Goal: Task Accomplishment & Management: Manage account settings

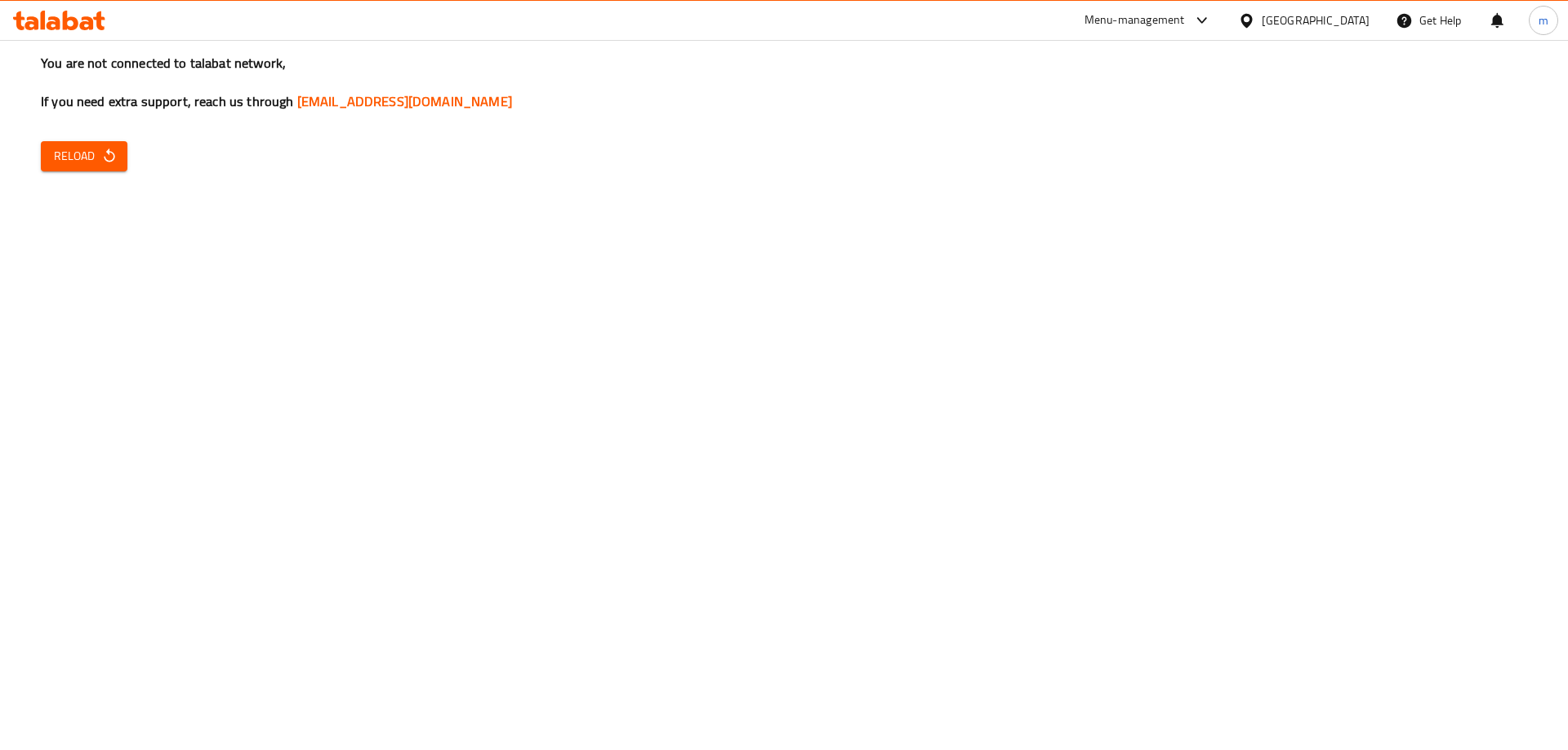
click at [80, 150] on span "Reload" at bounding box center [84, 156] width 61 height 20
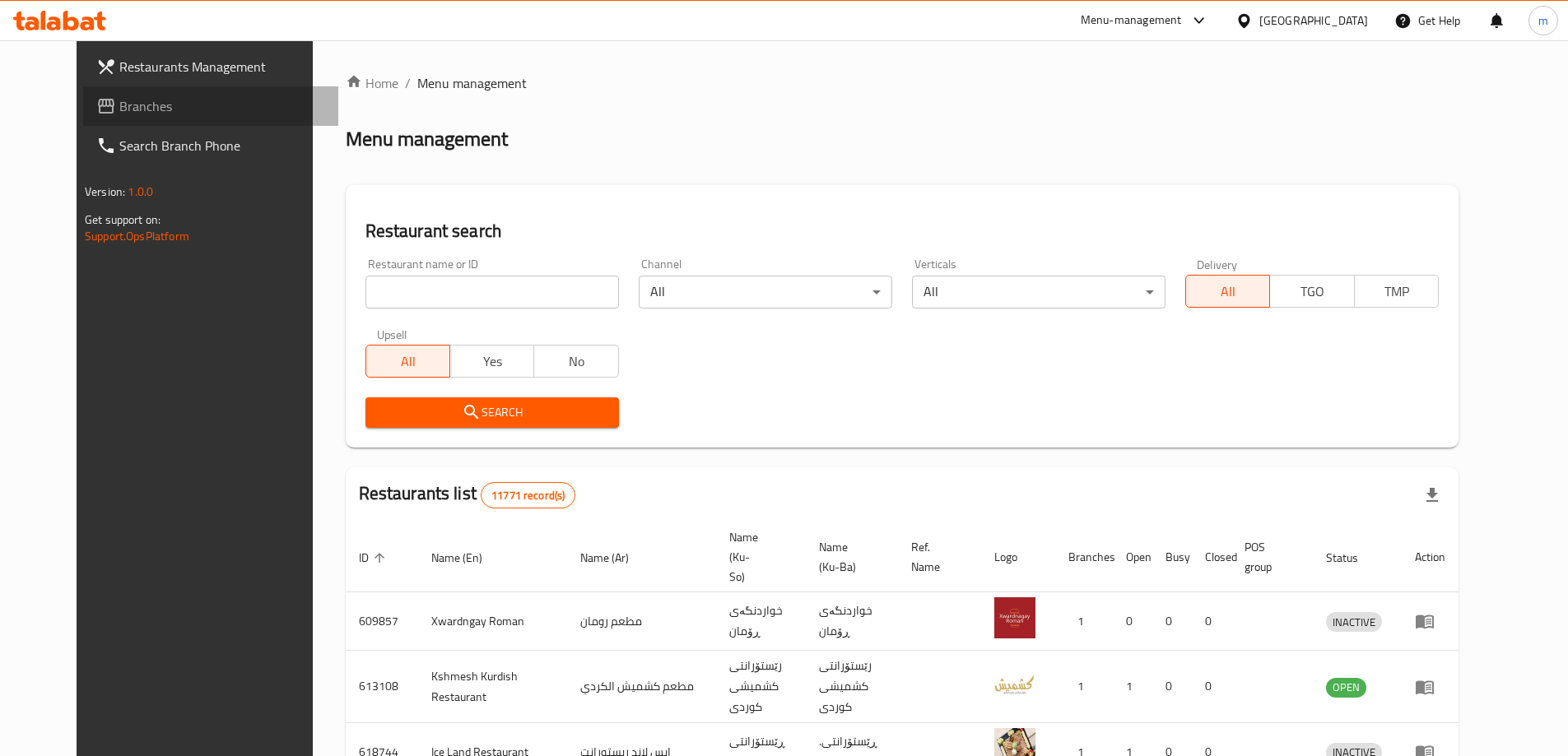
click at [83, 90] on link "Branches" at bounding box center [210, 106] width 255 height 40
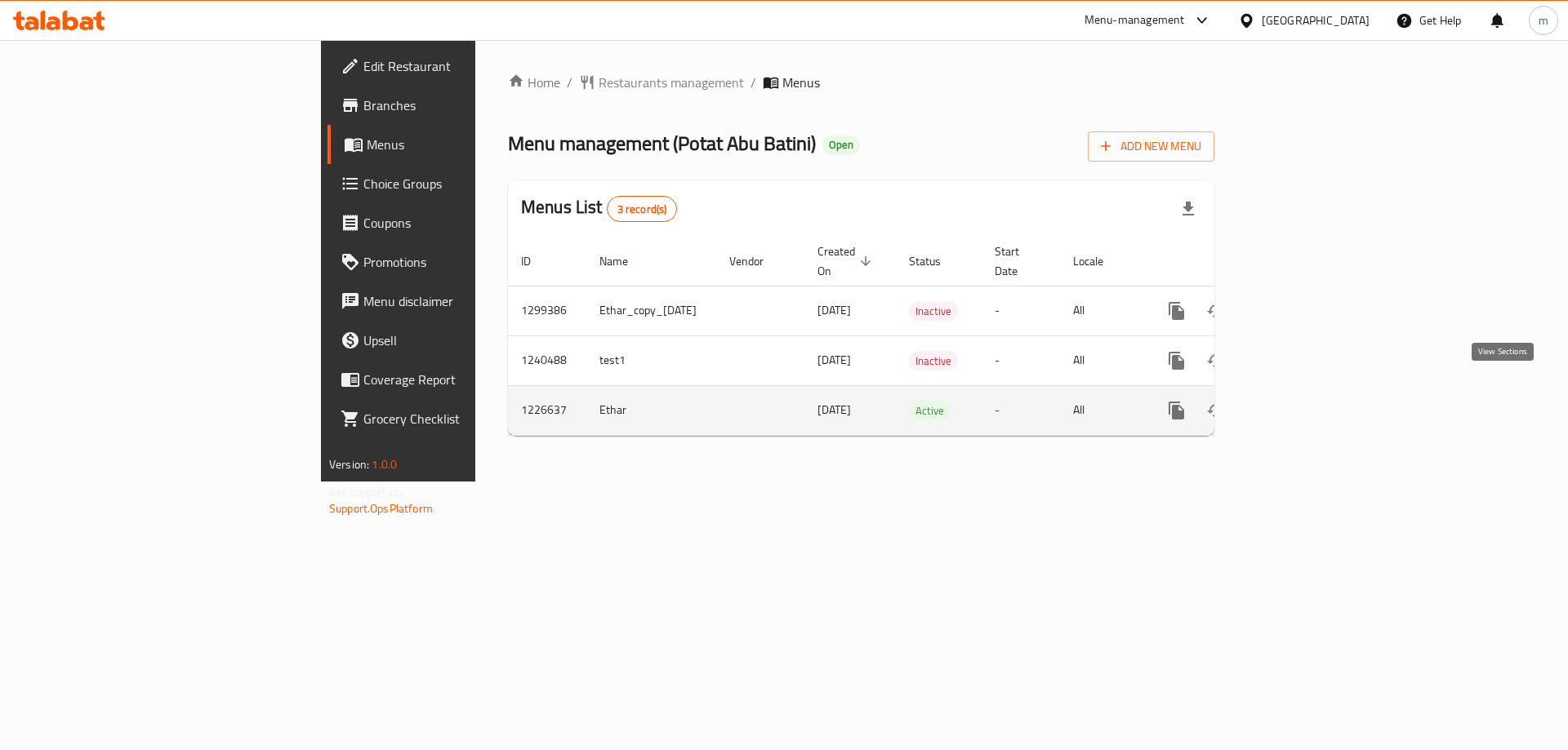
click at [1304, 400] on icon "enhanced table" at bounding box center [1294, 410] width 19 height 19
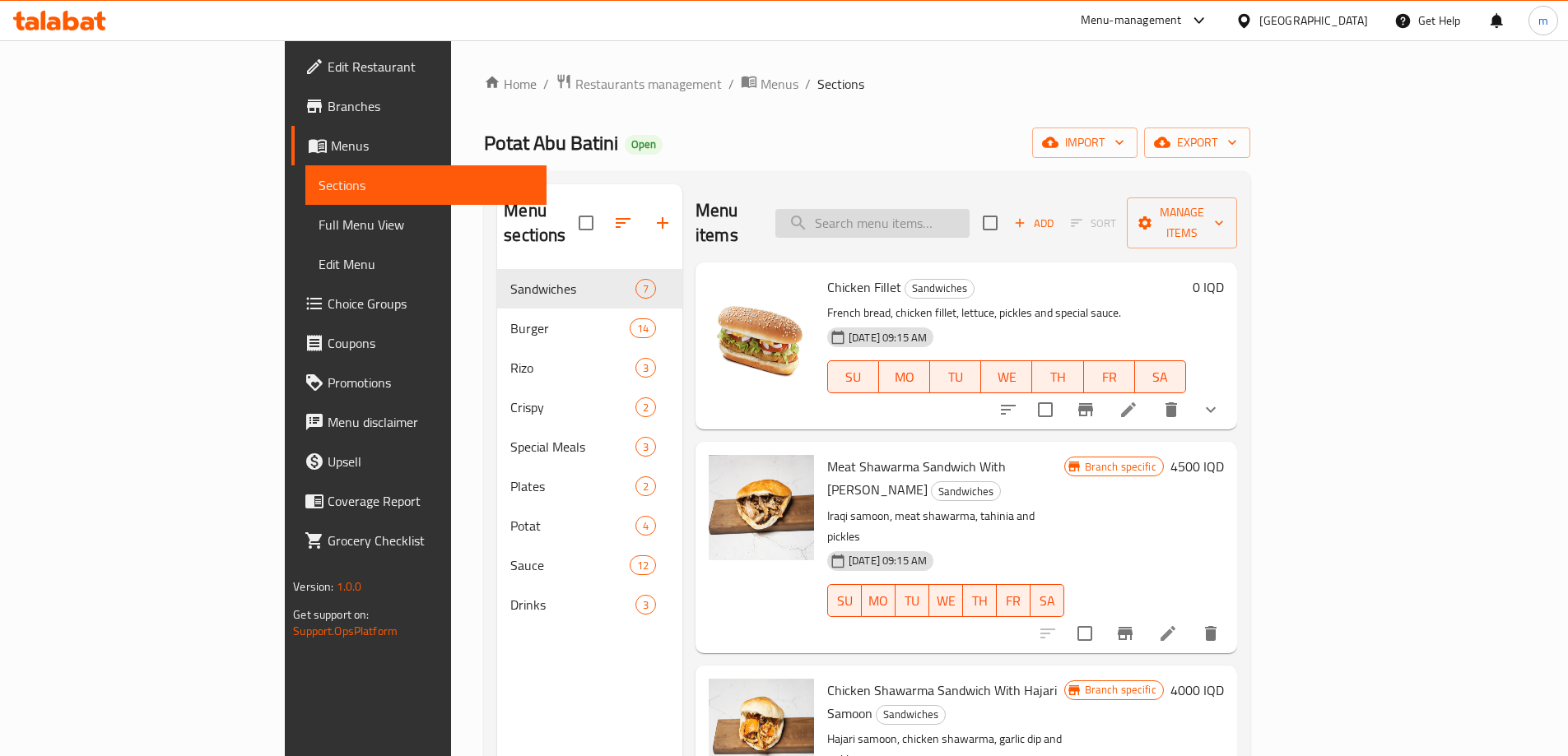
click at [969, 209] on input "search" at bounding box center [872, 224] width 195 height 29
paste input "[PERSON_NAME]"
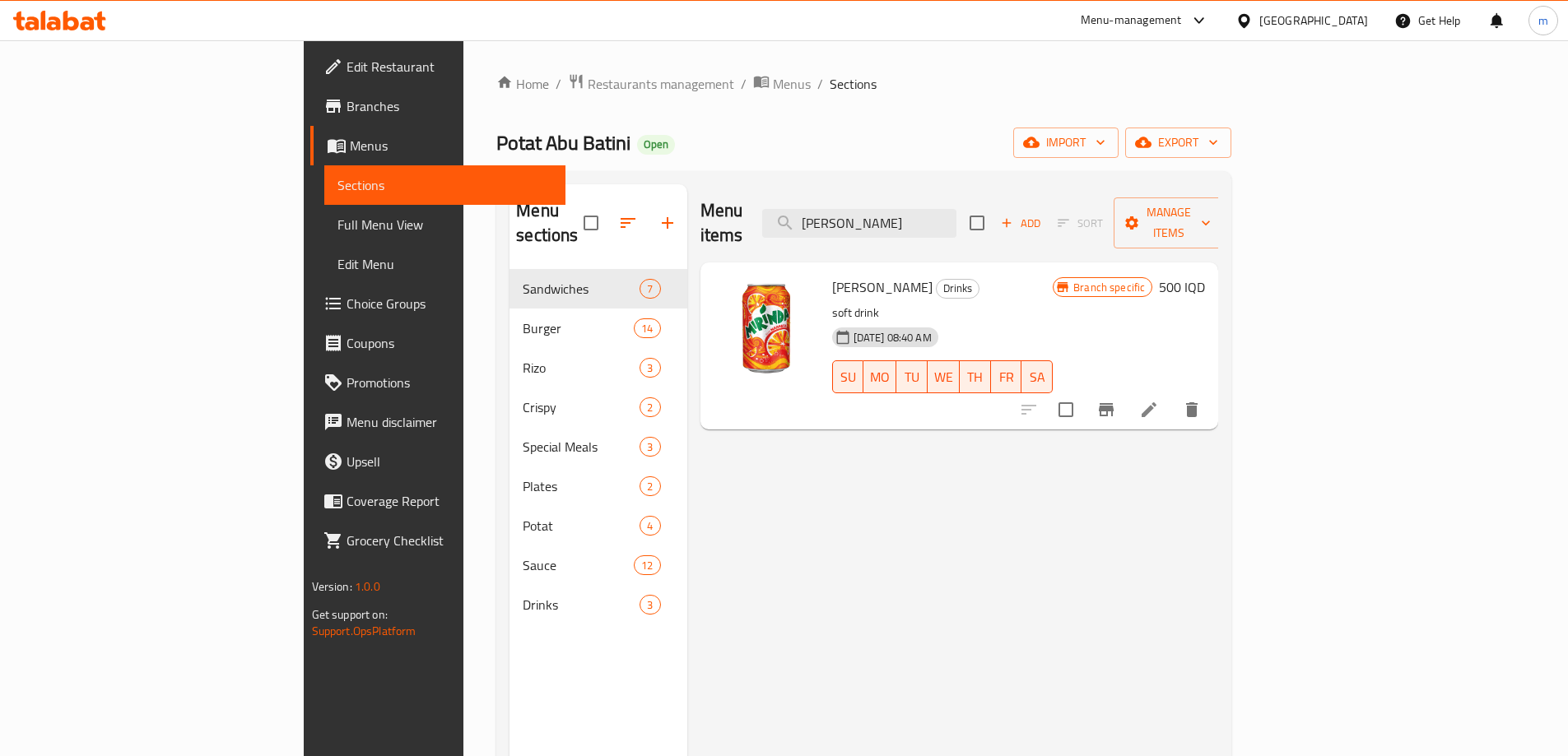
type input "[PERSON_NAME]"
click at [1172, 395] on li at bounding box center [1150, 409] width 46 height 30
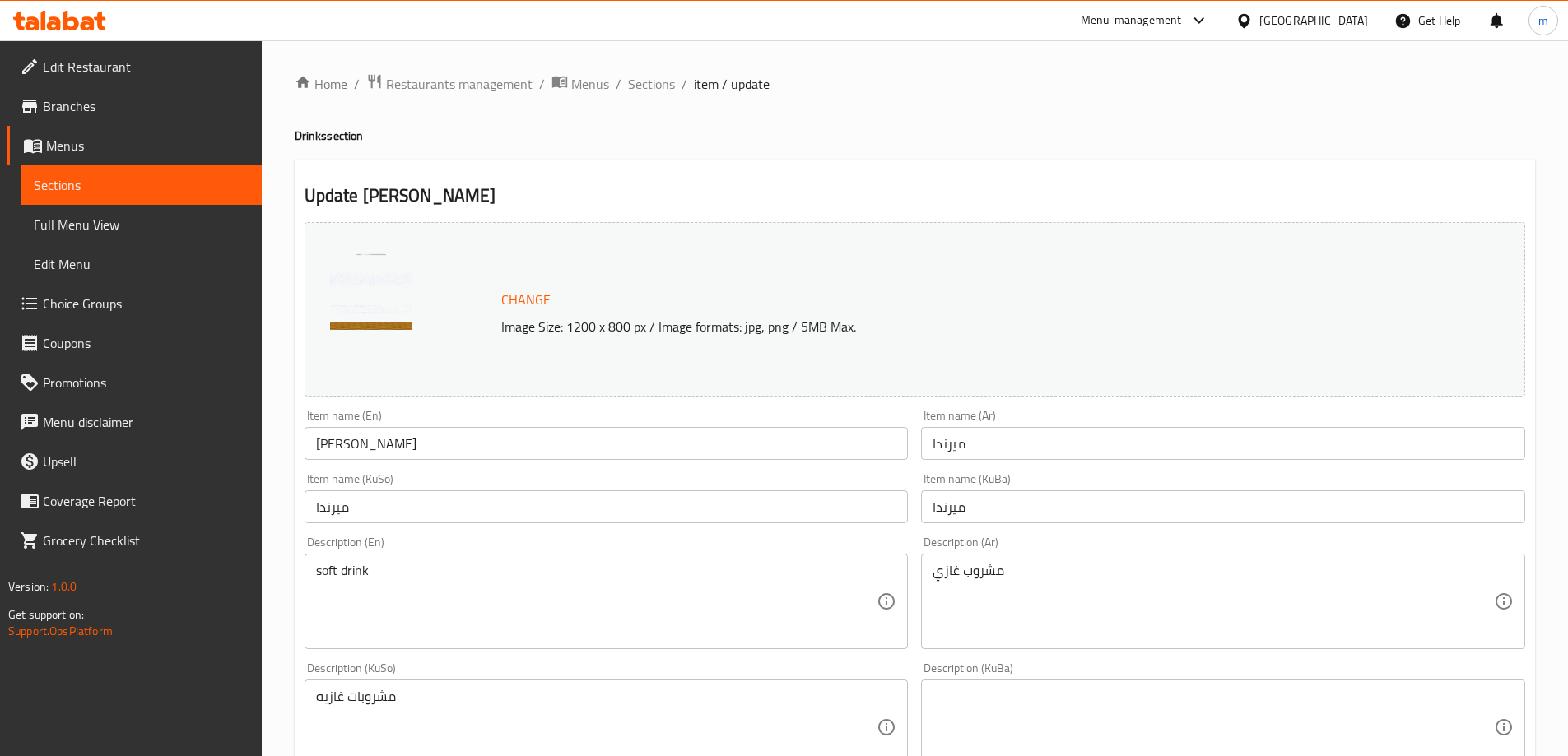
click at [436, 706] on textarea "مشروبات غازيه" at bounding box center [597, 727] width 562 height 78
click at [436, 705] on textarea "مشروبات غازيه" at bounding box center [597, 727] width 562 height 78
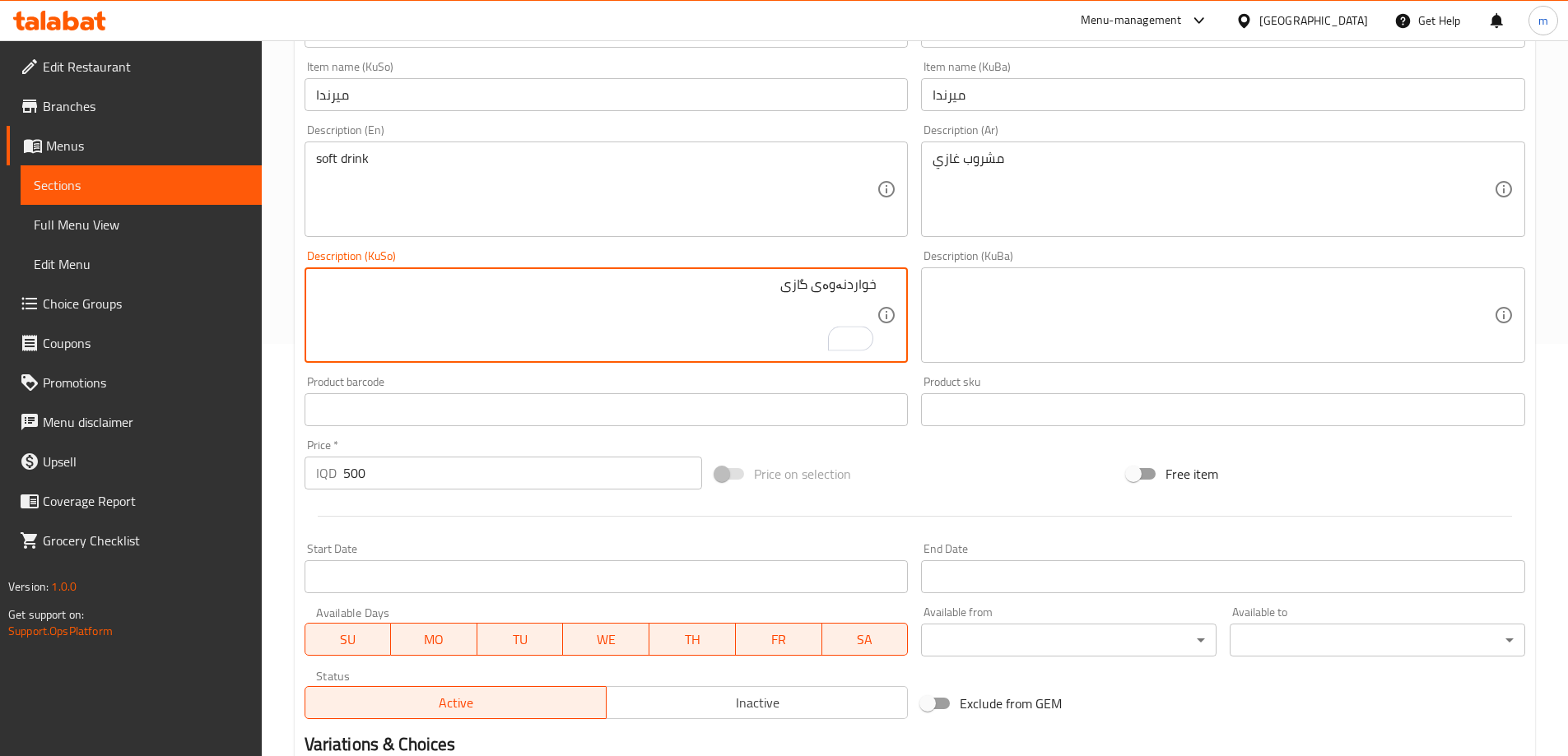
scroll to position [620, 0]
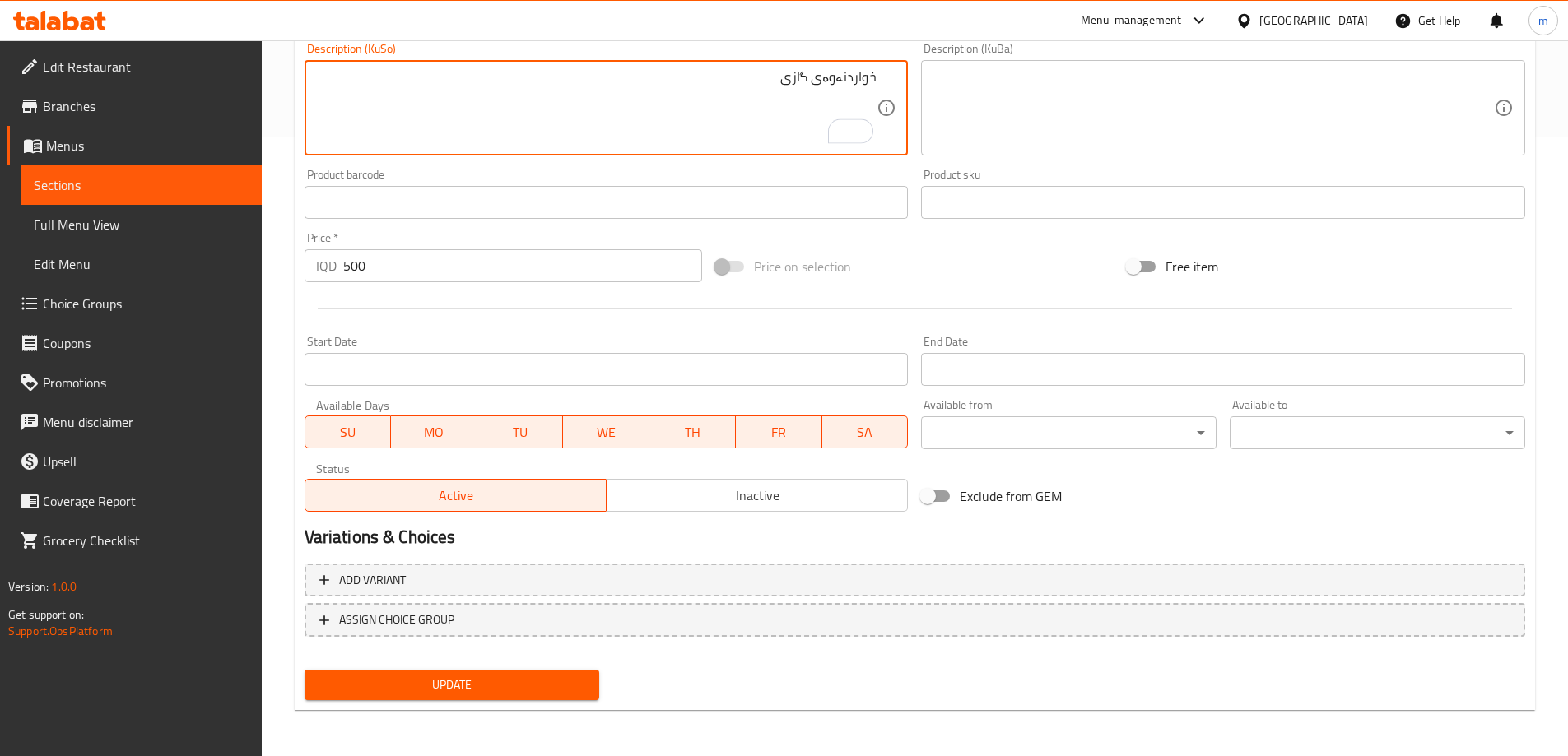
type textarea "خواردنەوەی گازی"
click at [526, 673] on button "Update" at bounding box center [451, 684] width 295 height 30
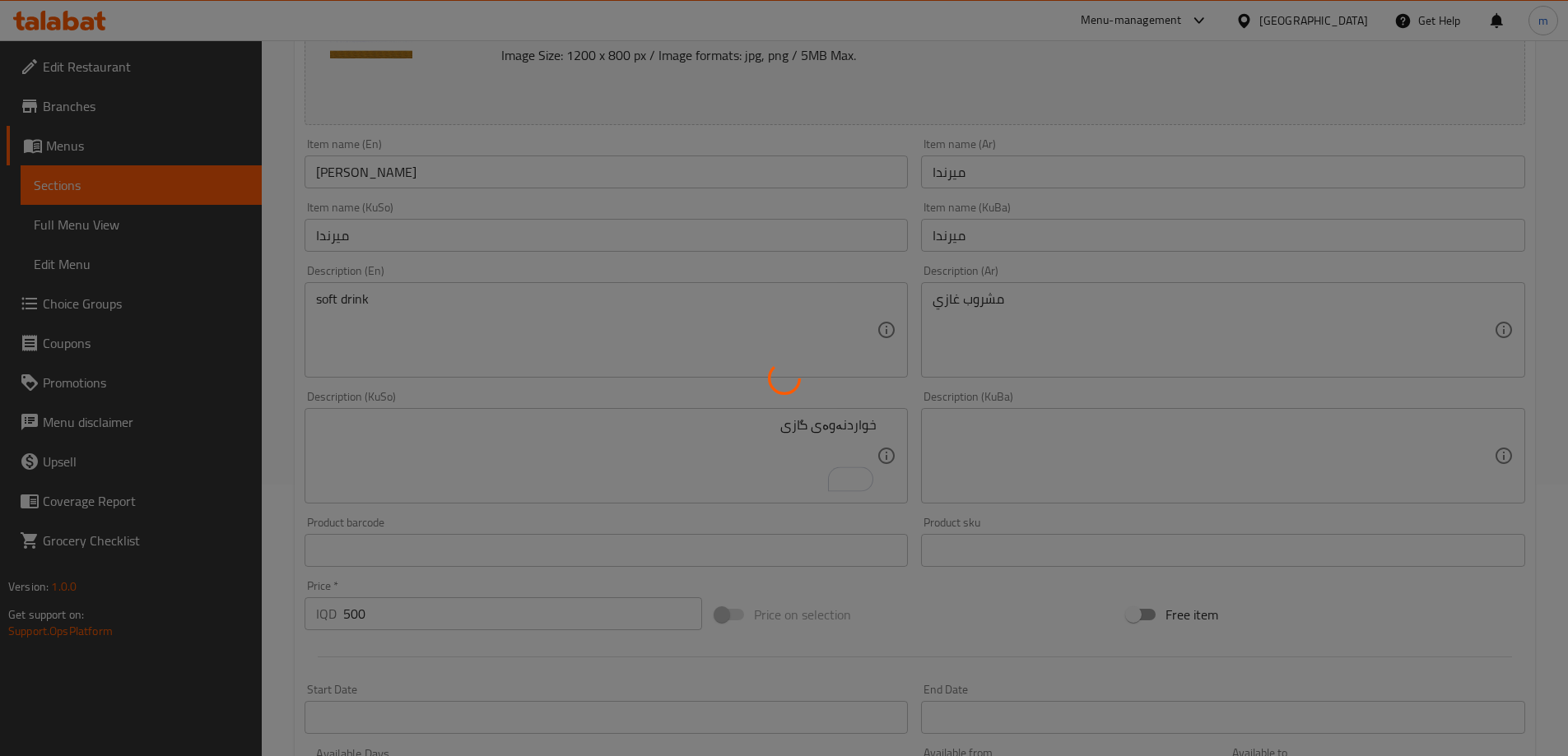
scroll to position [235, 0]
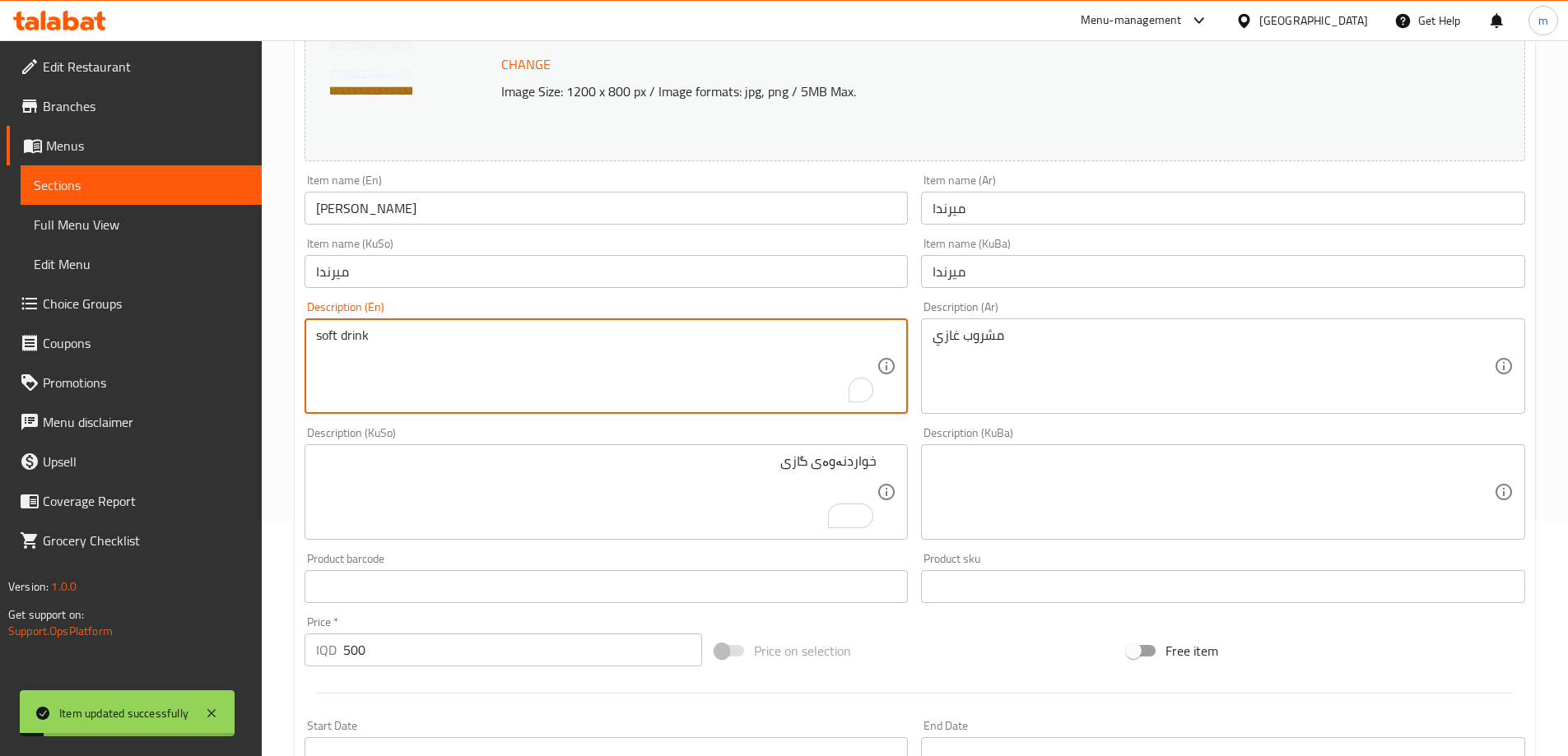
drag, startPoint x: 323, startPoint y: 337, endPoint x: 298, endPoint y: 339, distance: 25.1
click at [299, 339] on div "Description (En) soft drink Description (En)" at bounding box center [606, 357] width 617 height 126
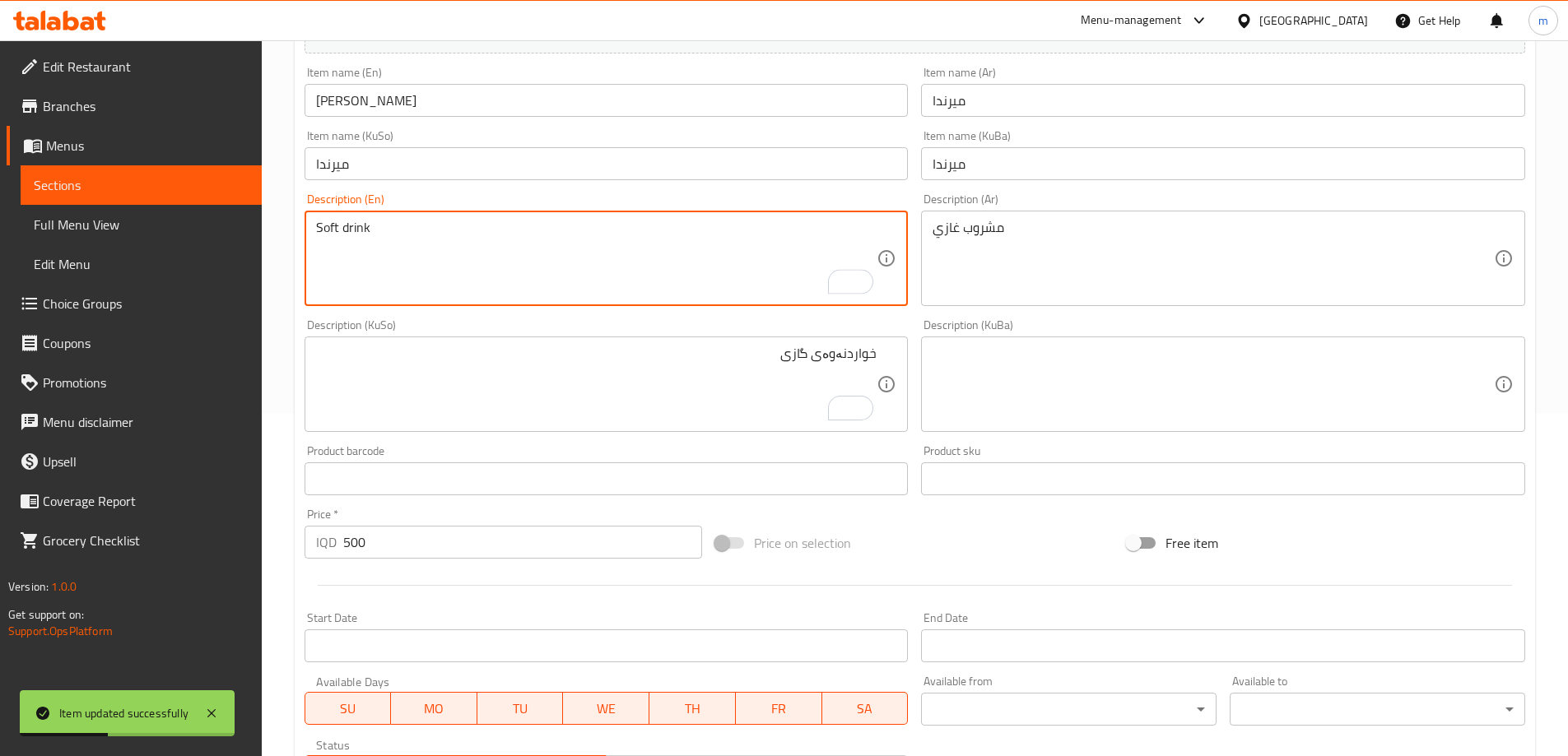
scroll to position [620, 0]
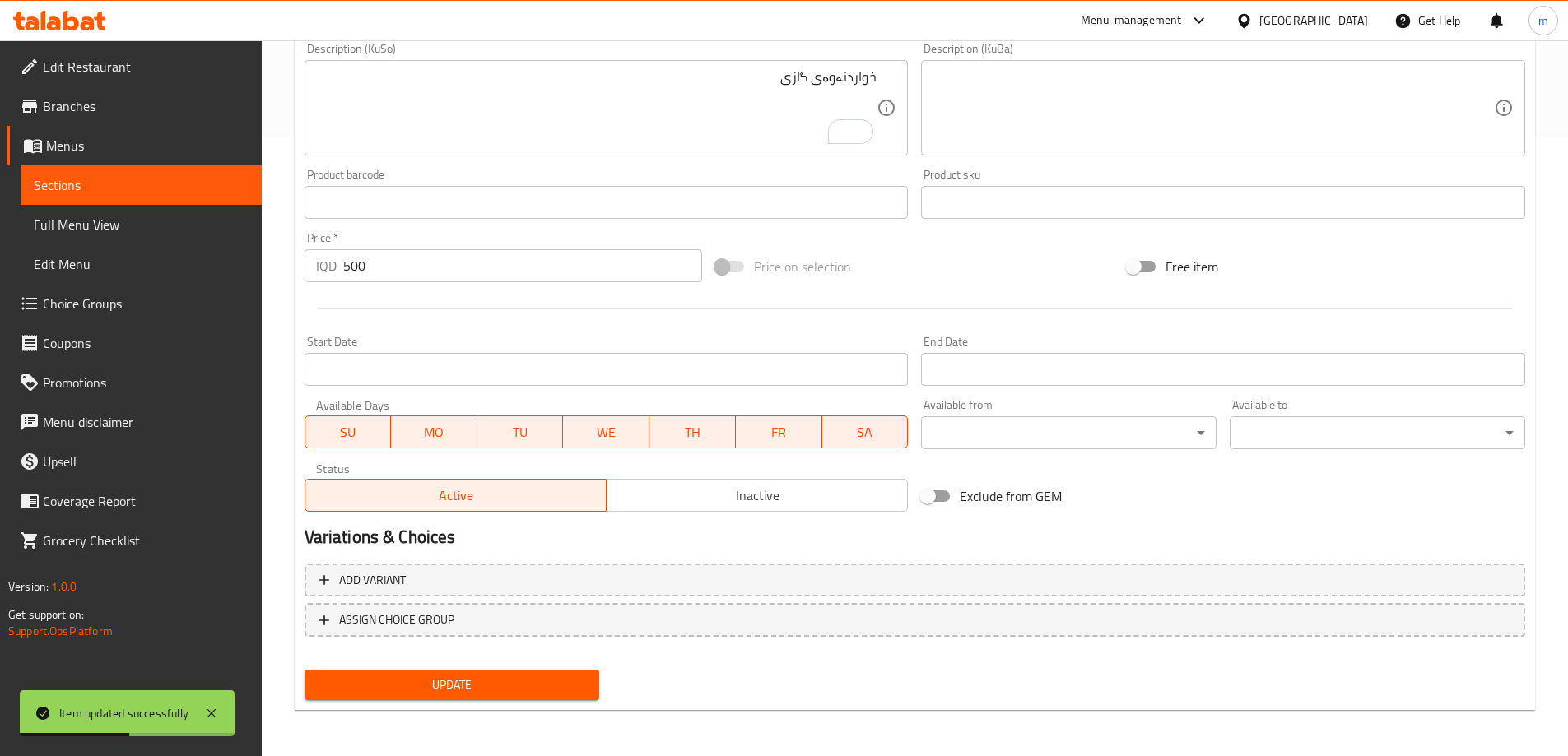
type textarea "Soft drink"
click at [514, 696] on button "Update" at bounding box center [451, 684] width 295 height 30
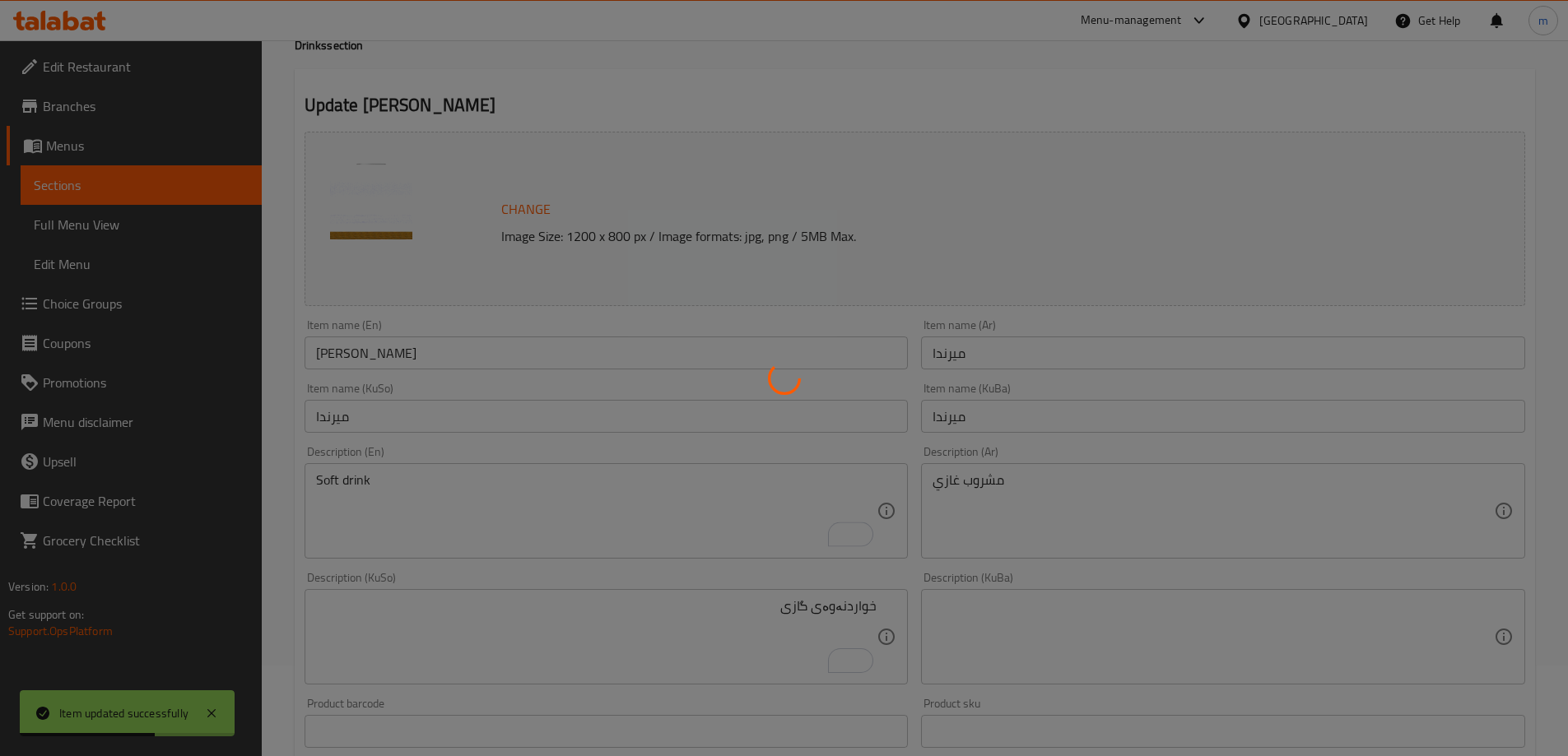
scroll to position [44, 0]
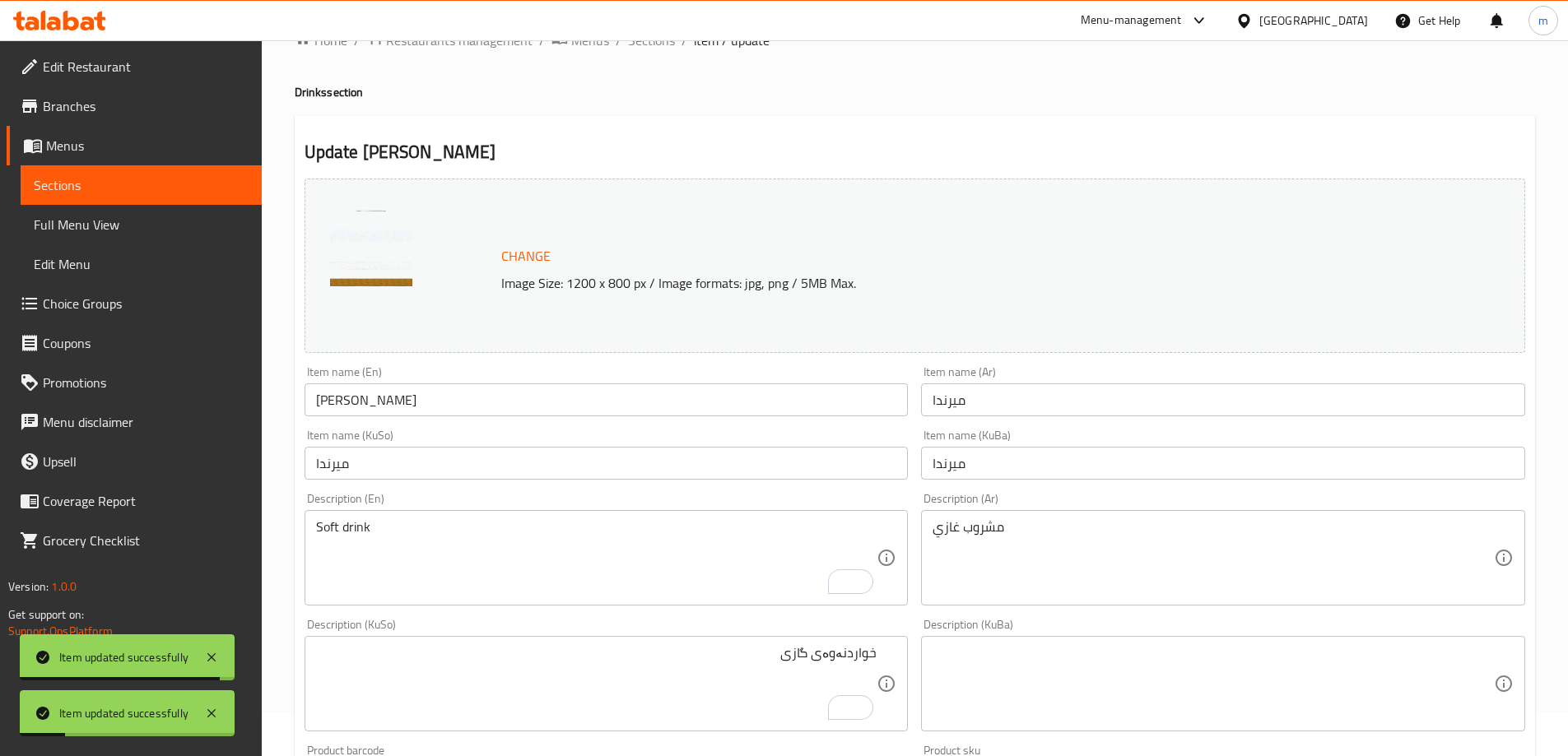
click at [93, 227] on span "Full Menu View" at bounding box center [141, 225] width 215 height 19
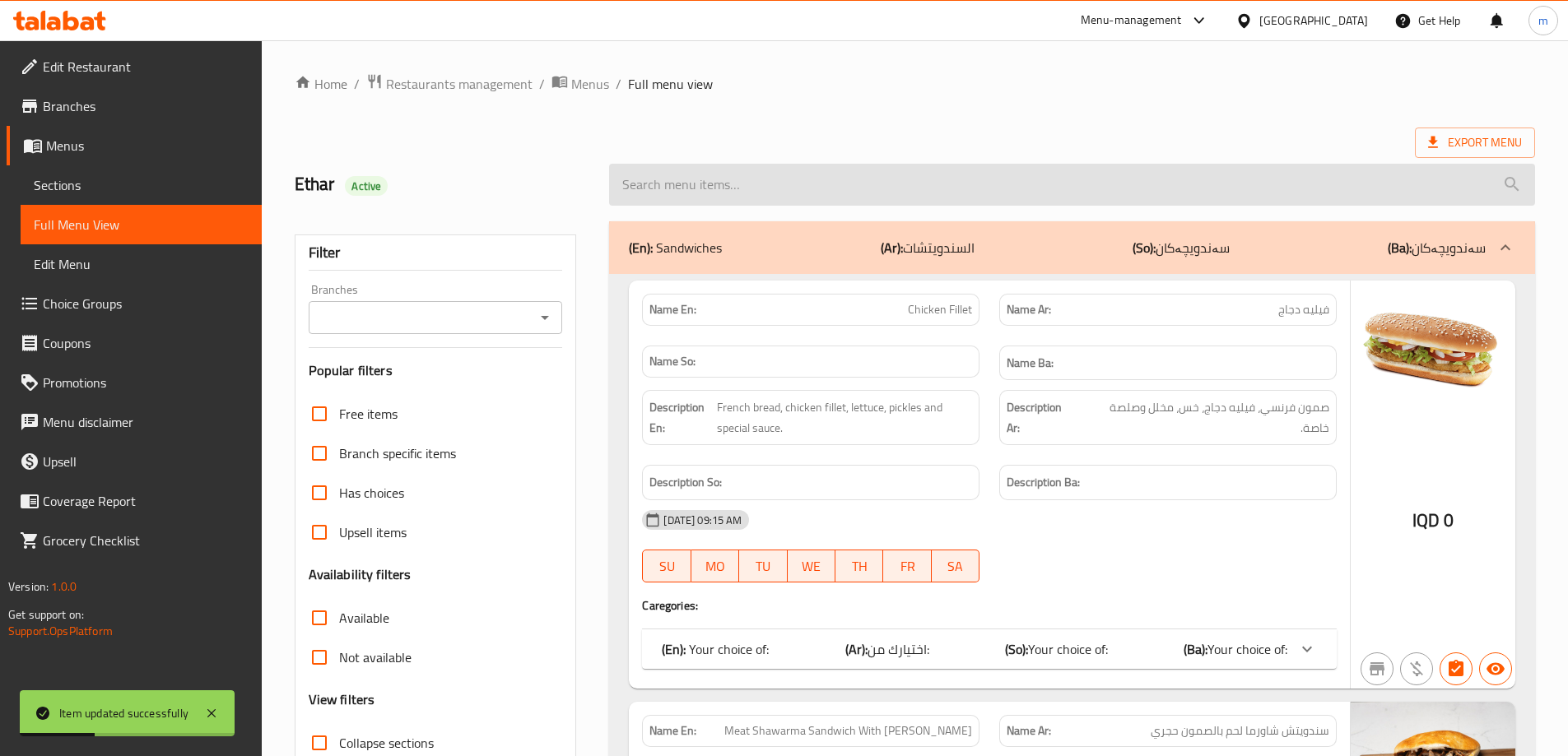
click at [637, 189] on input "search" at bounding box center [1072, 184] width 926 height 42
paste input "[PERSON_NAME]"
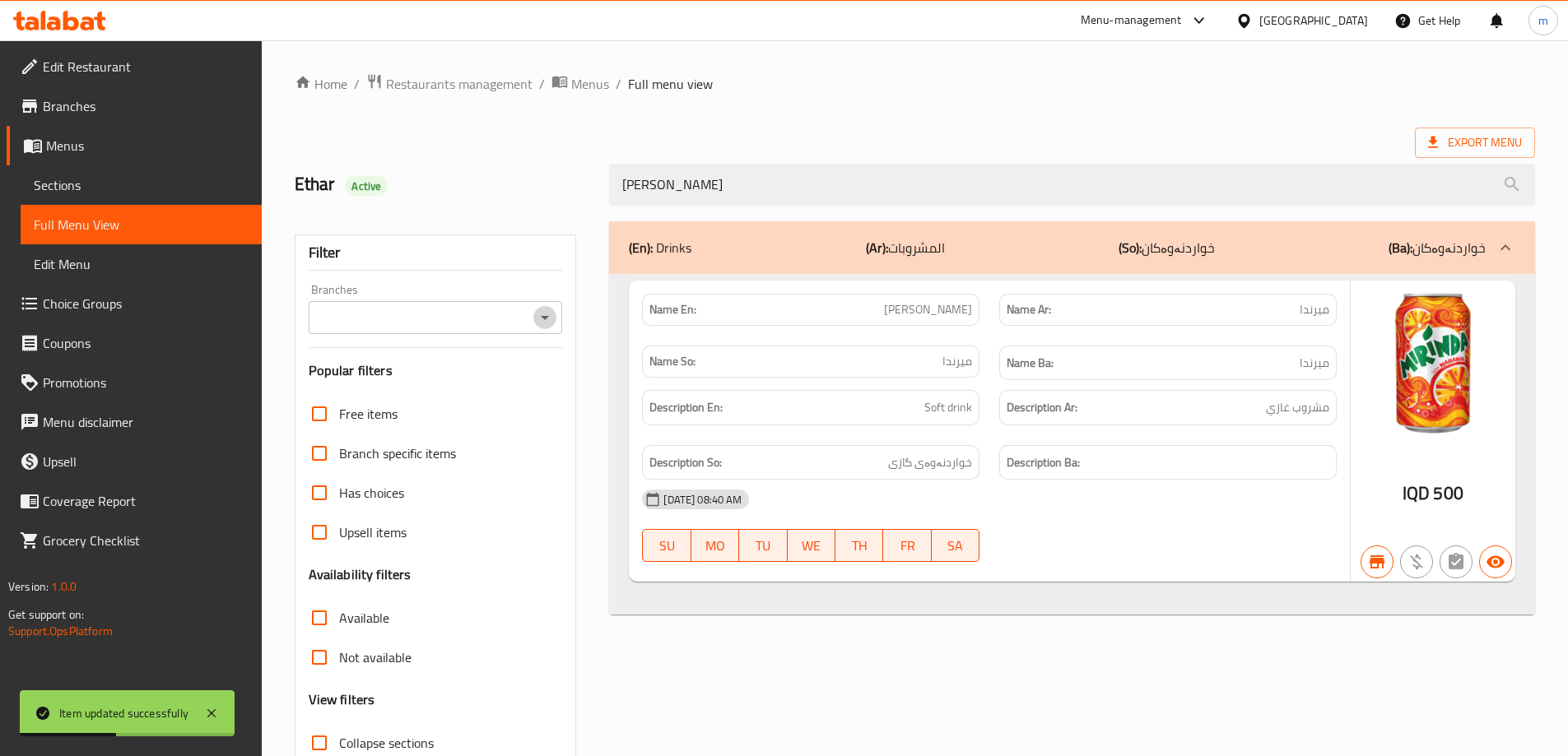
click at [550, 321] on icon "Open" at bounding box center [544, 318] width 19 height 19
type input "[PERSON_NAME]"
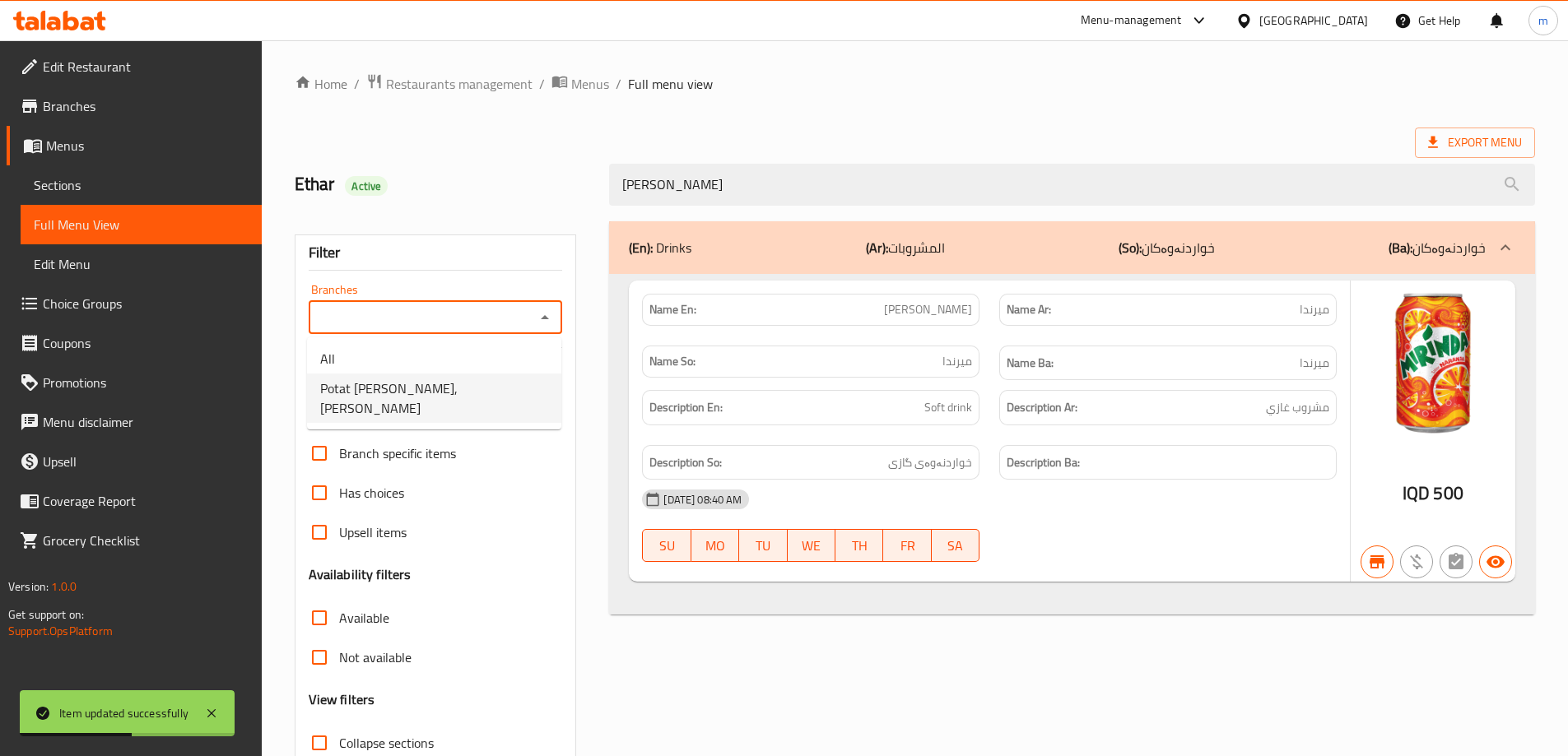
click at [474, 383] on li "Potat [PERSON_NAME], [PERSON_NAME]" at bounding box center [434, 398] width 255 height 49
type input "Potat [PERSON_NAME], [PERSON_NAME]"
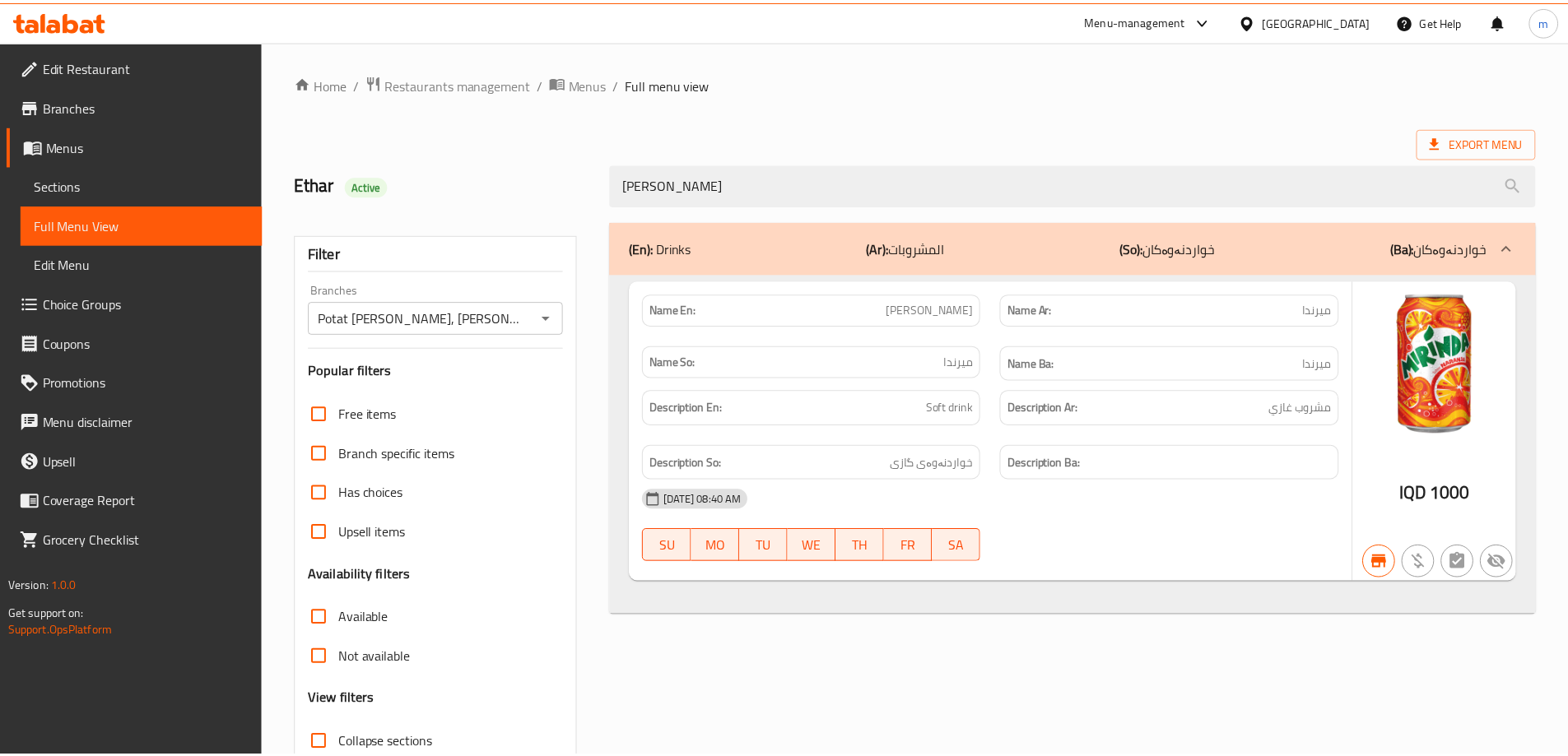
scroll to position [119, 0]
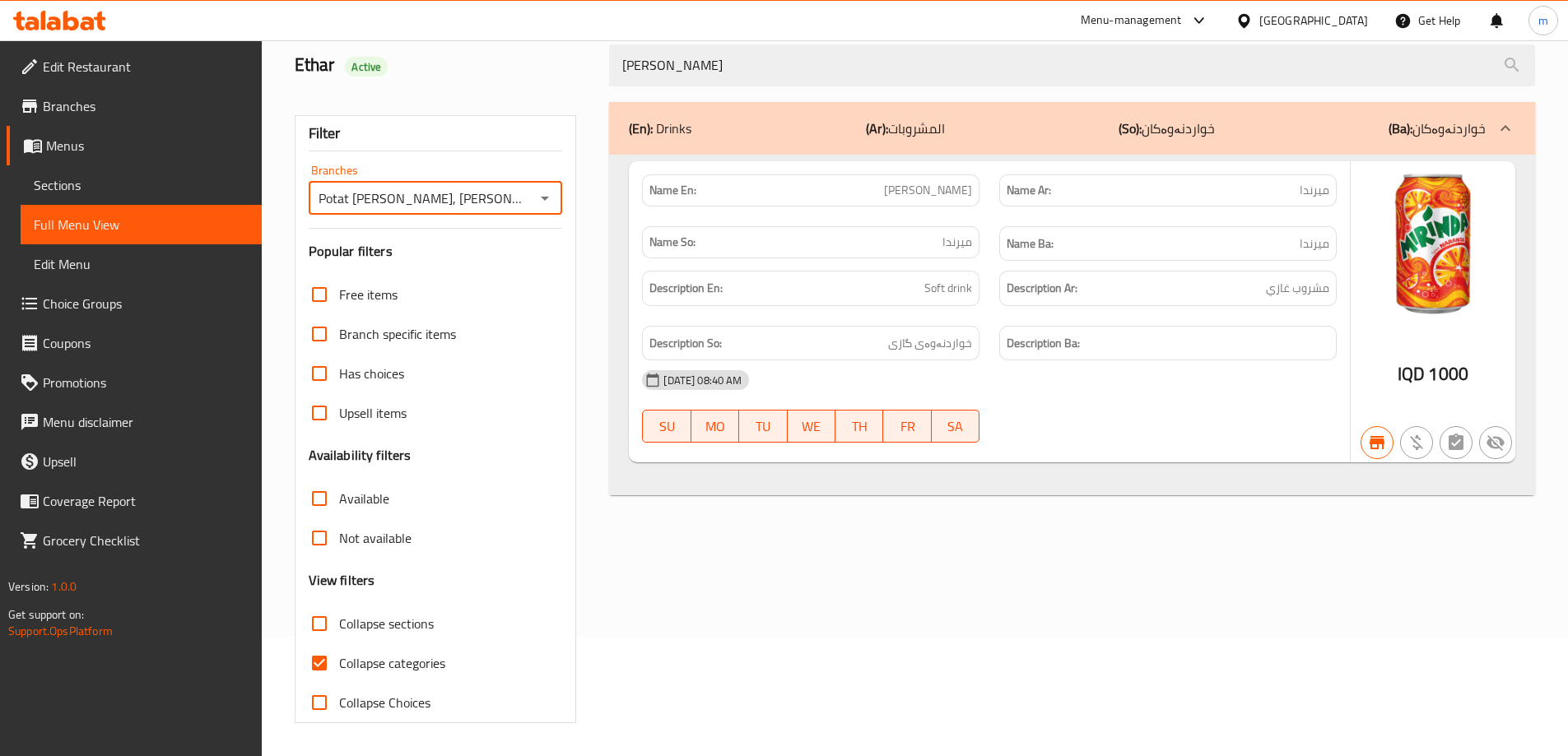
click at [64, 181] on span "Sections" at bounding box center [141, 185] width 215 height 19
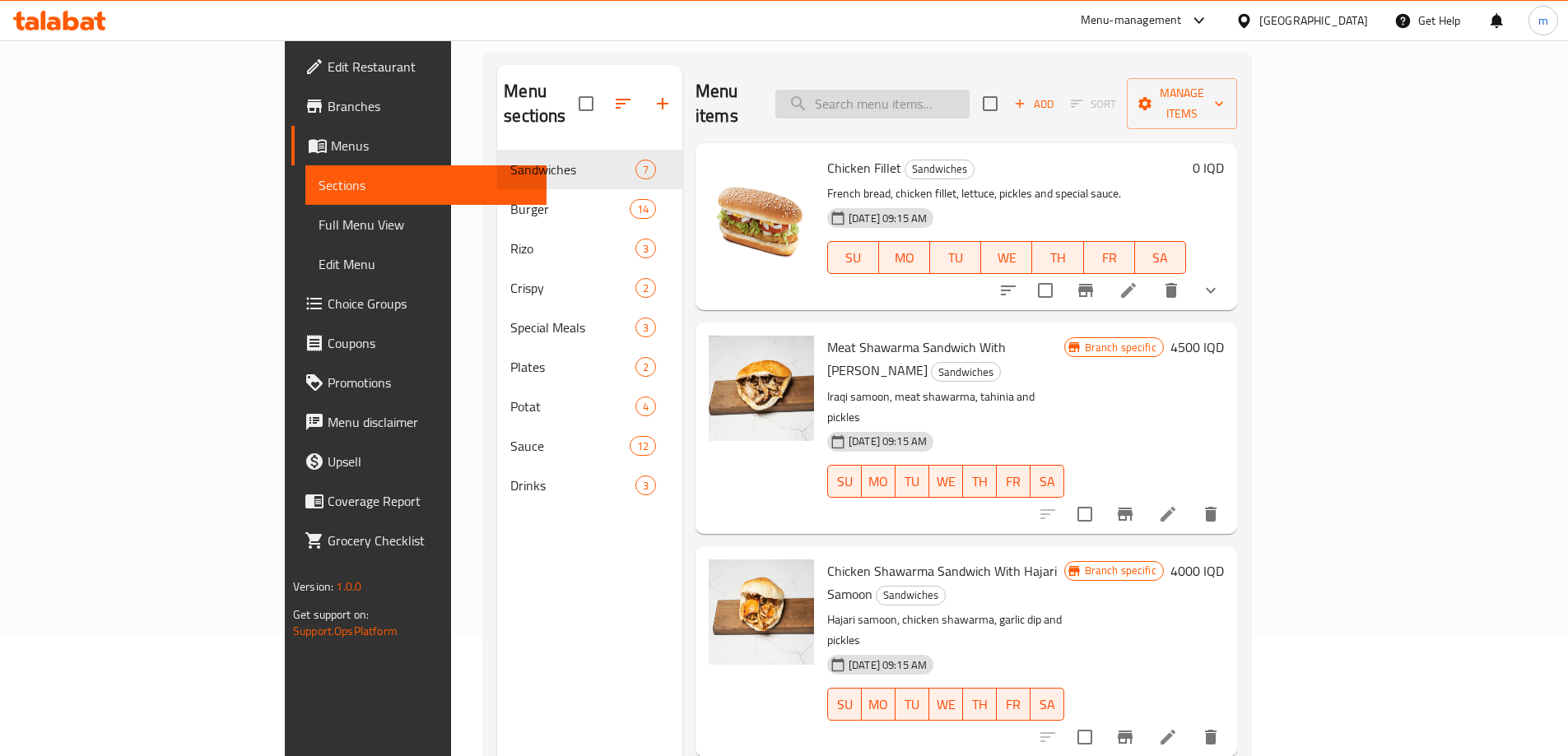
click at [946, 90] on input "search" at bounding box center [872, 105] width 195 height 29
paste input "Pepsi"
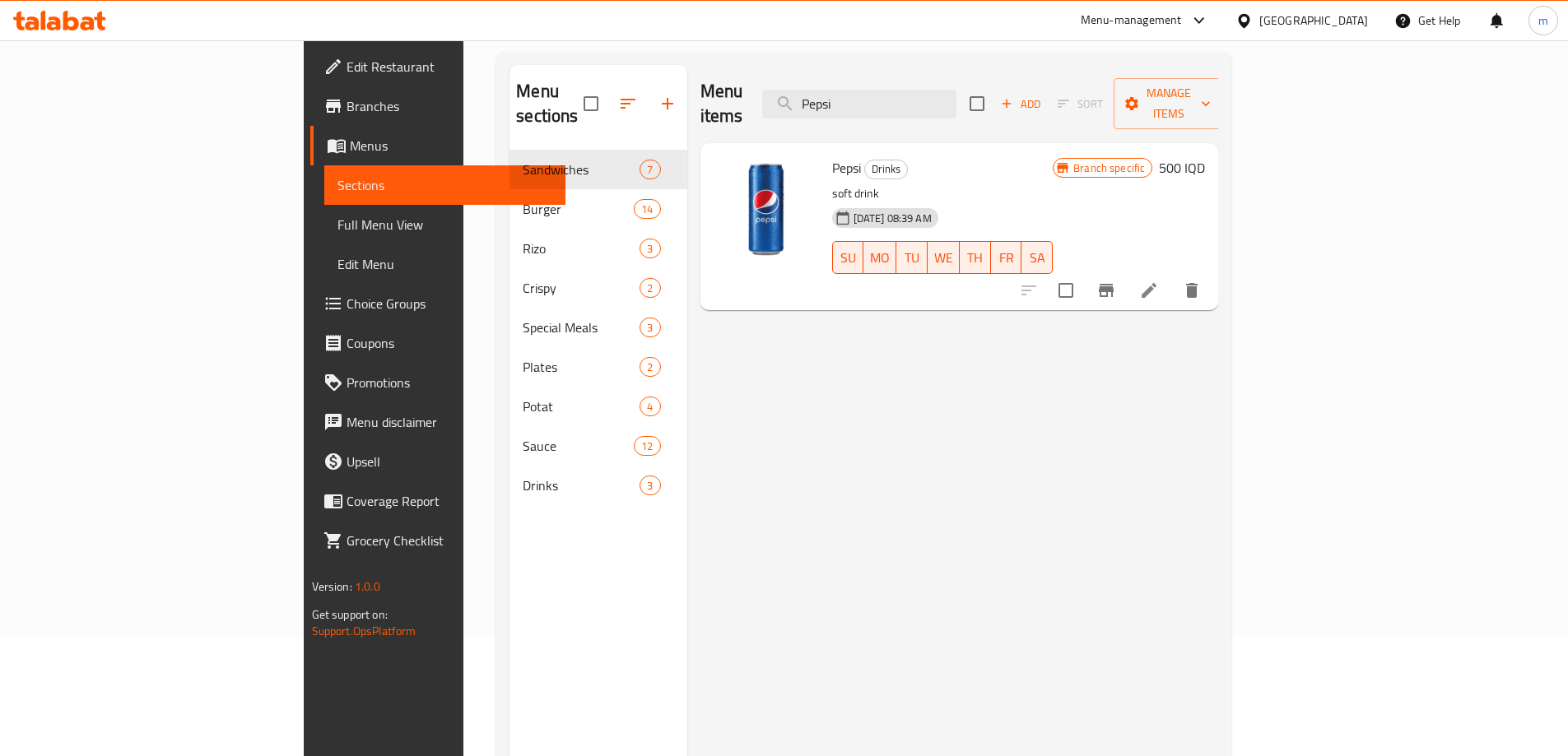
type input "Pepsi"
click at [1172, 276] on li at bounding box center [1150, 290] width 46 height 30
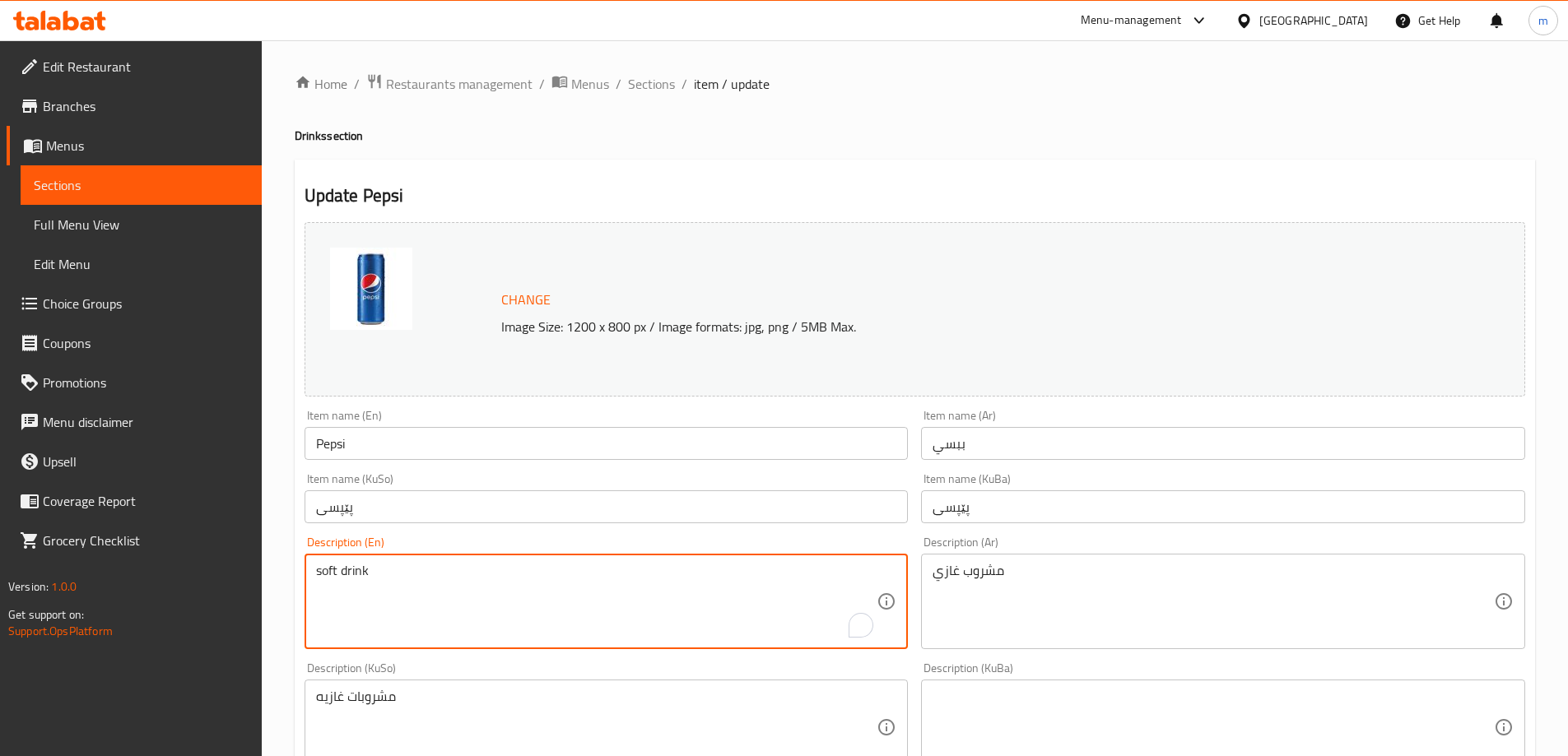
drag, startPoint x: 322, startPoint y: 575, endPoint x: 298, endPoint y: 572, distance: 24.2
click at [298, 572] on div "Description (En) soft drink Description (En)" at bounding box center [606, 592] width 617 height 126
type textarea "Soft drink"
click at [505, 688] on textarea "مشروبات غازيه" at bounding box center [597, 727] width 562 height 78
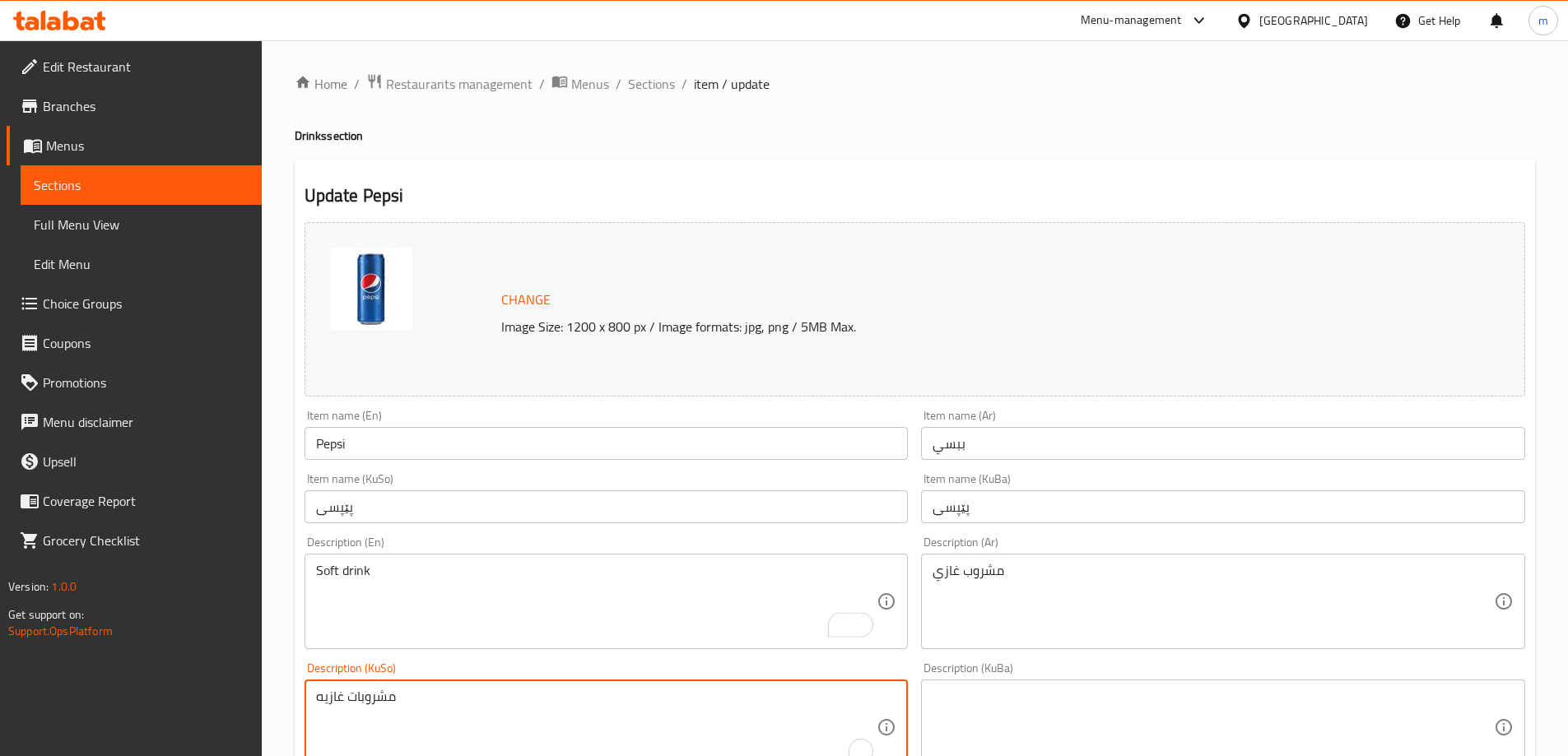
click at [505, 688] on textarea "مشروبات غازيه" at bounding box center [597, 727] width 562 height 78
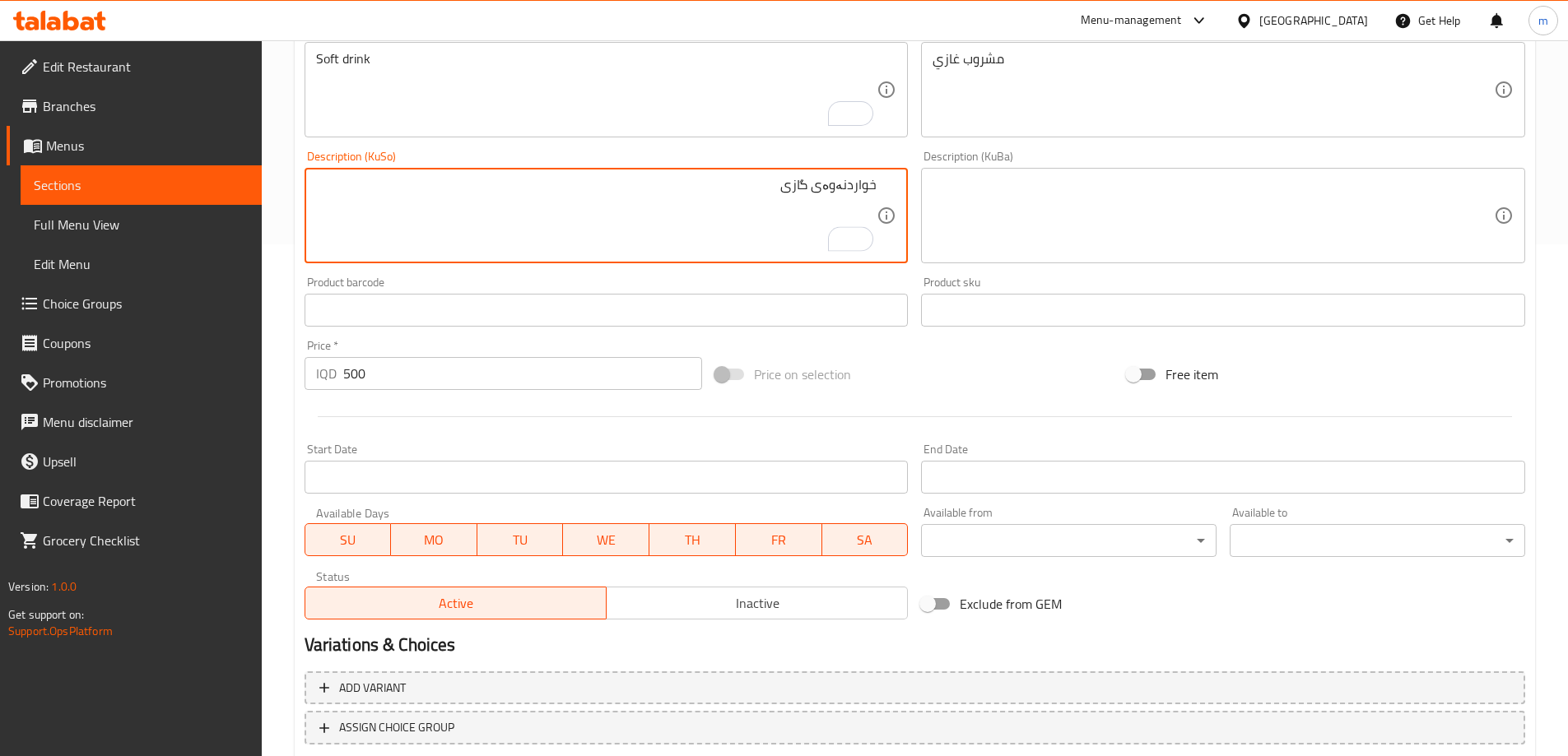
scroll to position [620, 0]
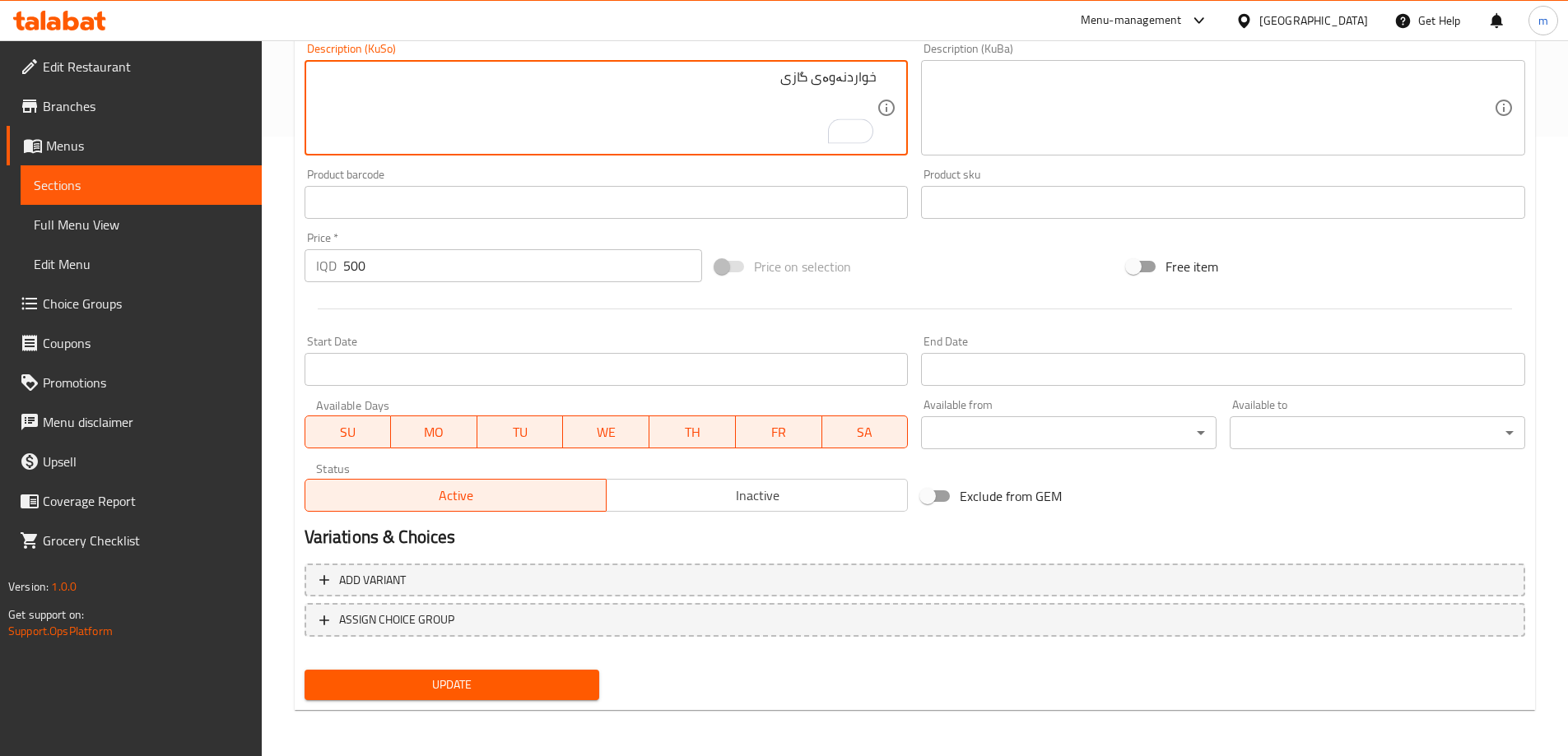
type textarea "خواردنەوەی گازی"
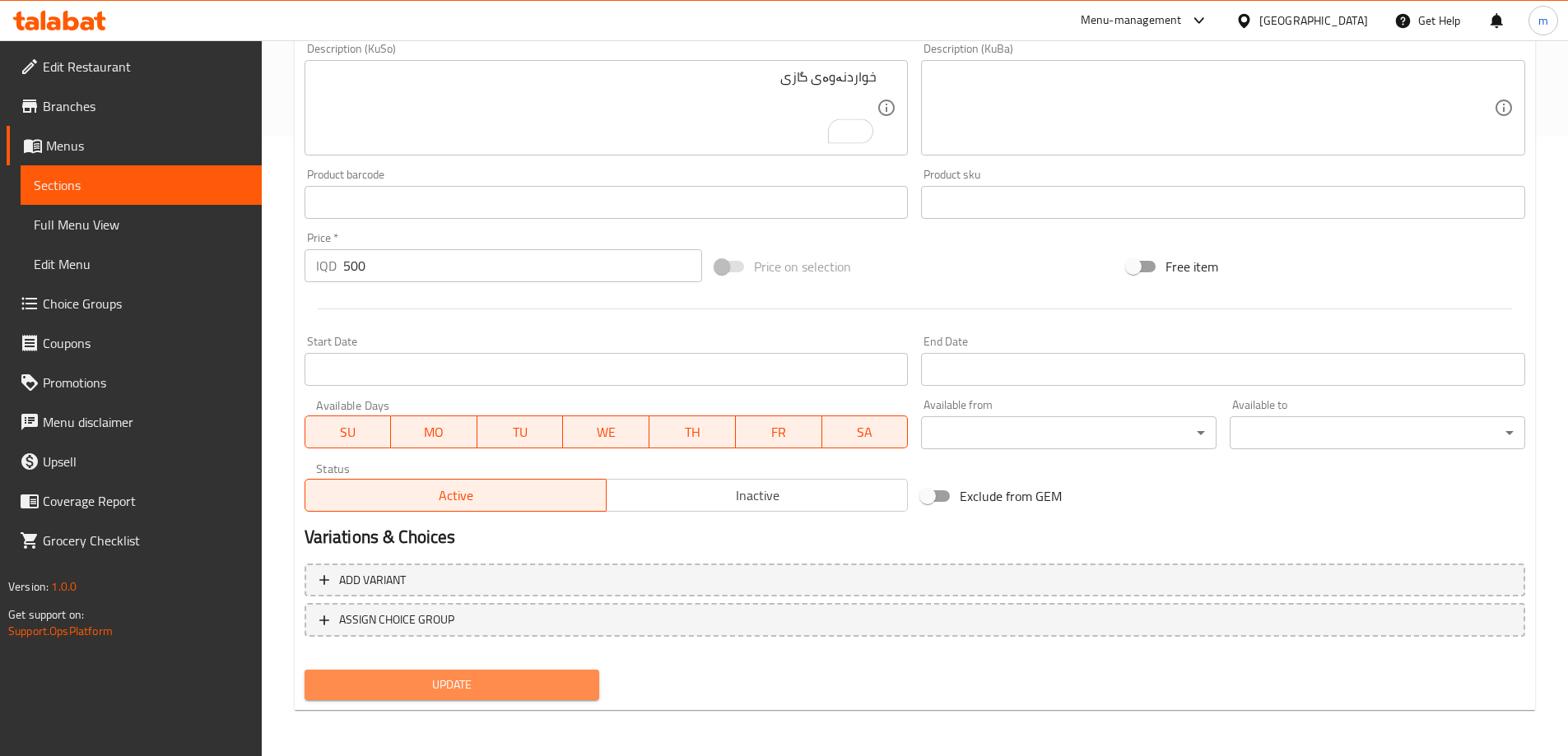
click at [506, 678] on span "Update" at bounding box center [452, 684] width 269 height 20
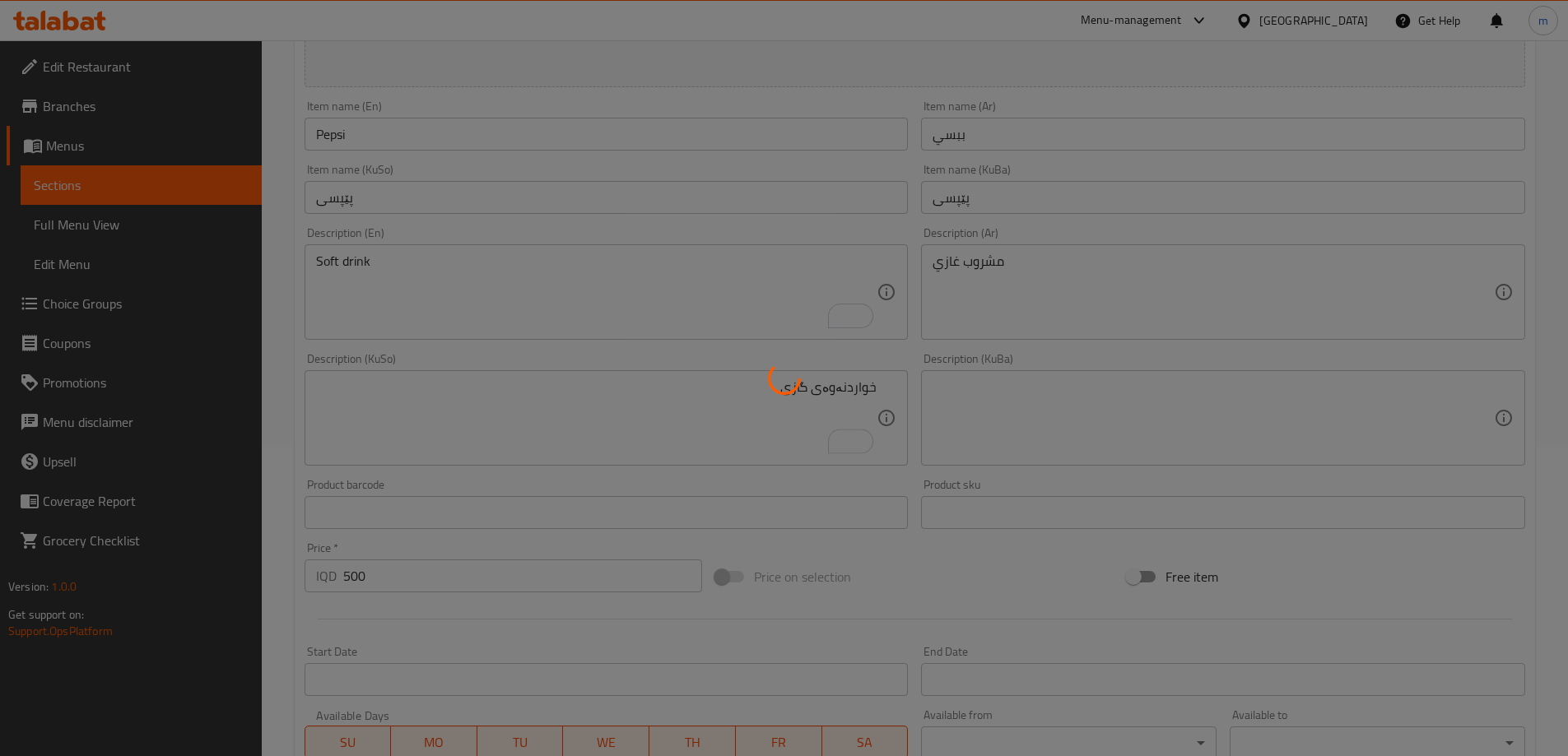
scroll to position [235, 0]
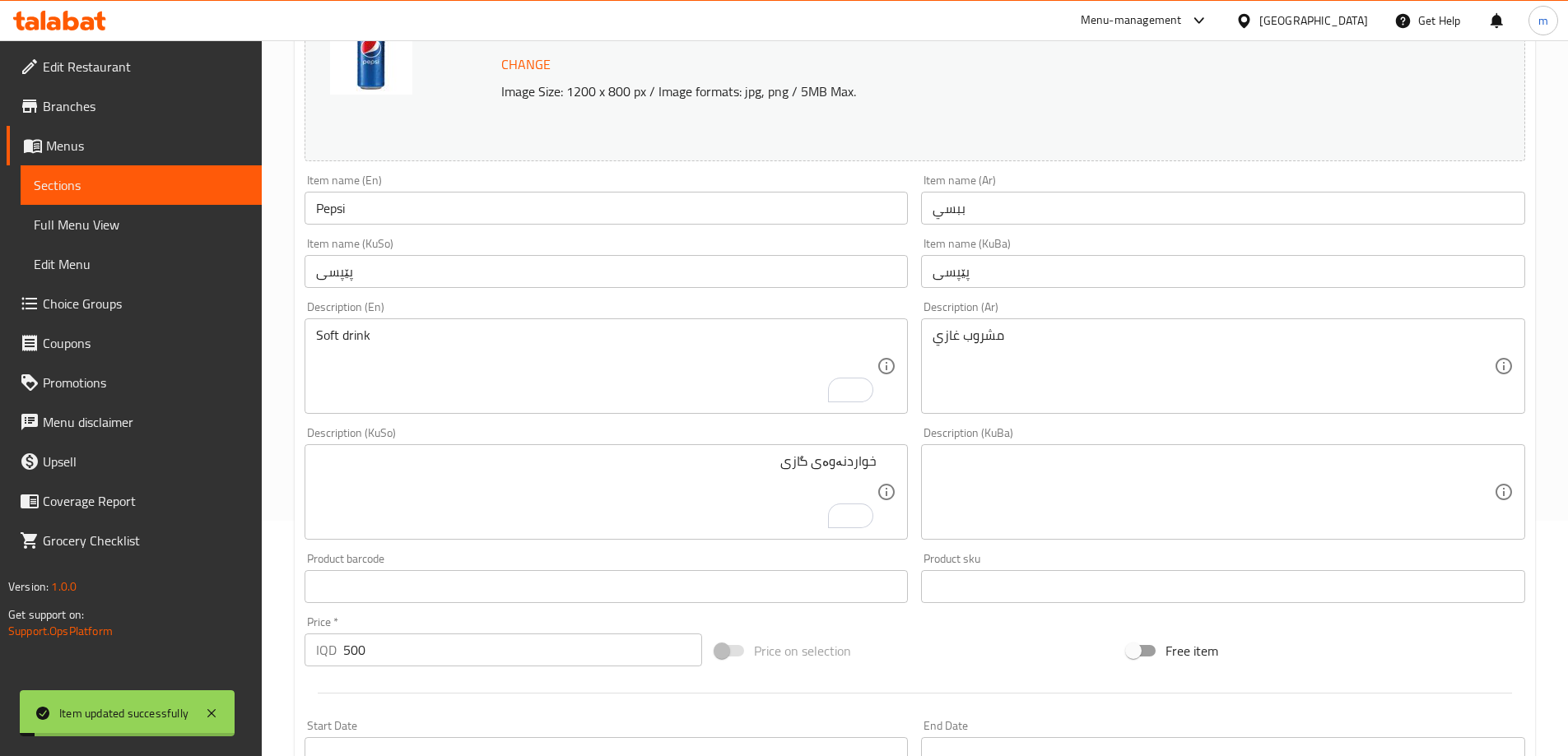
click at [747, 469] on textarea "خواردنەوەی گازی" at bounding box center [597, 492] width 562 height 78
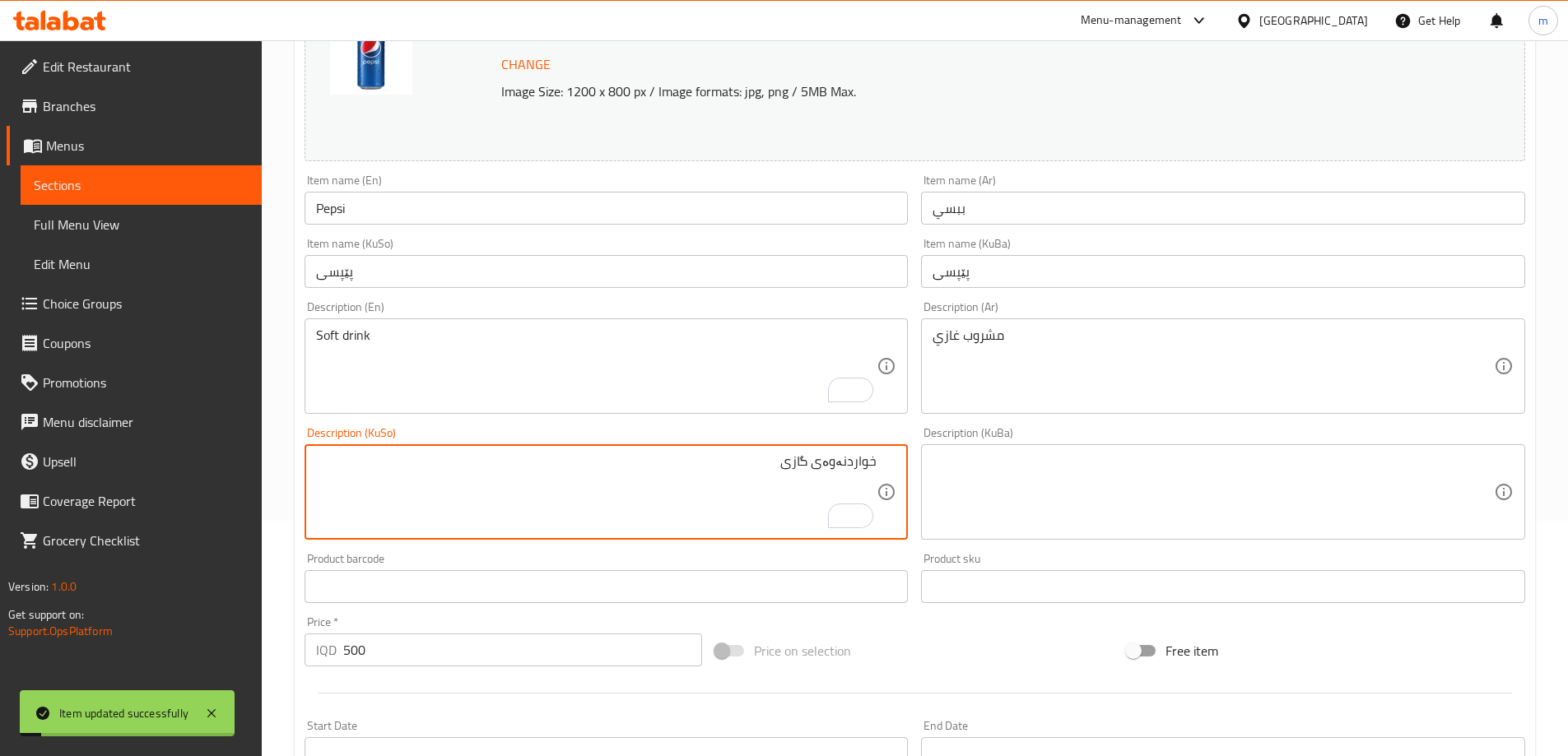
click at [747, 469] on textarea "خواردنەوەی گازی" at bounding box center [597, 492] width 562 height 78
click at [451, 205] on input "Pepsi" at bounding box center [606, 208] width 604 height 33
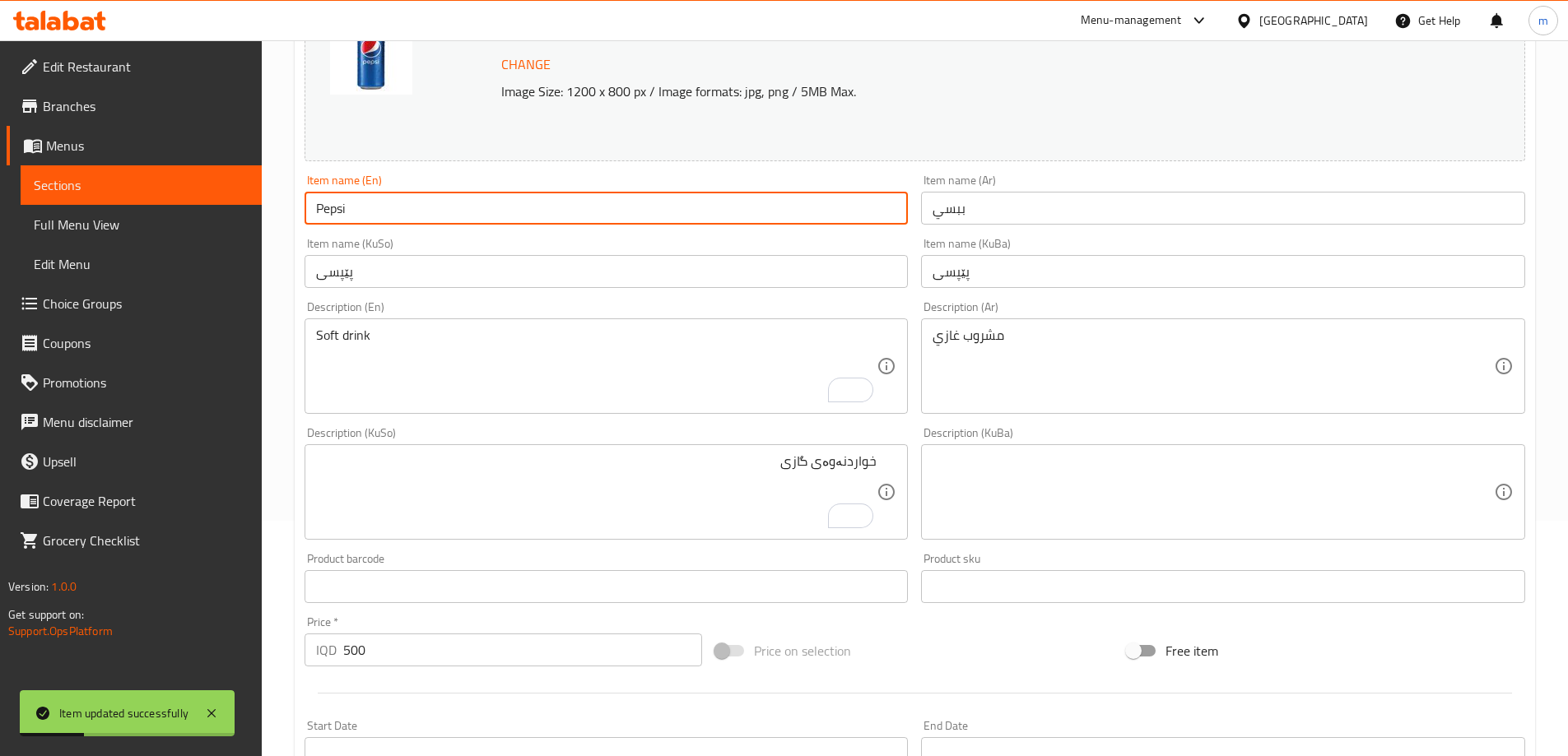
click at [451, 205] on input "Pepsi" at bounding box center [606, 208] width 604 height 33
click at [112, 238] on link "Full Menu View" at bounding box center [140, 225] width 241 height 40
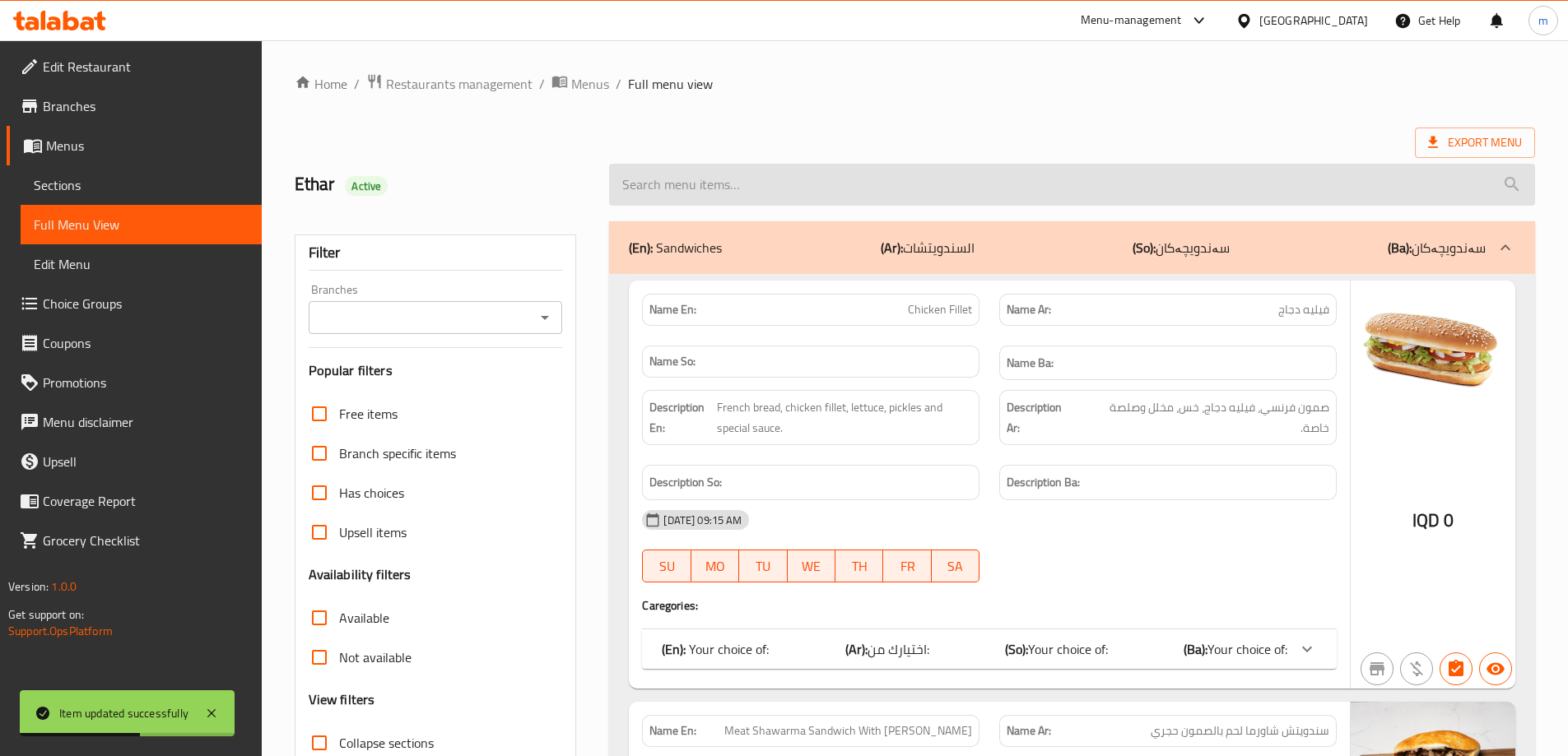
click at [823, 197] on input "search" at bounding box center [1072, 184] width 926 height 42
paste input "Pepsi"
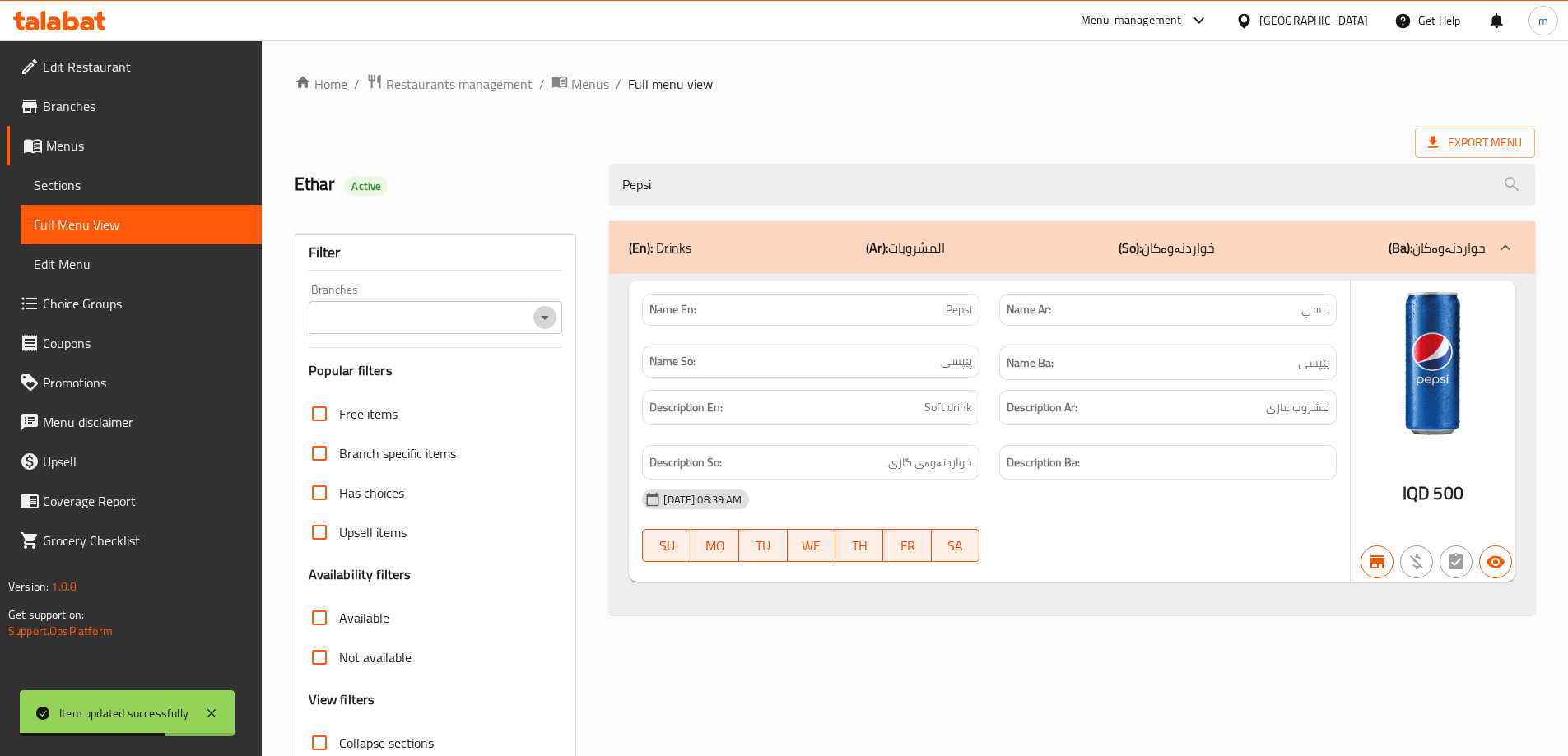
click at [539, 315] on icon "Open" at bounding box center [544, 318] width 19 height 19
type input "Pepsi"
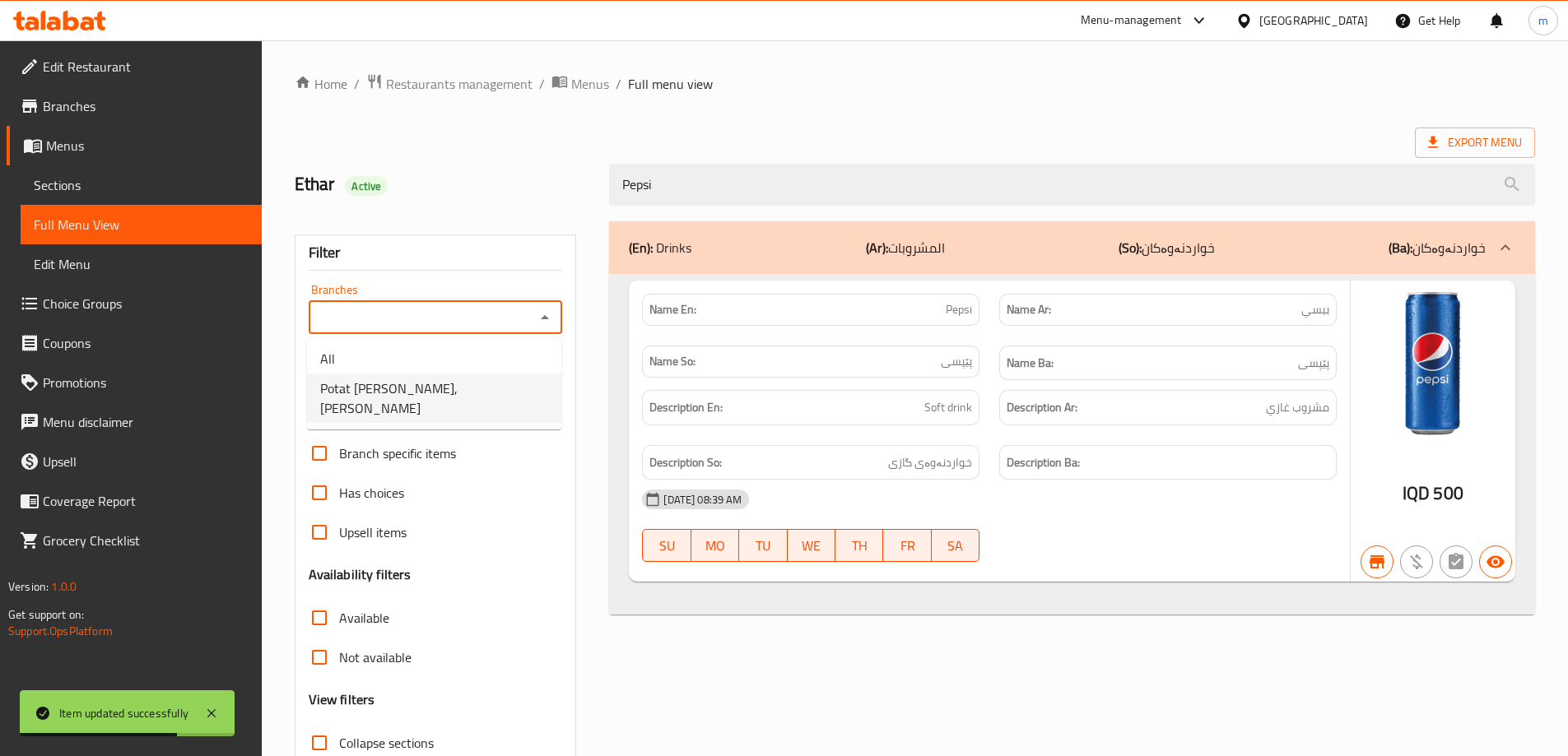
click at [375, 394] on span "Potat [PERSON_NAME], [PERSON_NAME]" at bounding box center [434, 398] width 228 height 40
type input "Potat [PERSON_NAME], [PERSON_NAME]"
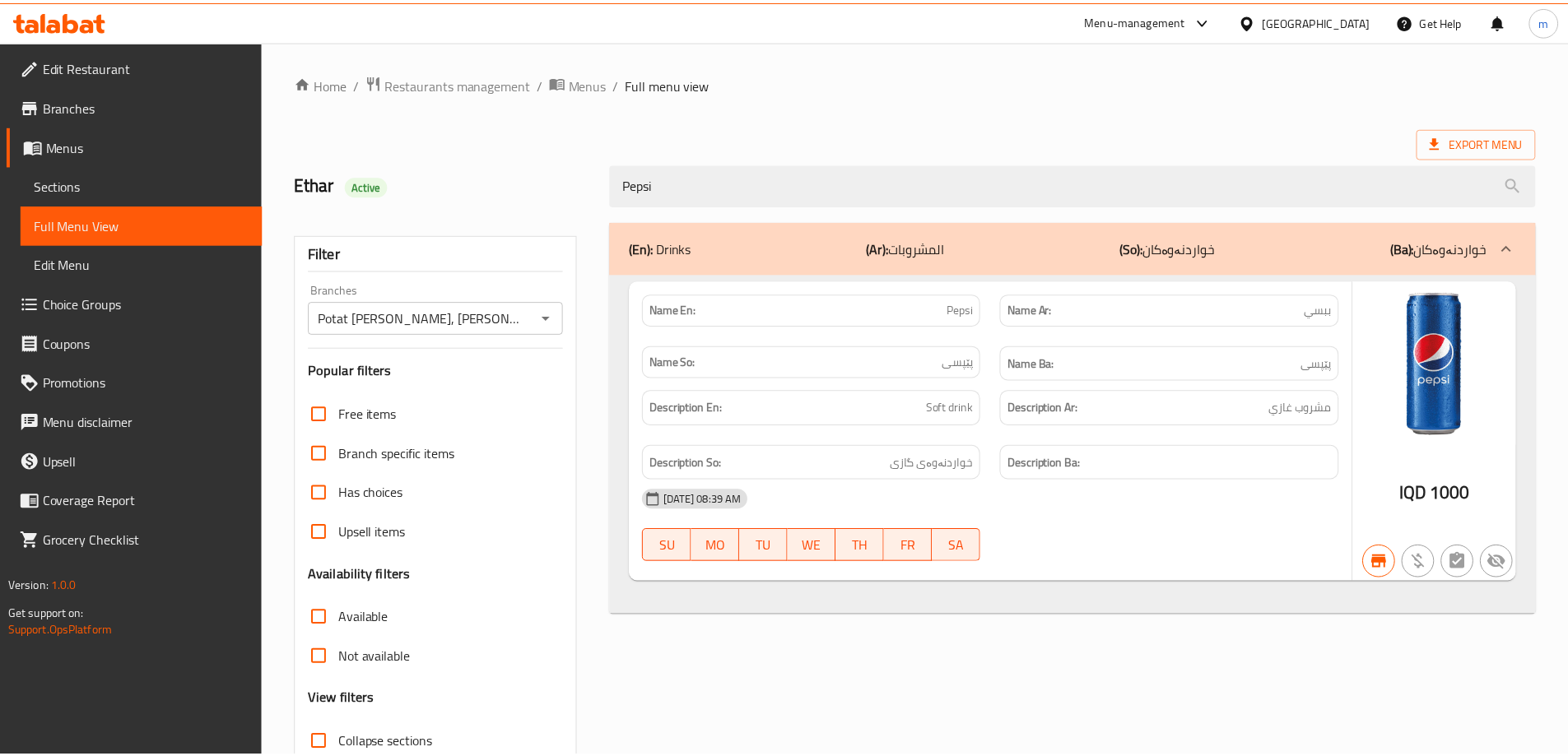
scroll to position [119, 0]
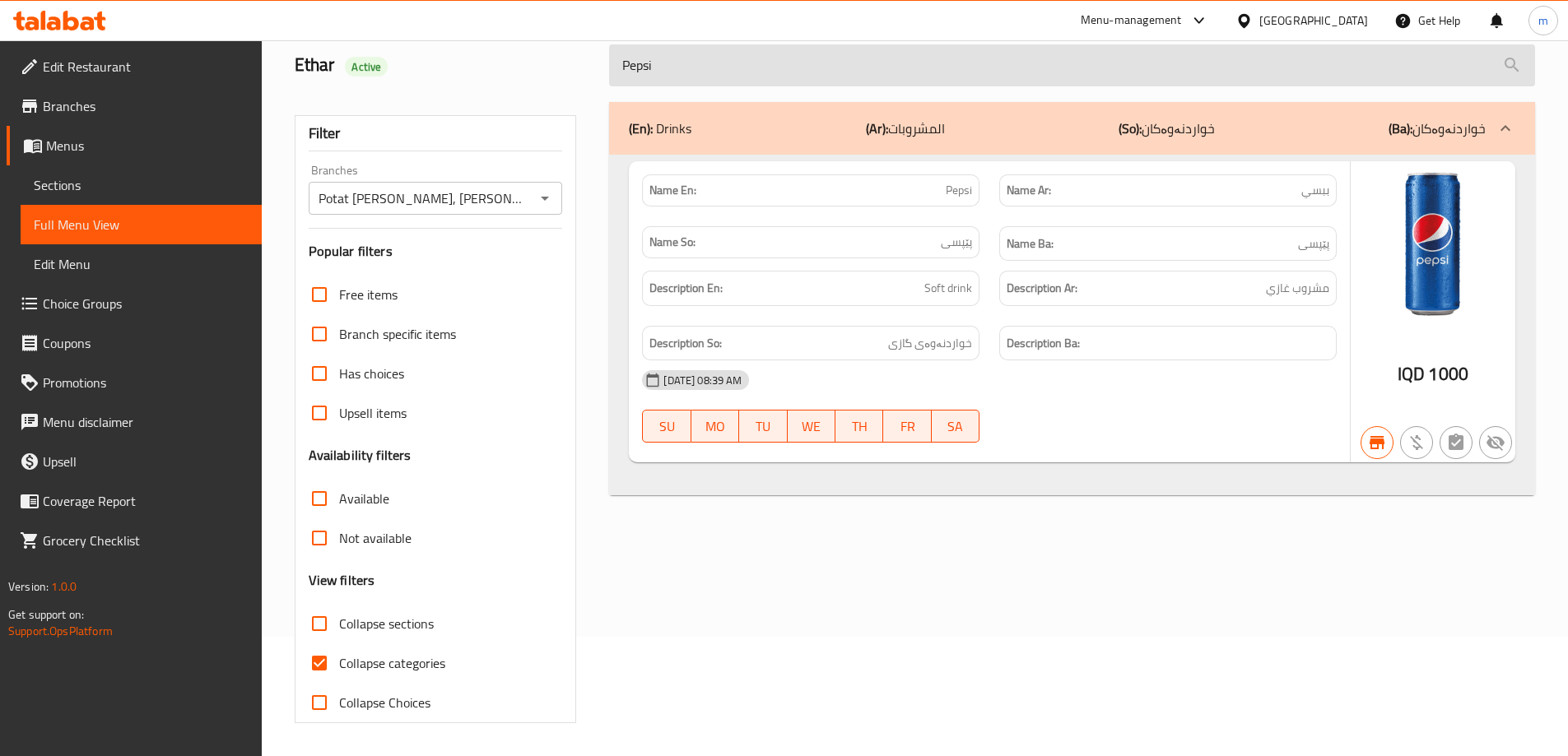
click at [708, 62] on input "Pepsi" at bounding box center [1072, 65] width 926 height 42
paste input "Double Meat Dimitrescu"
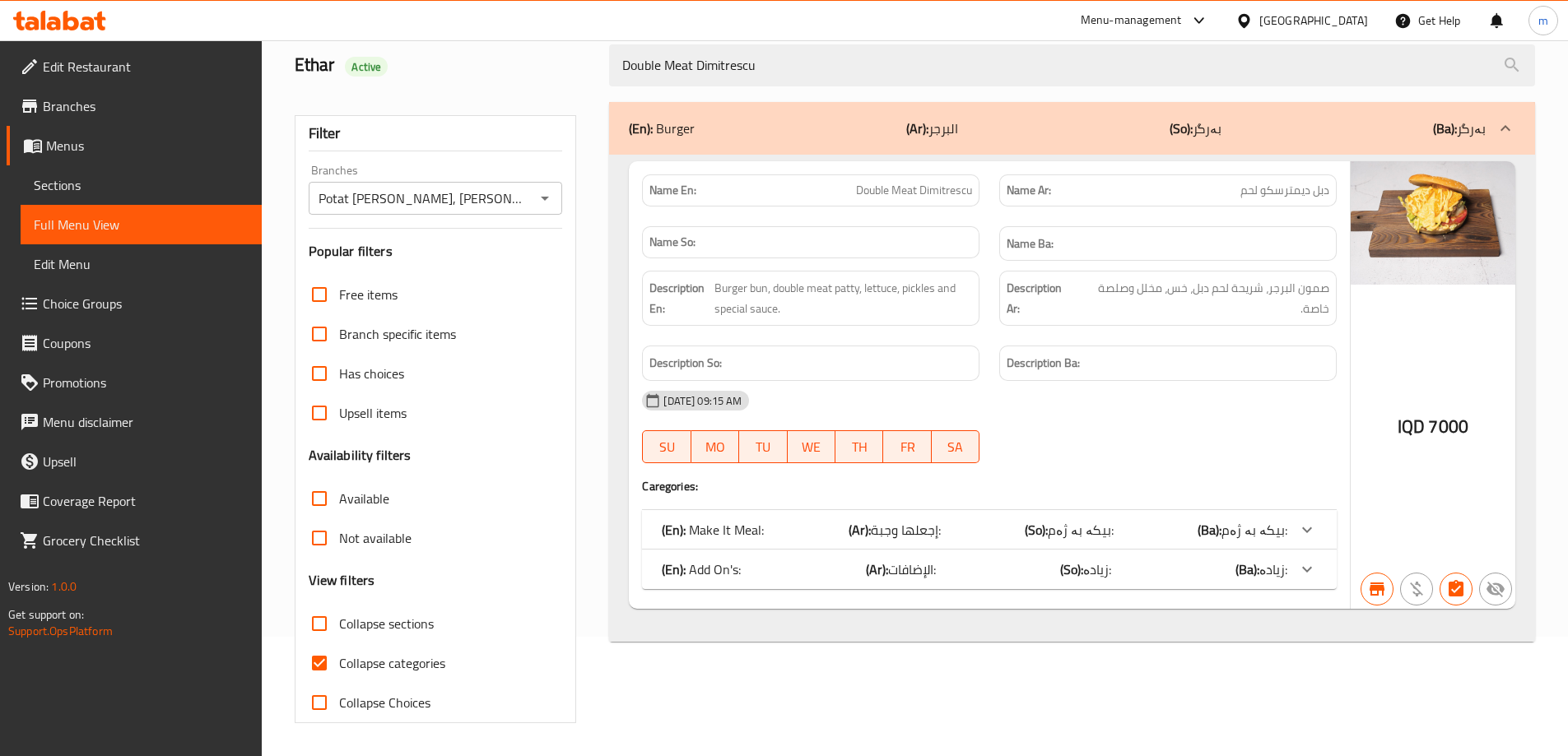
type input "Double Meat Dimitrescu"
click at [104, 182] on span "Sections" at bounding box center [141, 185] width 215 height 19
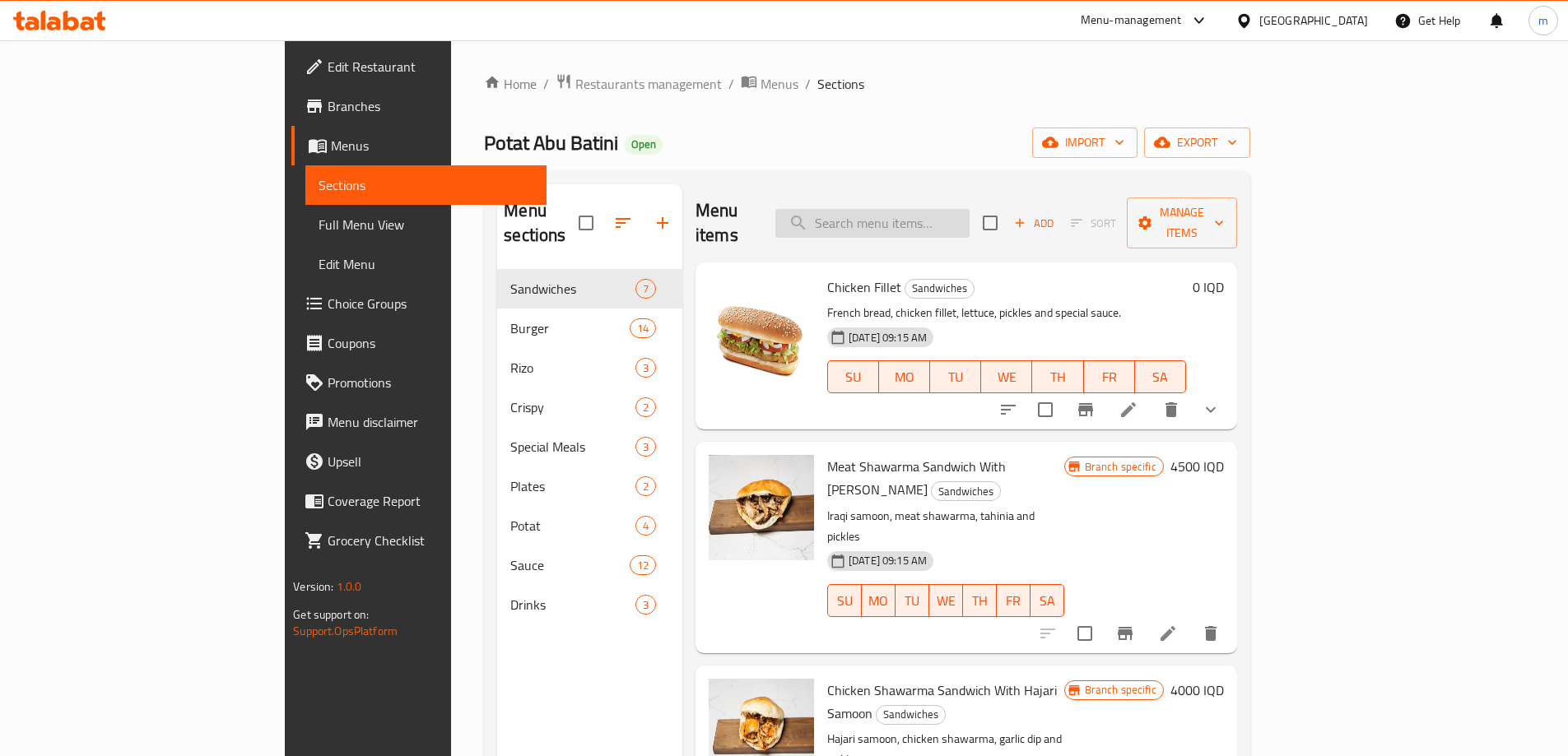
click at [942, 209] on input "search" at bounding box center [872, 224] width 195 height 29
paste input "Double Meat Dimitrescu"
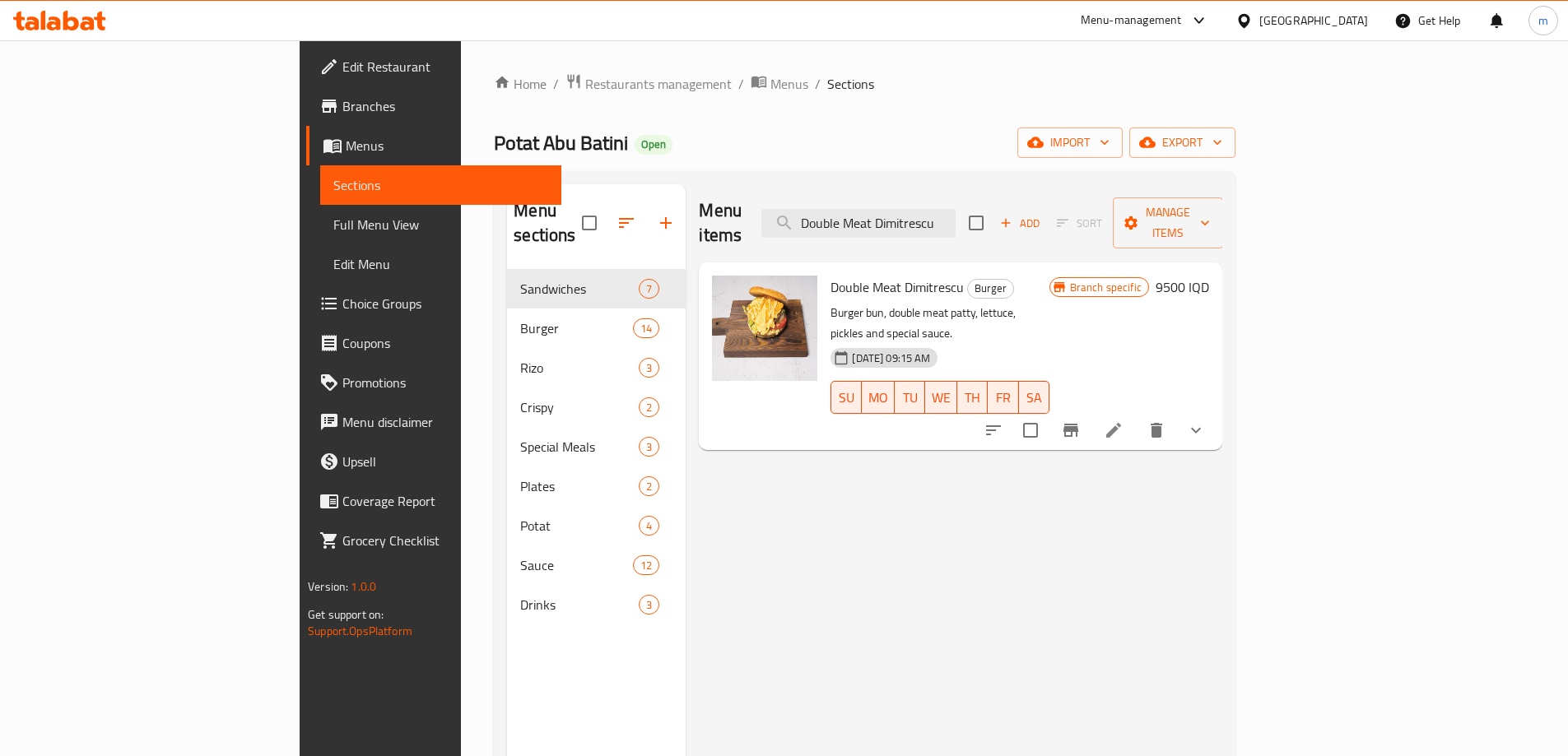
type input "Double Meat Dimitrescu"
click at [1123, 420] on icon at bounding box center [1114, 430] width 19 height 19
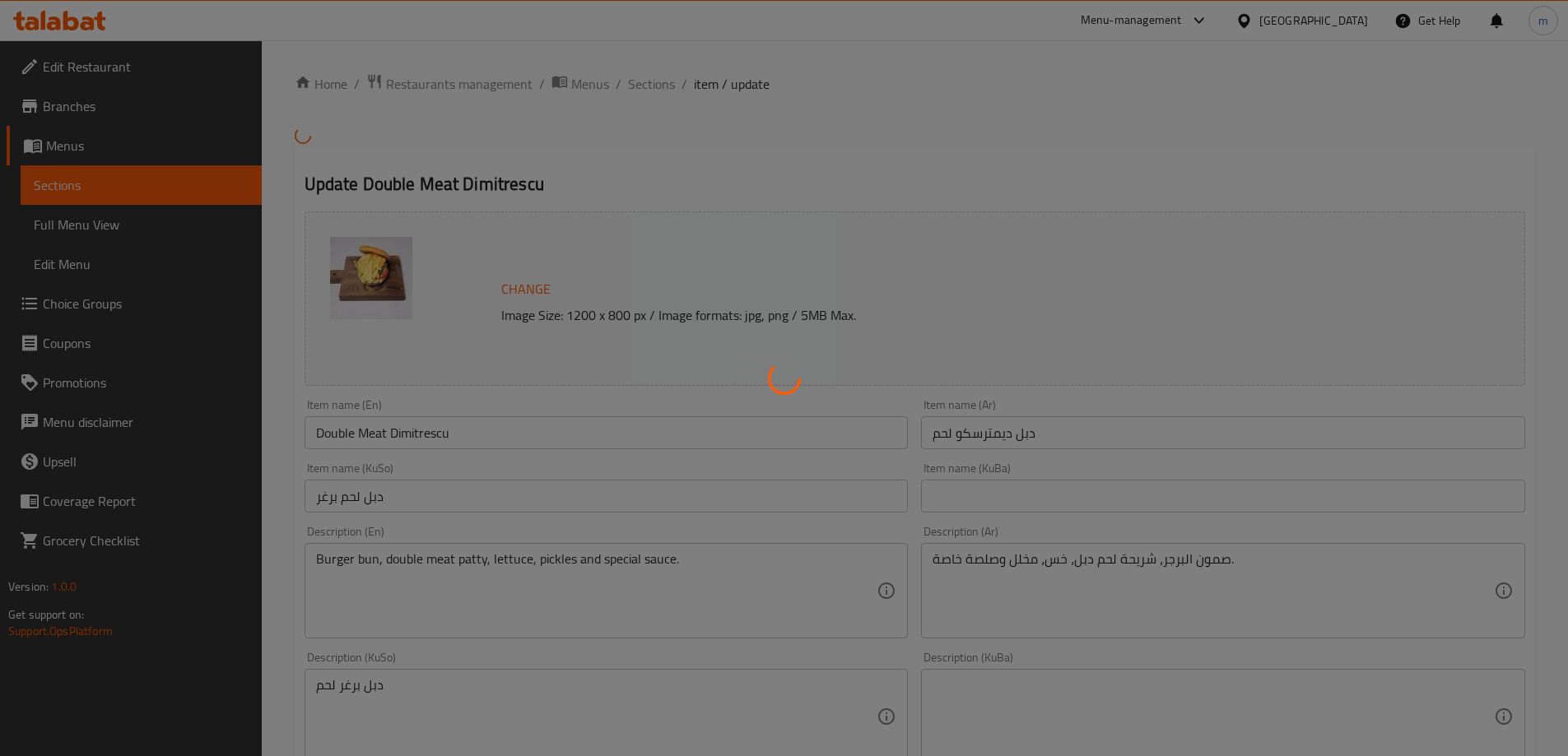
type input "إجعلها وجبة:"
type input "بیکە بە ژەم:"
type input "0"
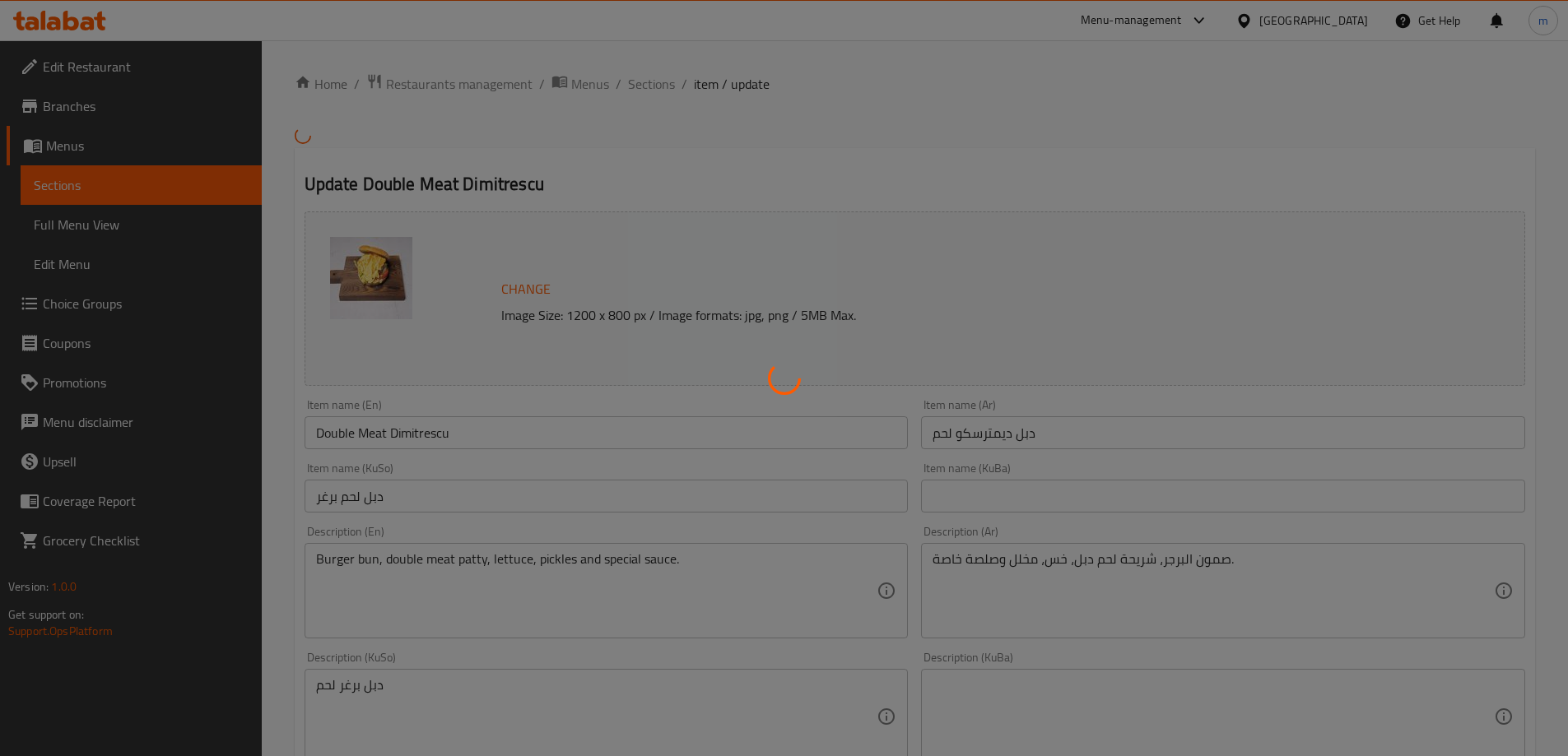
type input "الإضافات:"
type input "زیادە:"
type input "0"
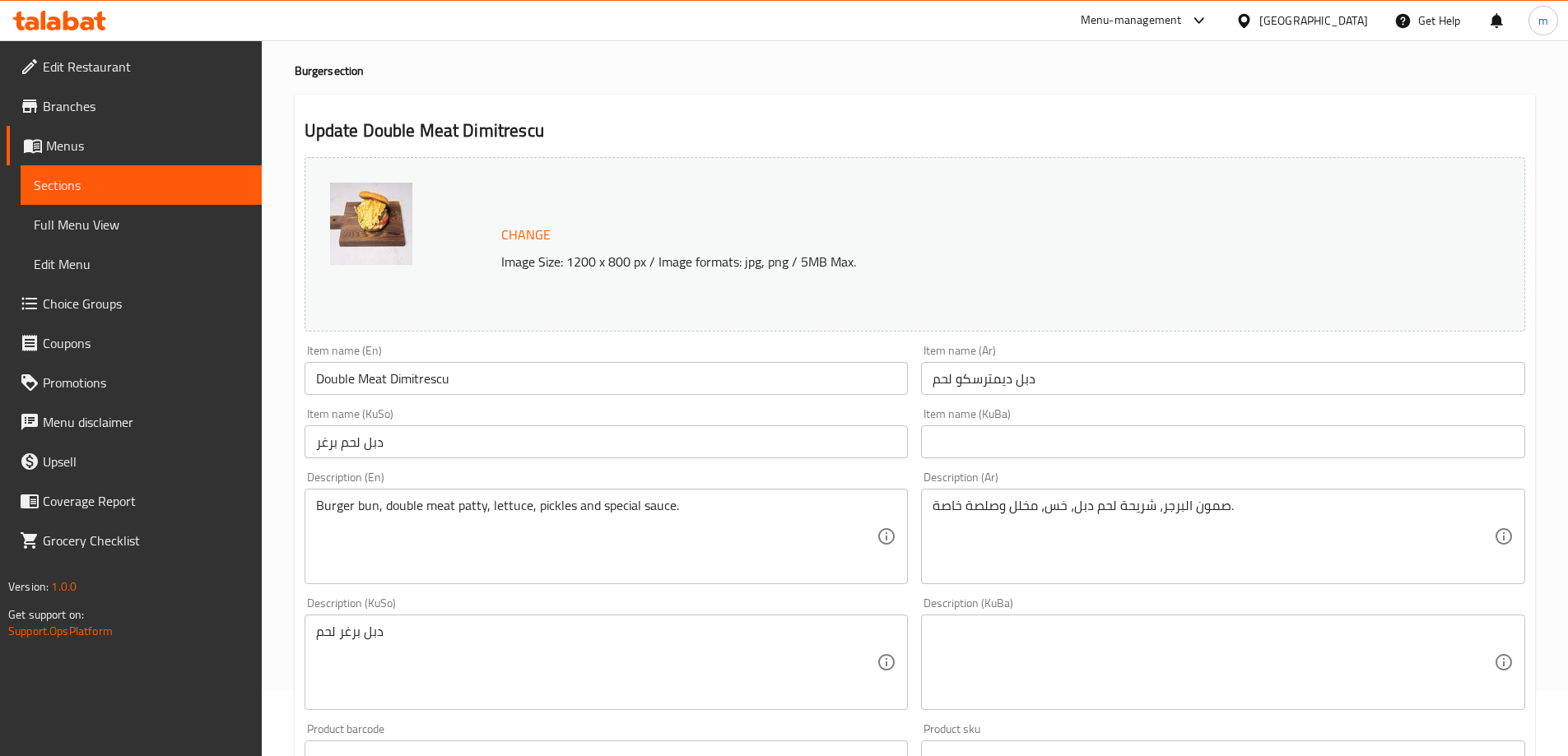
scroll to position [69, 0]
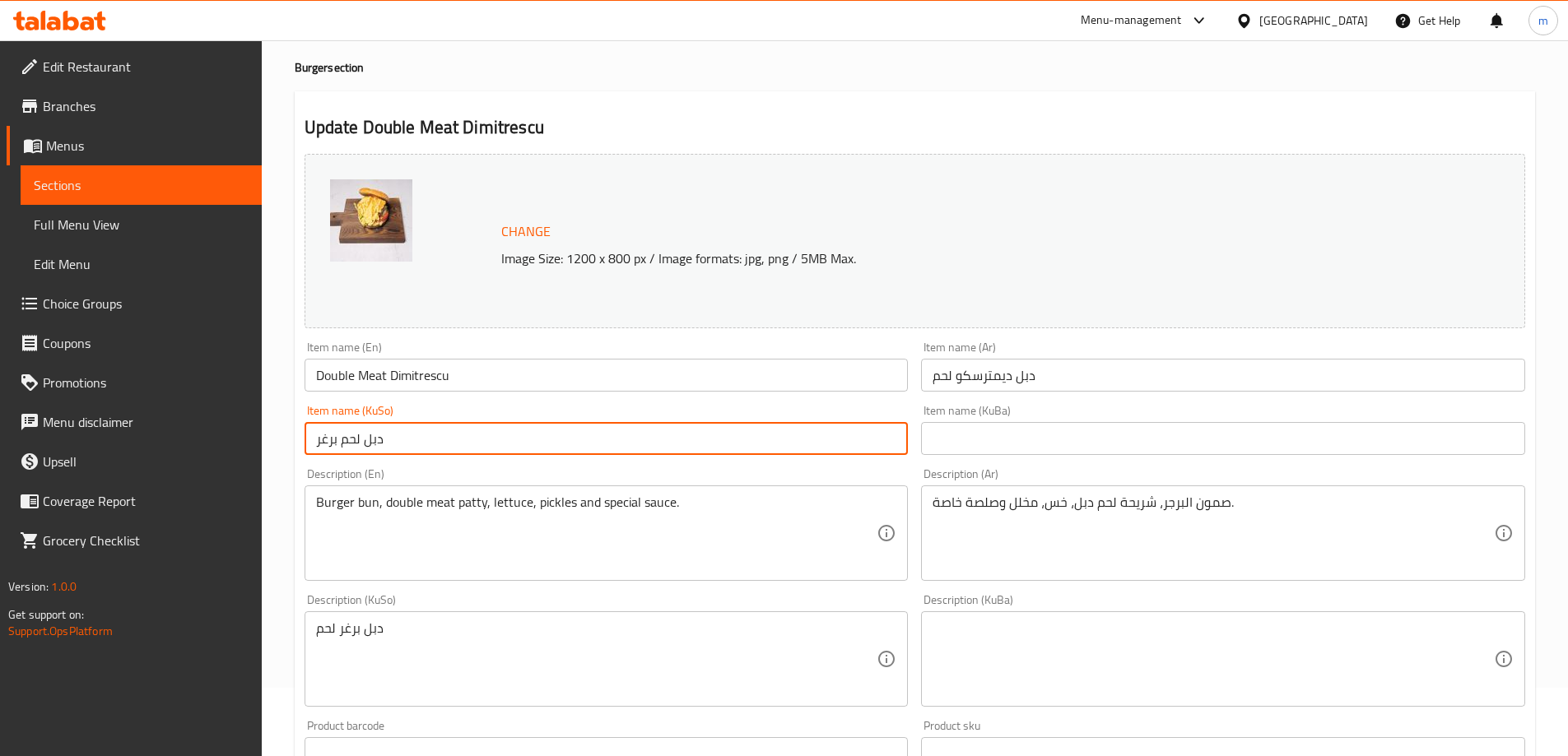
click at [678, 440] on input "دبل لحم برغر" at bounding box center [606, 438] width 604 height 33
click at [698, 409] on div "Item name (KuSo) دبل لحم برغر Item name (KuSo)" at bounding box center [606, 430] width 604 height 50
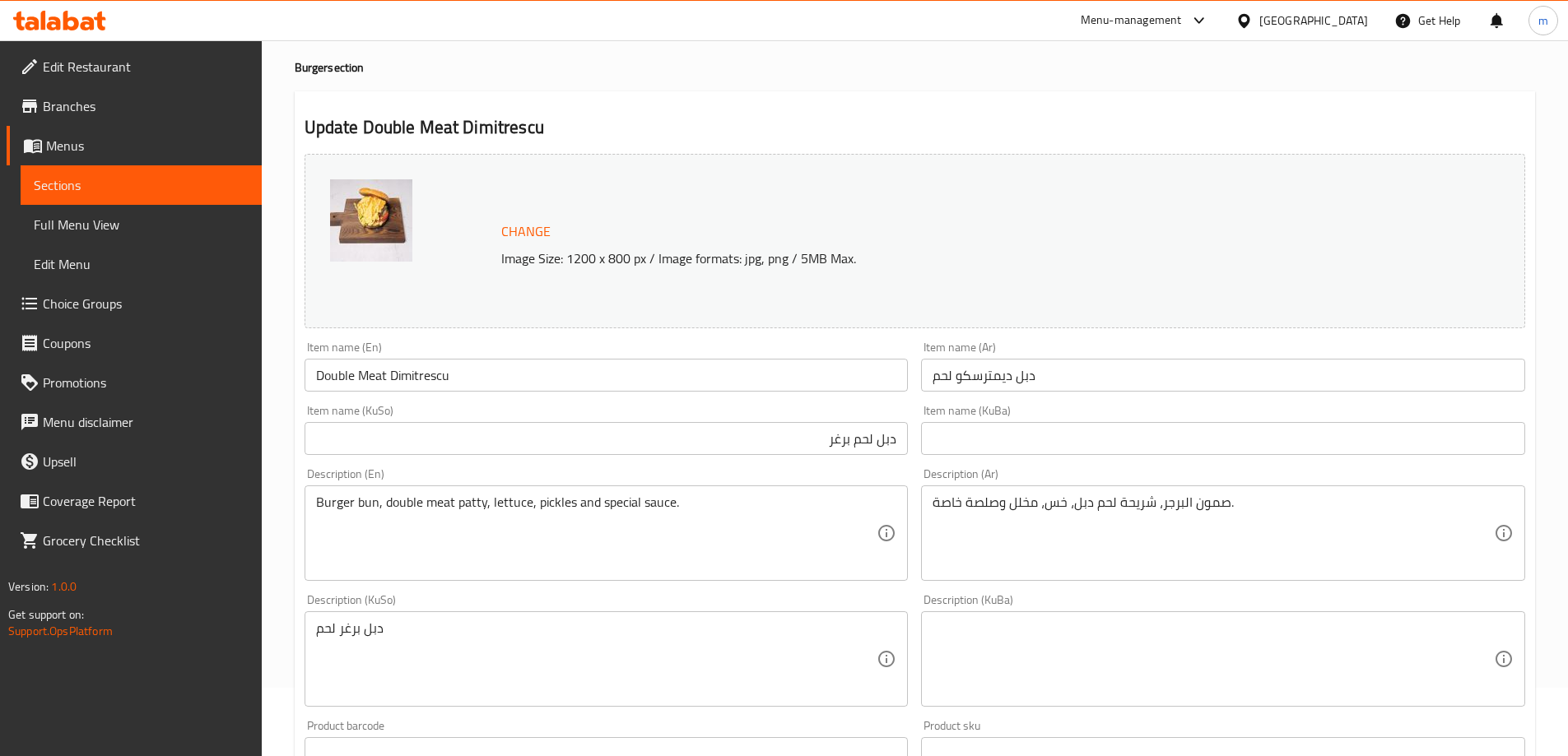
click at [876, 436] on input "دبل لحم برغر" at bounding box center [606, 438] width 604 height 33
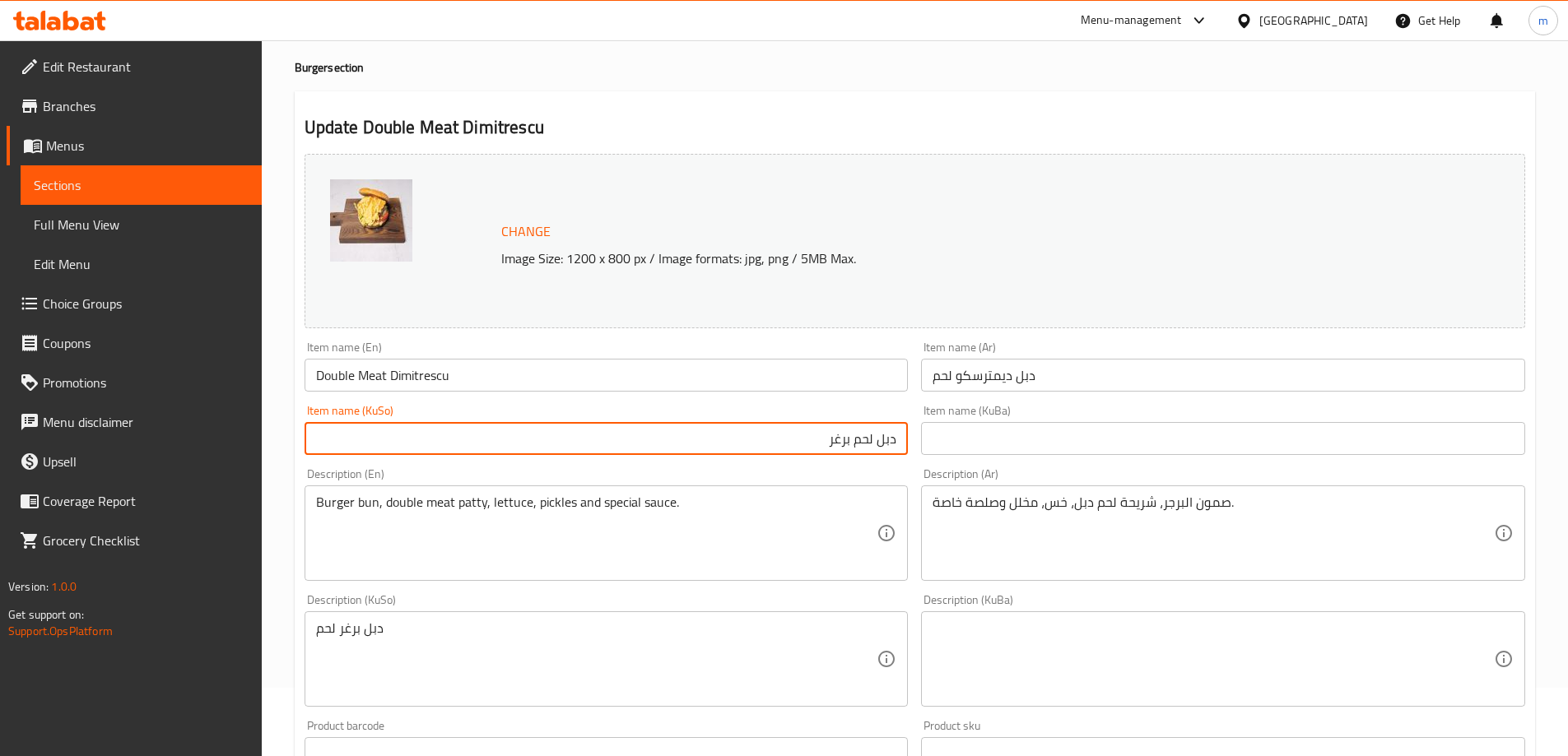
click at [877, 436] on input "دبل لحم برغر" at bounding box center [606, 438] width 604 height 33
click at [824, 447] on input "دەبڵ دیمترسکۆی گۆشت" at bounding box center [606, 438] width 604 height 33
type input "دەبڵ دیمترسکوی گۆشت"
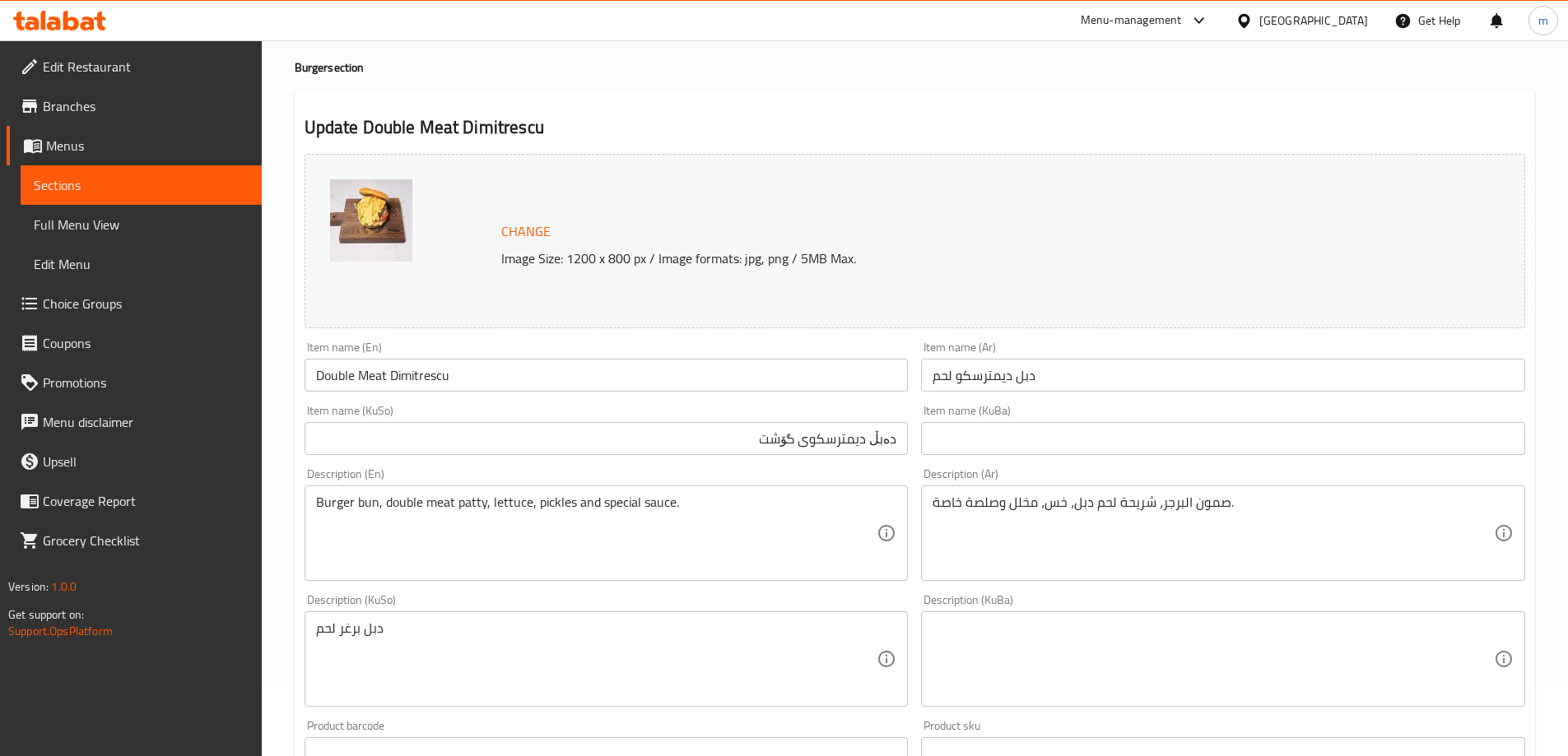
click at [798, 460] on div "Item name (KuSo) دەبڵ دیمترسکوی گۆشت Item name (KuSo)" at bounding box center [606, 429] width 617 height 63
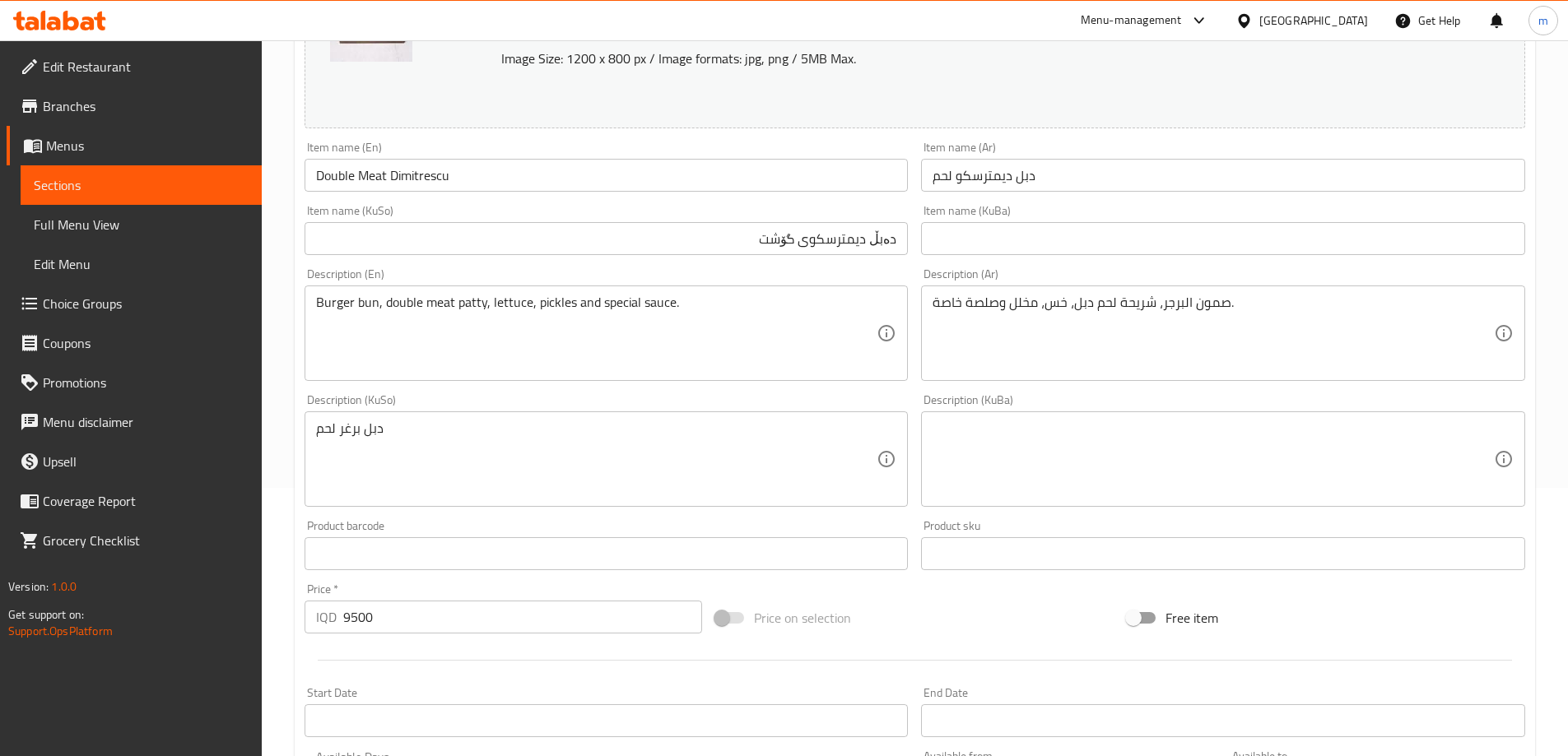
scroll to position [348, 0]
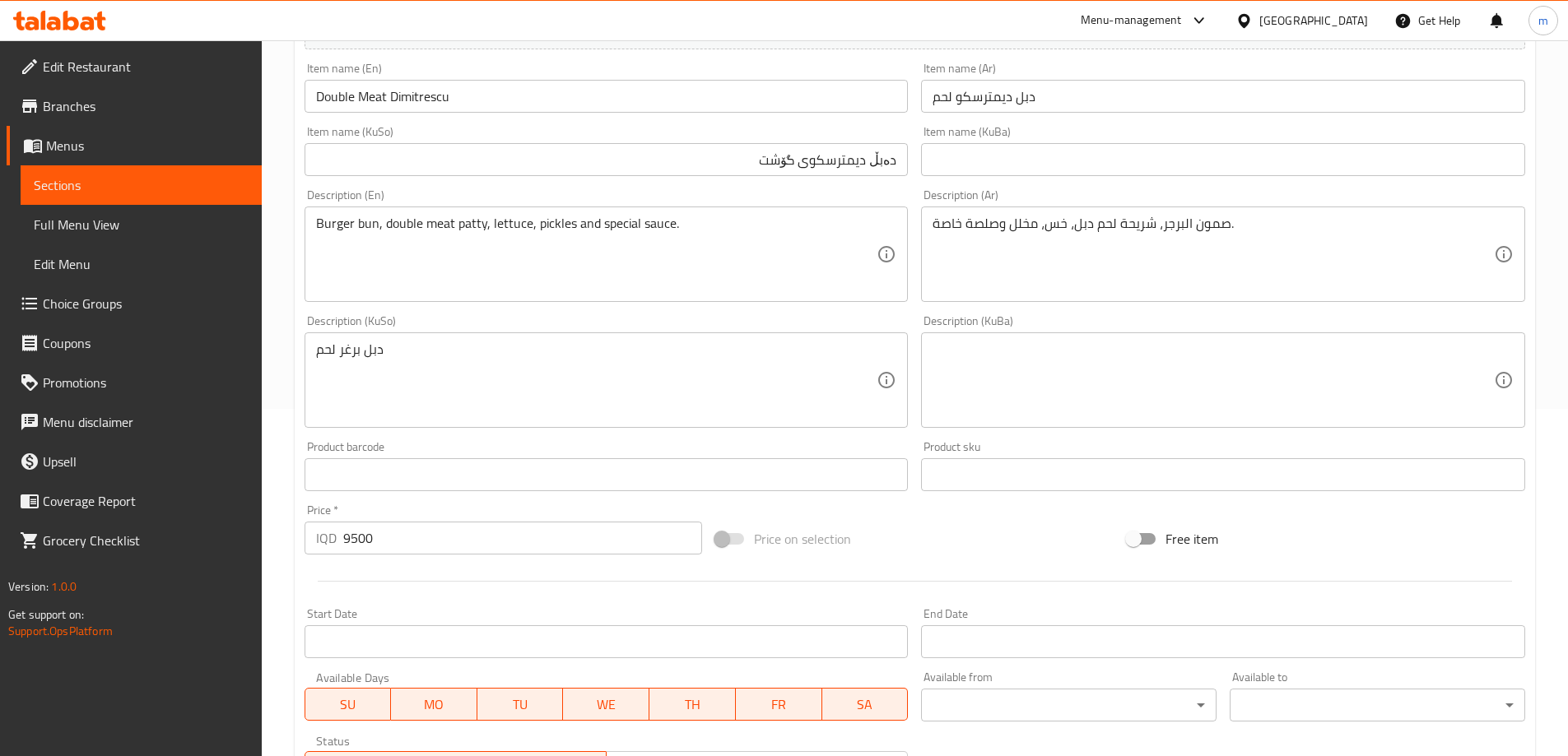
click at [802, 358] on textarea "دبل برغر لحم" at bounding box center [597, 380] width 562 height 78
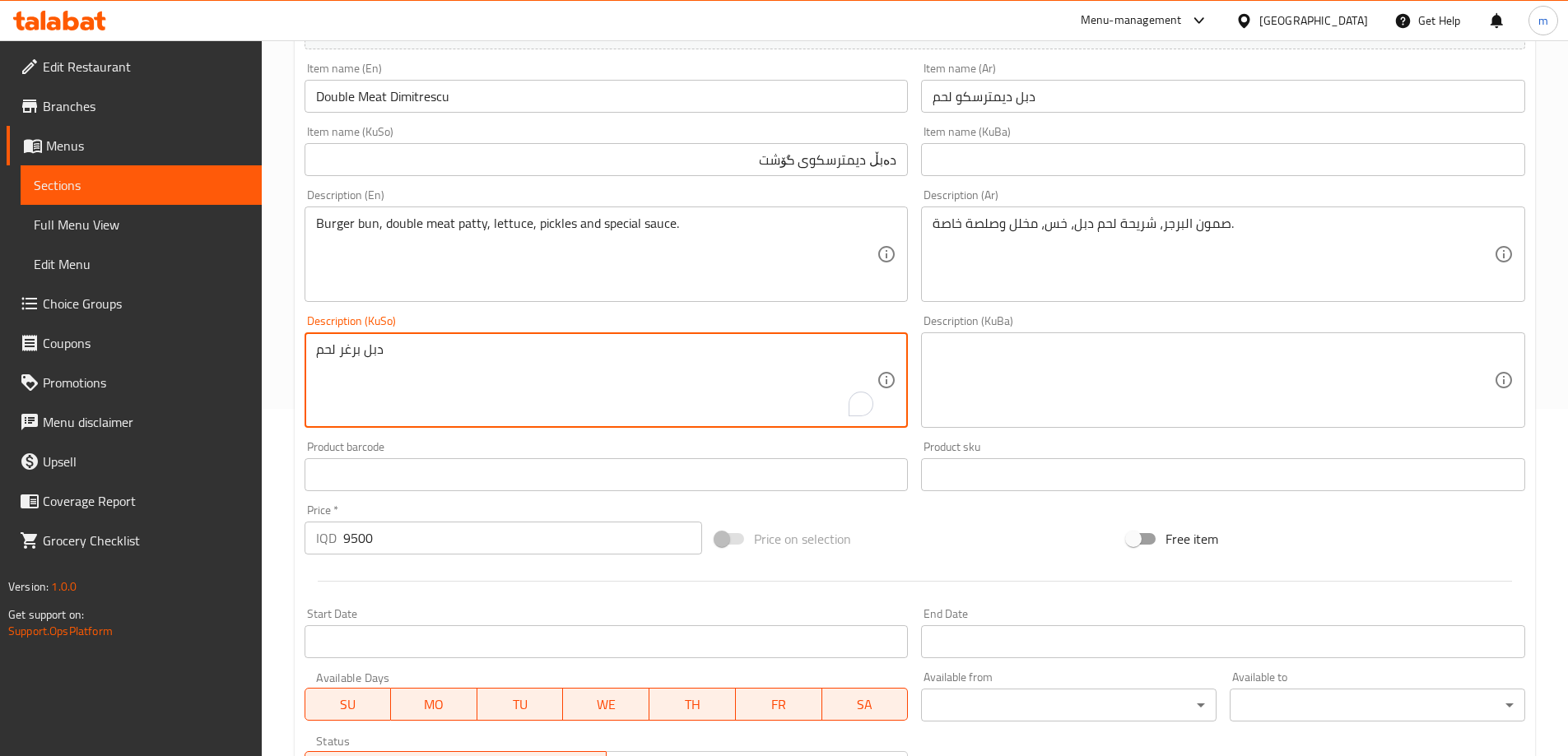
click at [802, 358] on textarea "دبل برغر لحم" at bounding box center [597, 380] width 562 height 78
click at [810, 358] on textarea "دبل برغر لحم" at bounding box center [597, 380] width 562 height 78
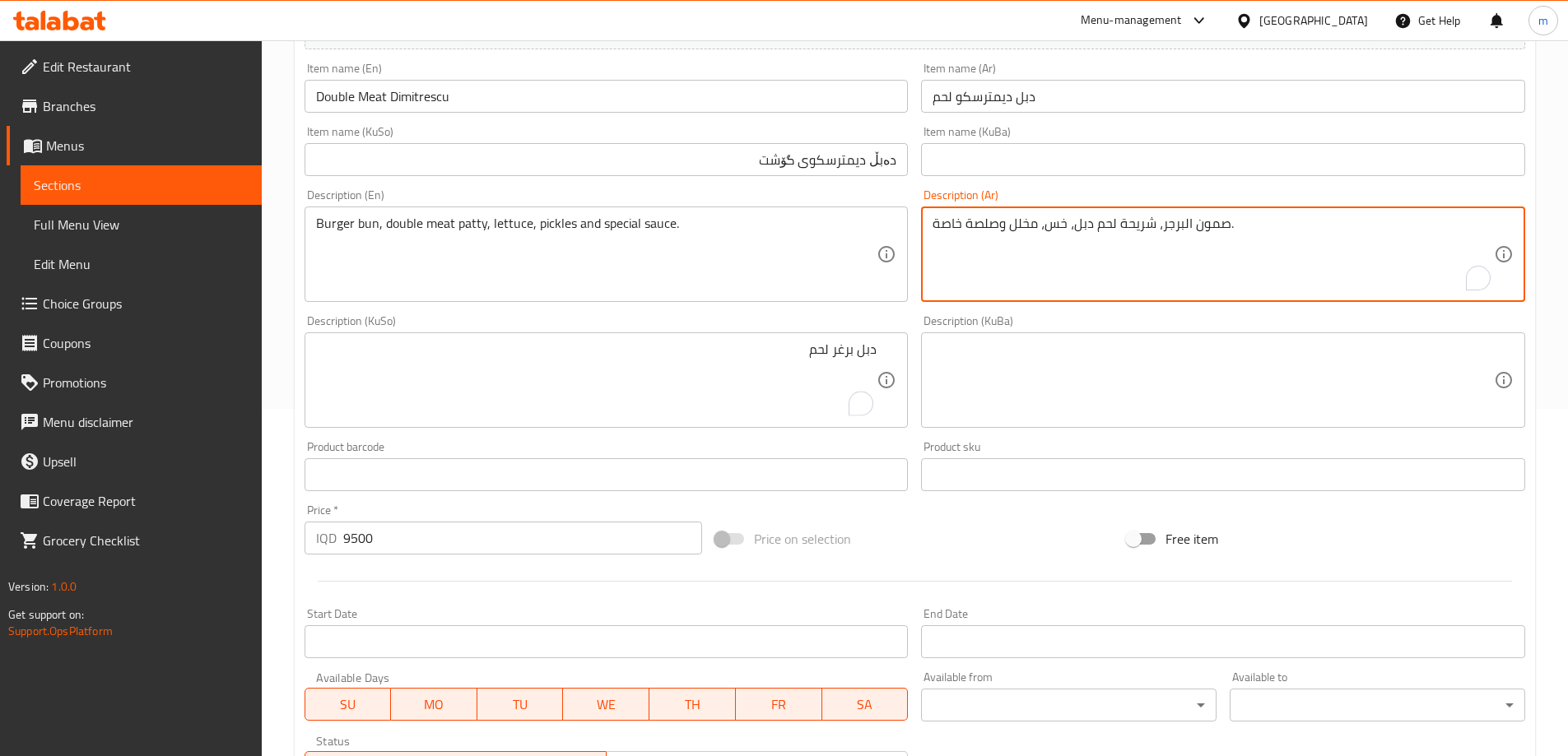
click at [1126, 238] on textarea "صمون البرجر، شريحة لحم دبل، خس، مخلل وصلصة خاصة." at bounding box center [1214, 255] width 562 height 78
click at [834, 361] on textarea "دبل برغر لحم" at bounding box center [597, 380] width 562 height 78
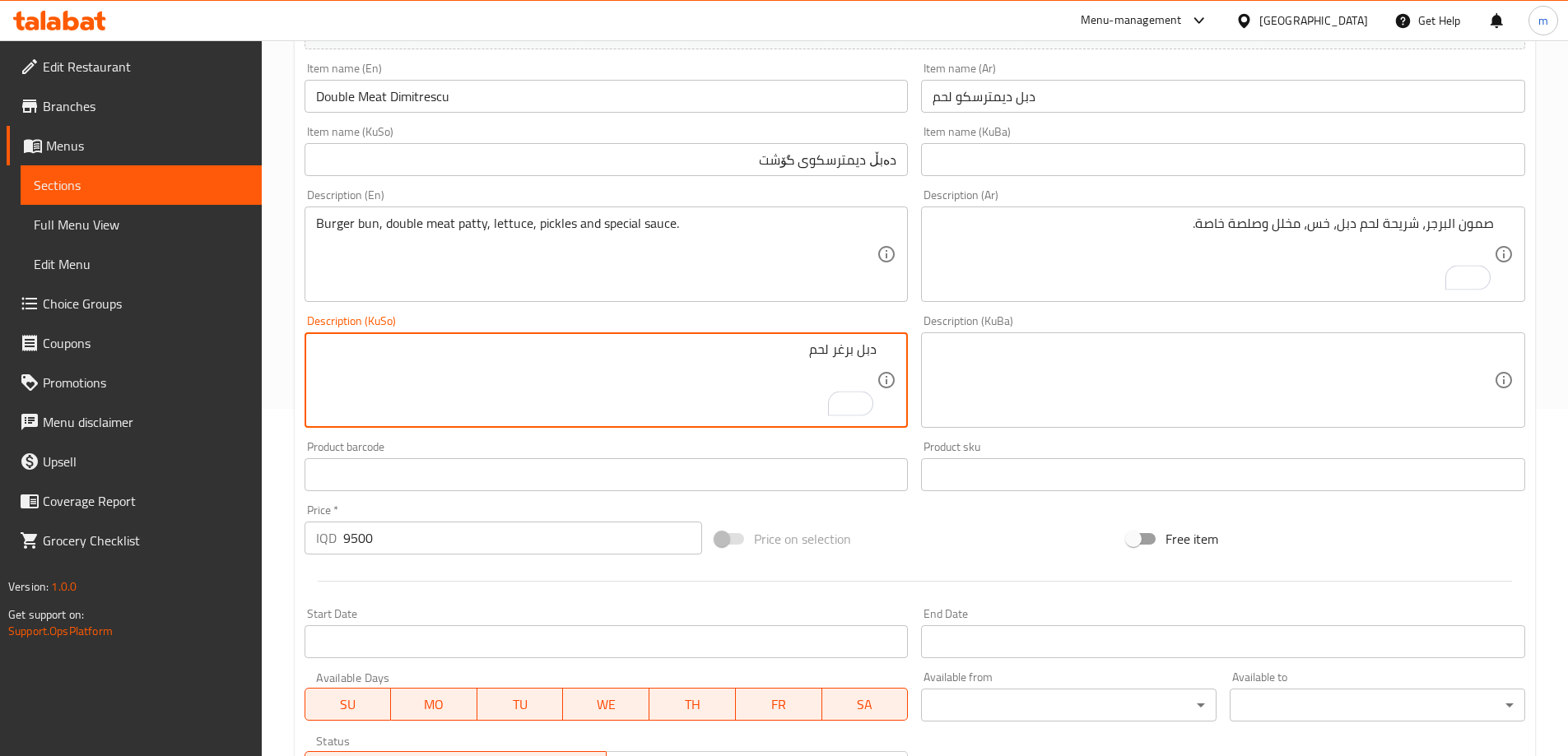
click at [834, 361] on textarea "دبل برغر لحم" at bounding box center [597, 380] width 562 height 78
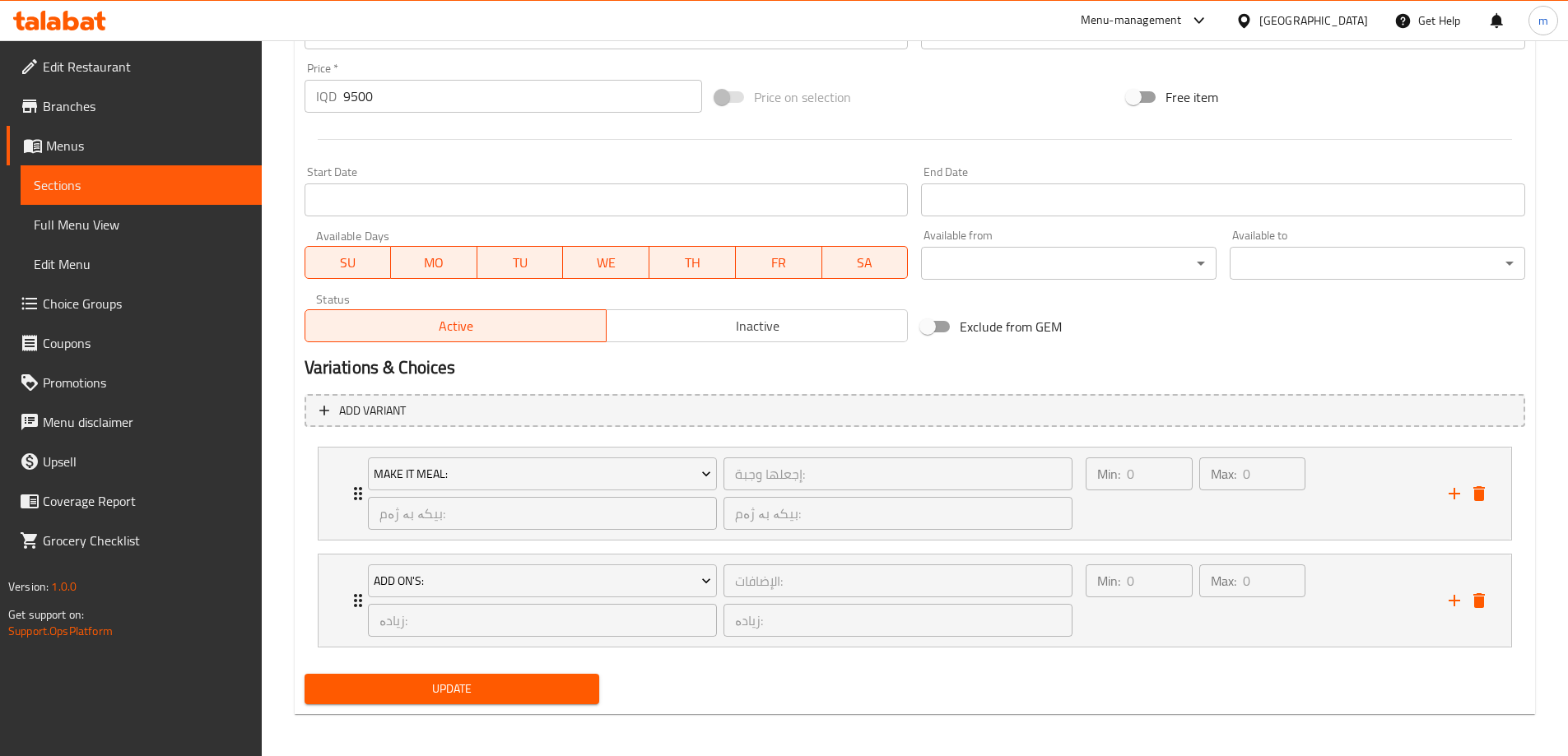
scroll to position [793, 0]
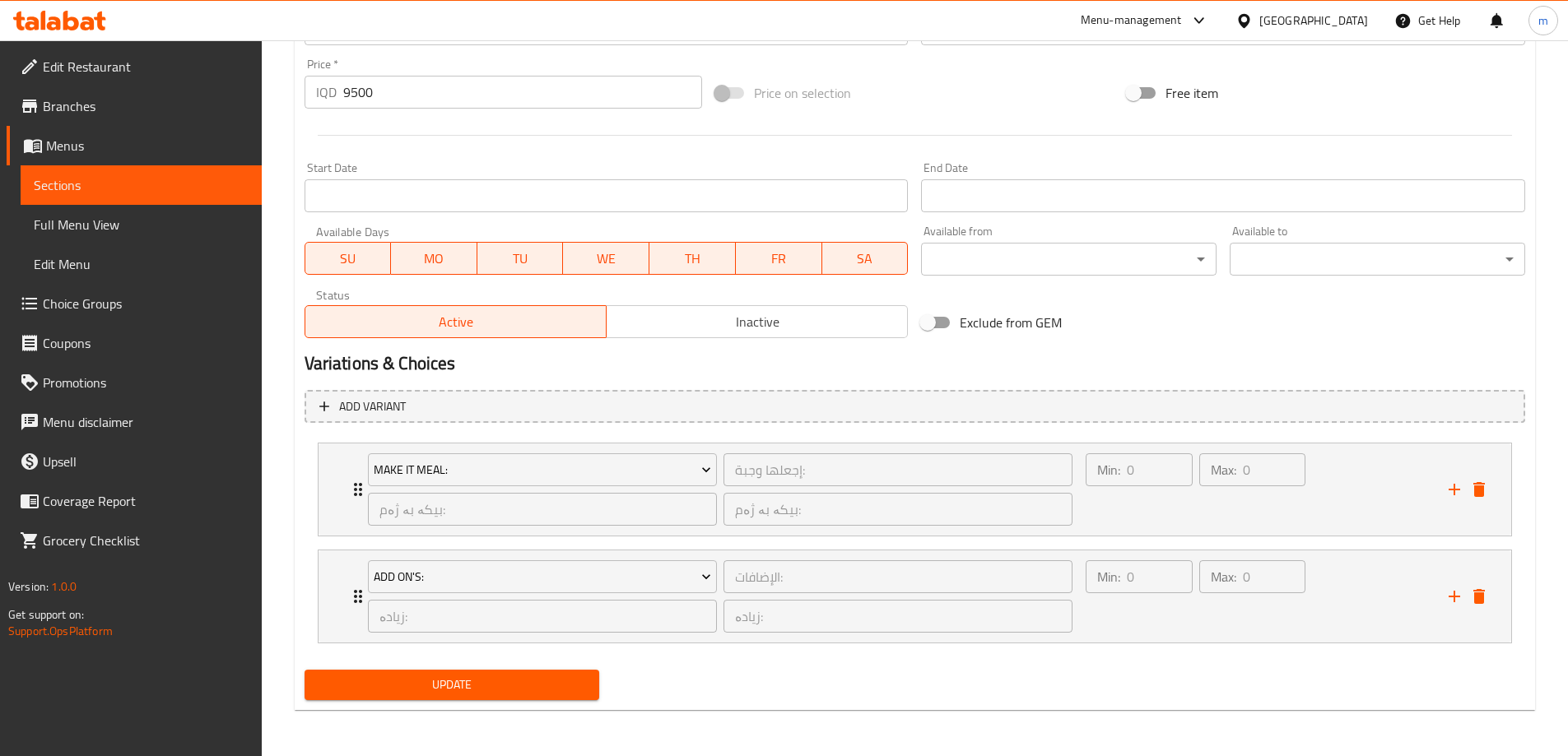
type textarea "سەموونی بەرگر، پارچە گۆشتی دەبڵ، کاهوو، تورشی و سۆسی تایبەت"
click at [456, 692] on span "Update" at bounding box center [452, 684] width 269 height 20
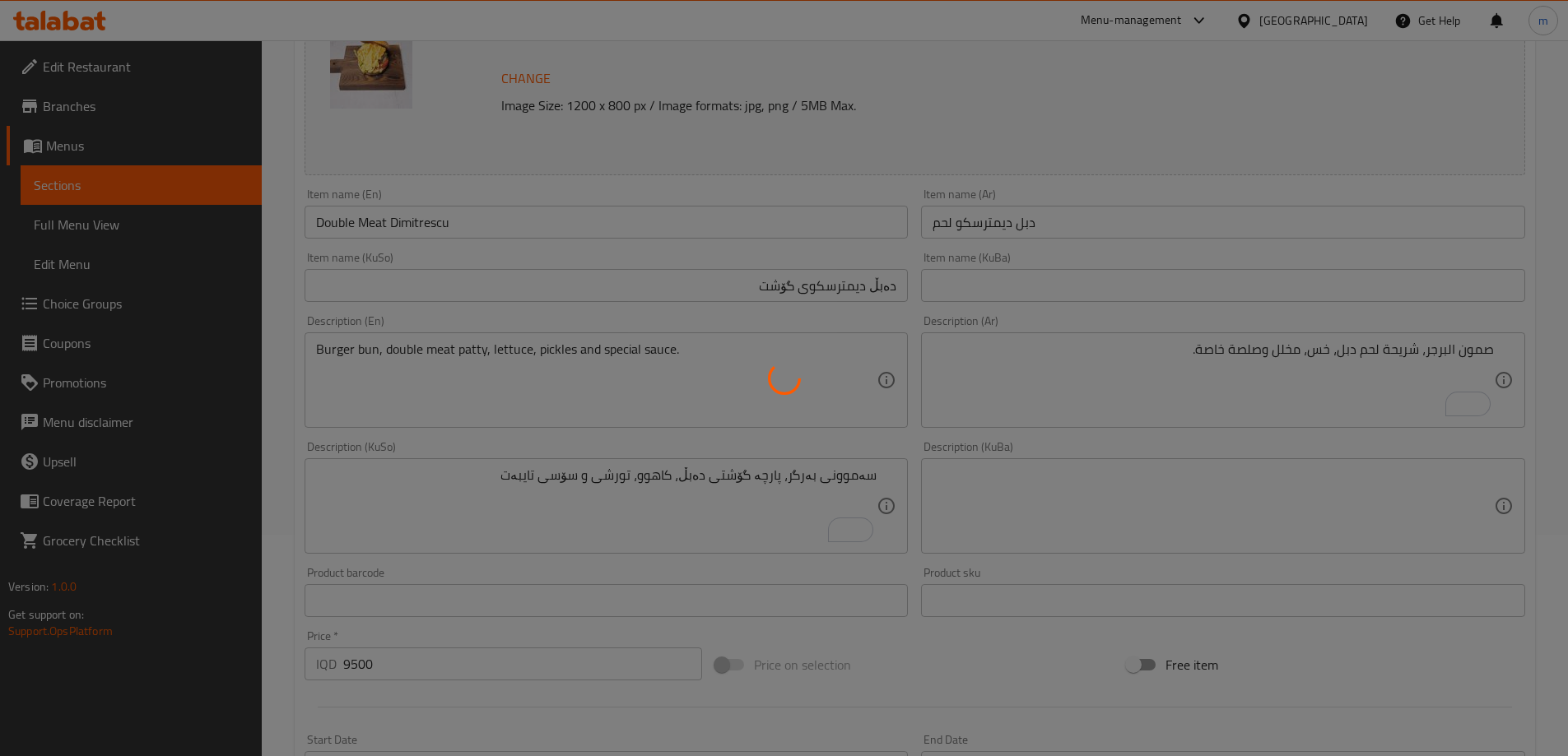
scroll to position [217, 0]
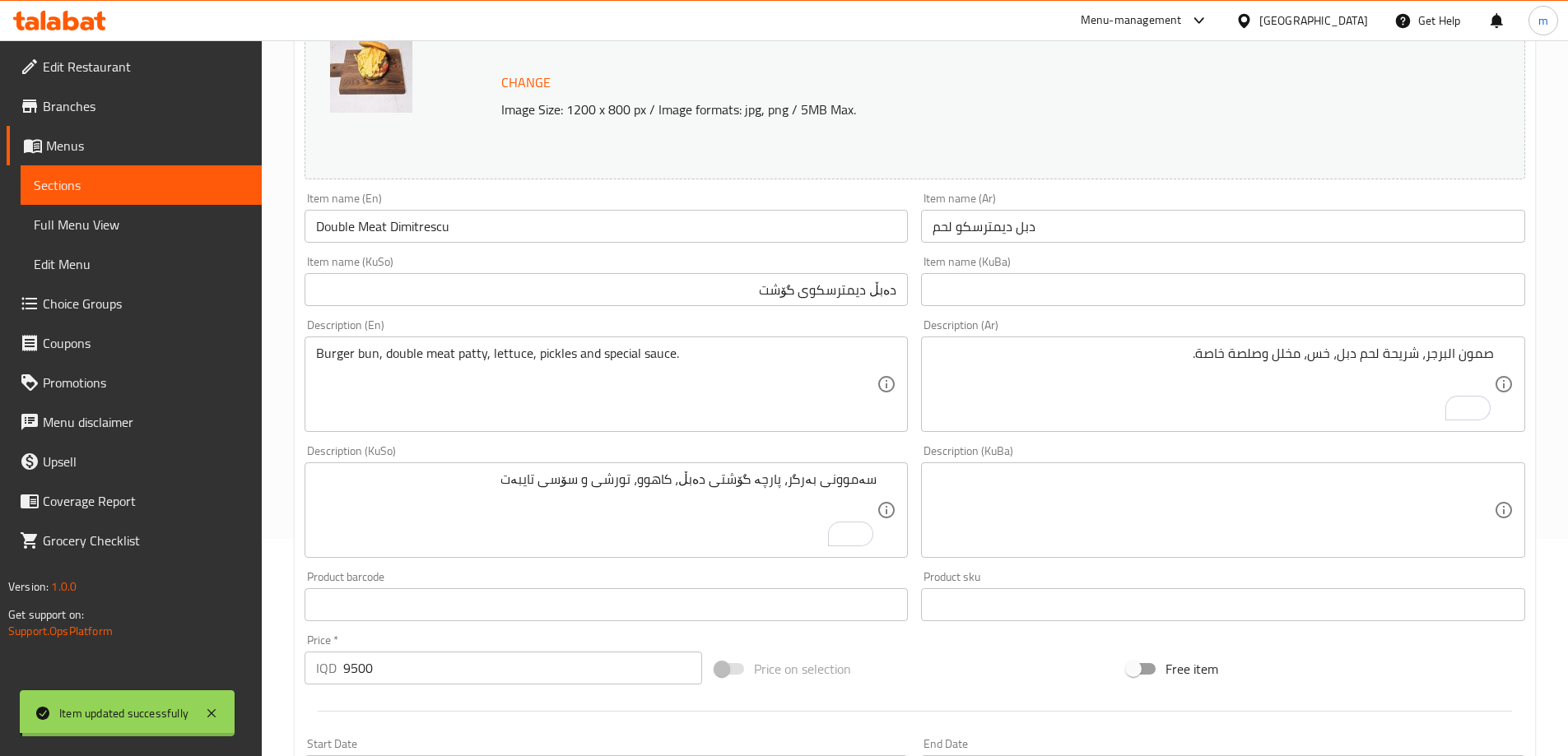
click at [393, 221] on input "Double Meat Dimitrescu" at bounding box center [606, 227] width 604 height 33
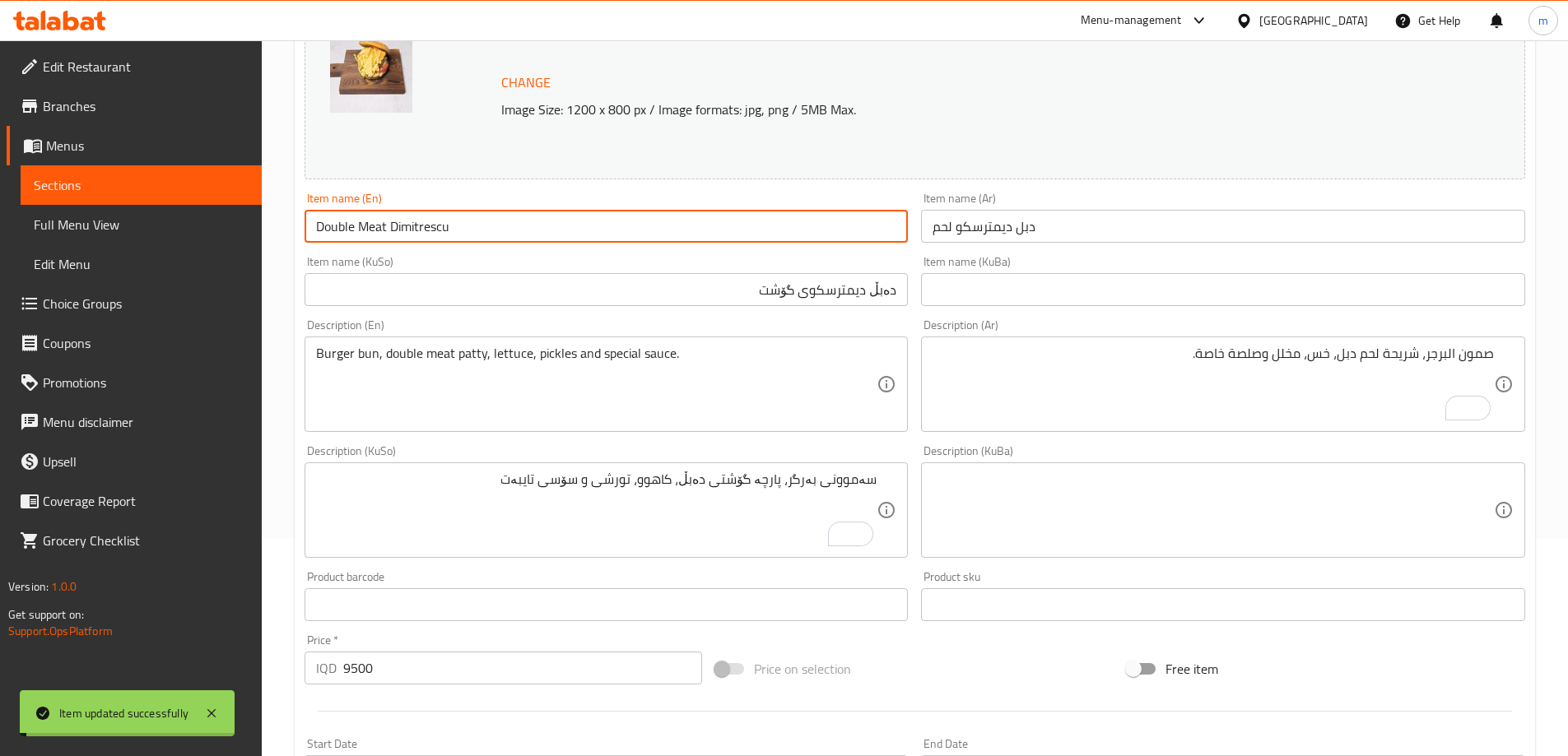
click at [393, 221] on input "Double Meat Dimitrescu" at bounding box center [606, 227] width 604 height 33
click at [112, 221] on span "Full Menu View" at bounding box center [141, 225] width 215 height 19
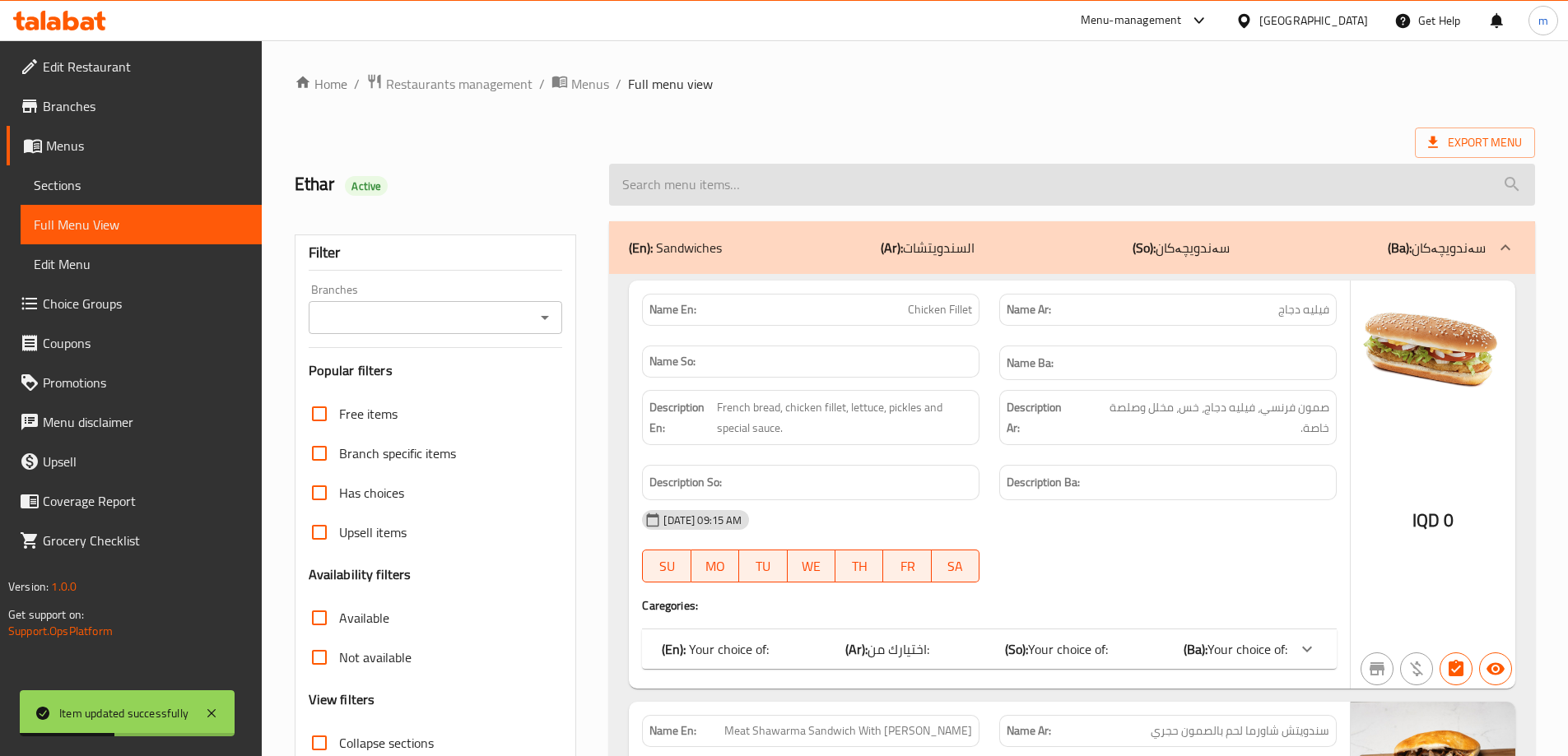
click at [721, 195] on input "search" at bounding box center [1072, 184] width 926 height 42
paste input "Double Meat Dimitrescu"
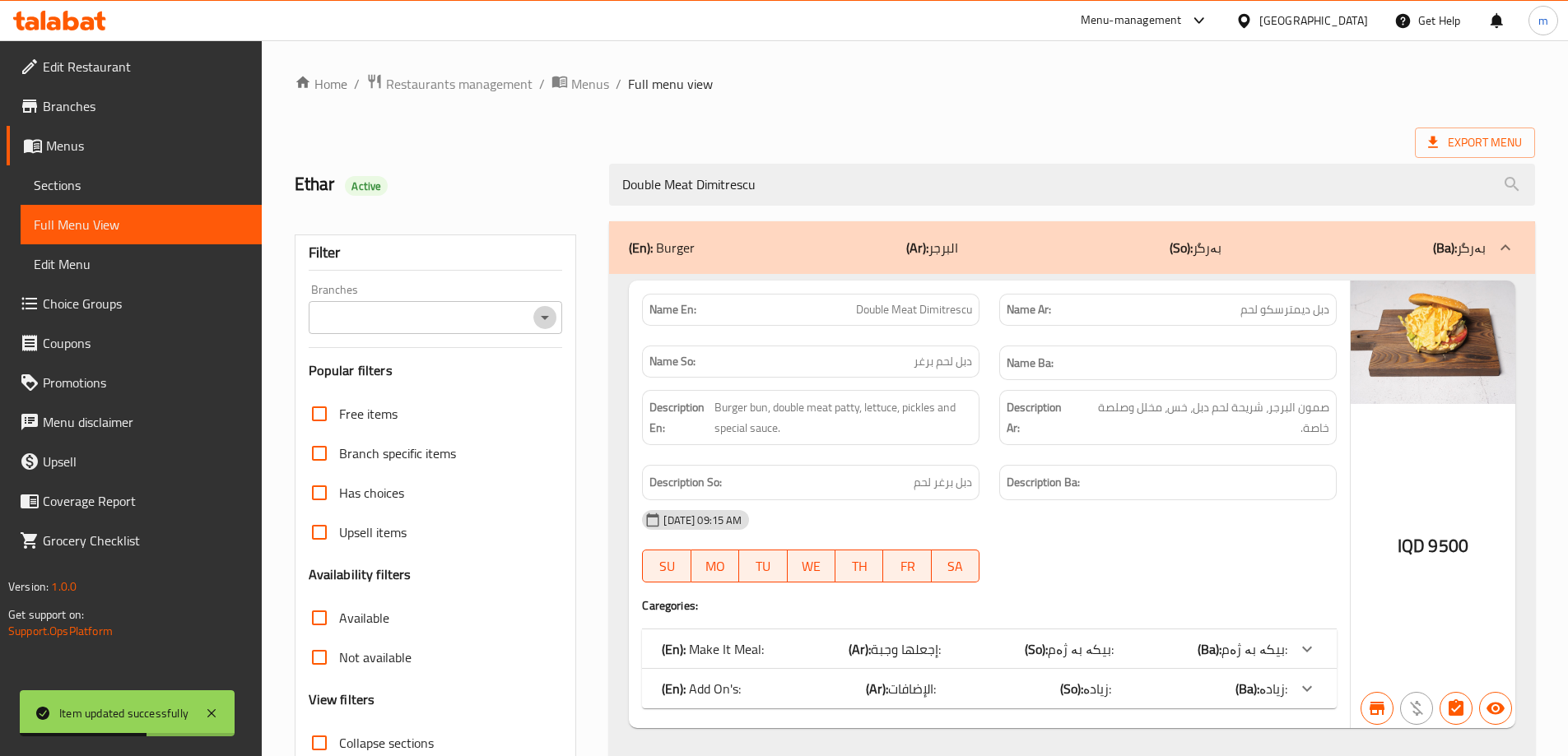
click at [537, 326] on icon "Open" at bounding box center [544, 318] width 19 height 19
type input "Double Meat Dimitrescu"
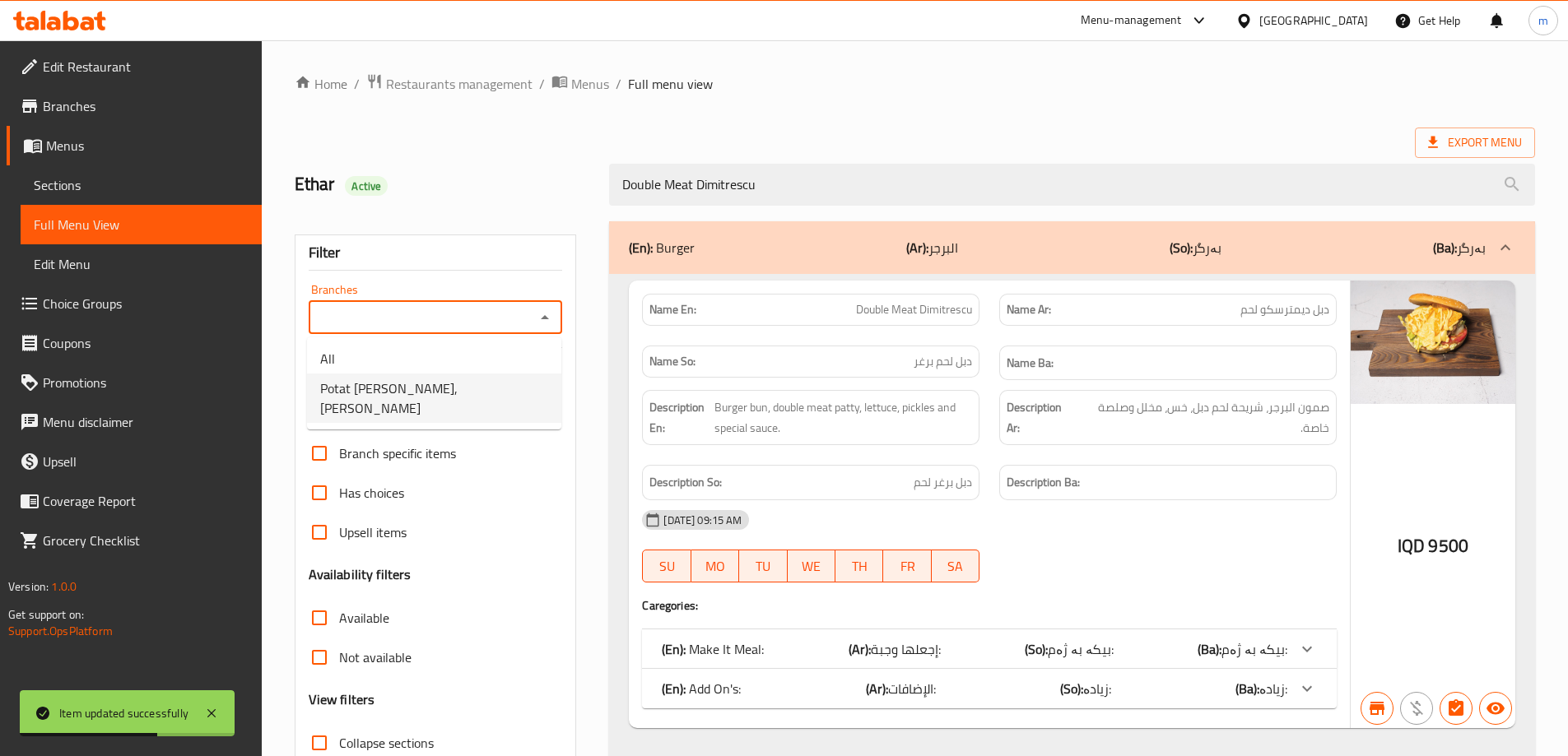
click at [393, 391] on span "Potat [PERSON_NAME], [PERSON_NAME]" at bounding box center [434, 398] width 228 height 40
type input "Potat [PERSON_NAME], [PERSON_NAME]"
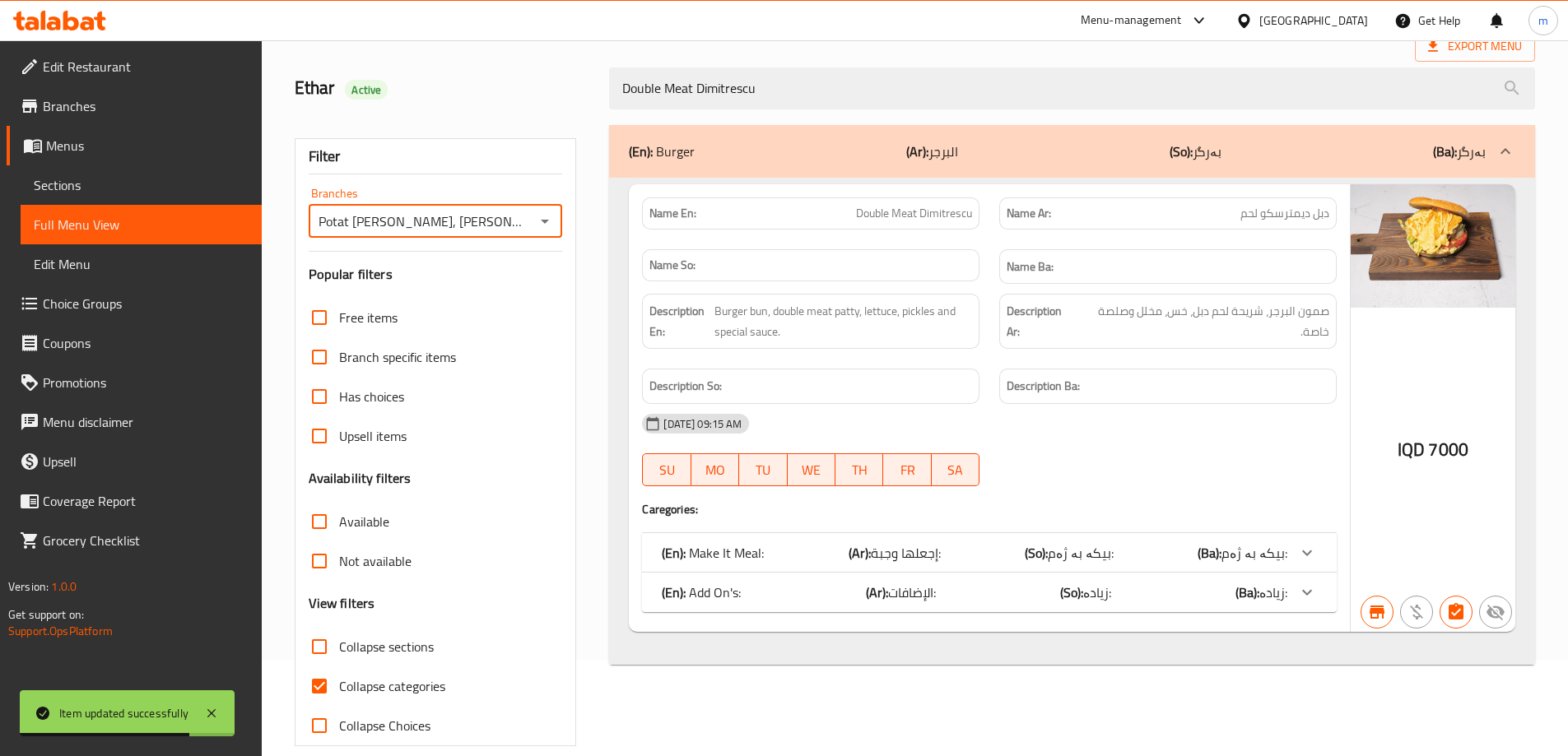
scroll to position [119, 0]
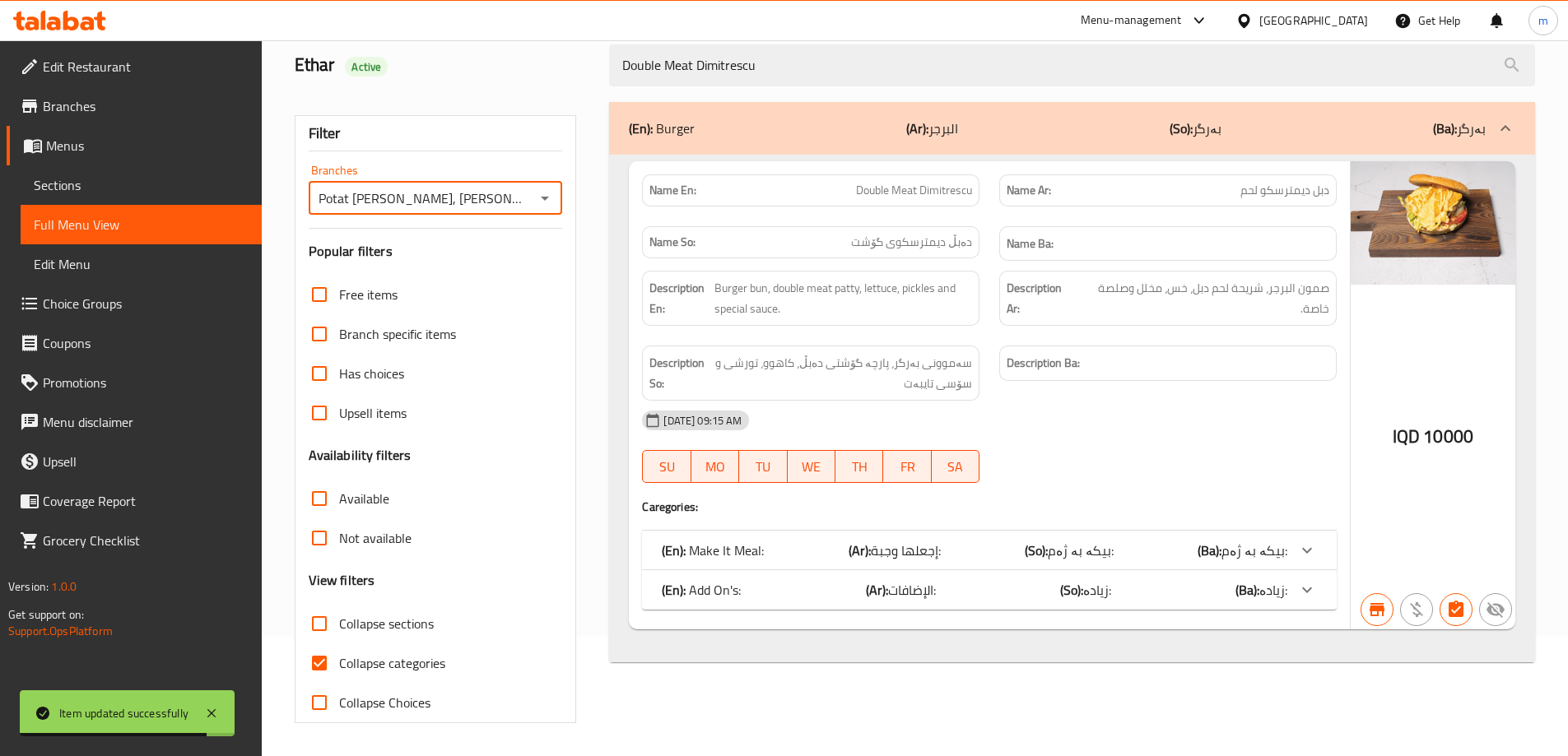
click at [386, 668] on span "Collapse categories" at bounding box center [392, 663] width 107 height 19
click at [339, 668] on input "Collapse categories" at bounding box center [319, 663] width 40 height 40
checkbox input "false"
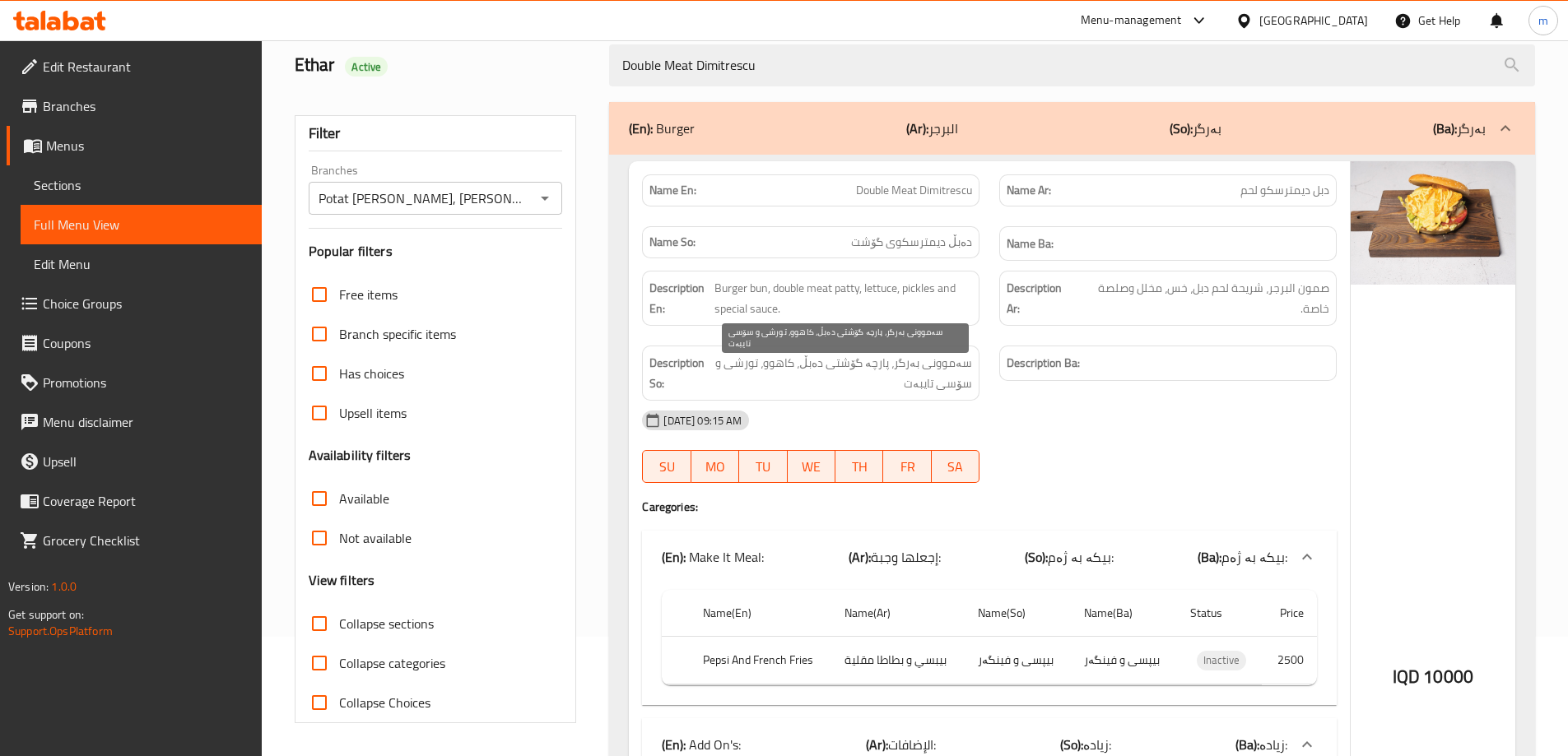
click at [788, 362] on span "سەموونی بەرگر، پارچە گۆشتی دەبڵ، کاهوو، تورشی و سۆسی تایبەت" at bounding box center [842, 374] width 261 height 41
click at [921, 320] on div "Description En: Burger bun, double meat patty, lettuce, pickles and special sau…" at bounding box center [811, 298] width 337 height 55
click at [1137, 367] on h6 "Description Ba:" at bounding box center [1167, 363] width 323 height 20
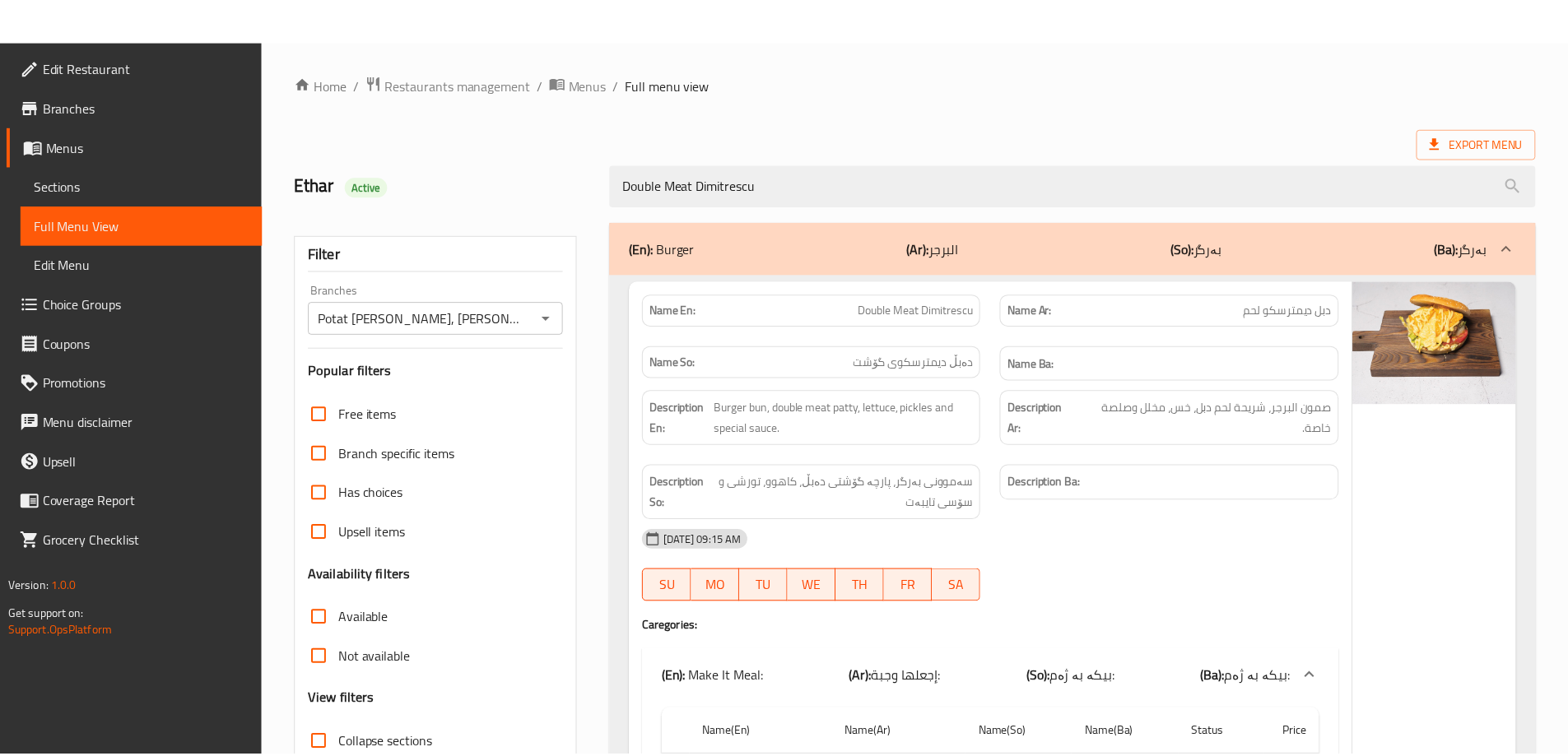
scroll to position [538, 0]
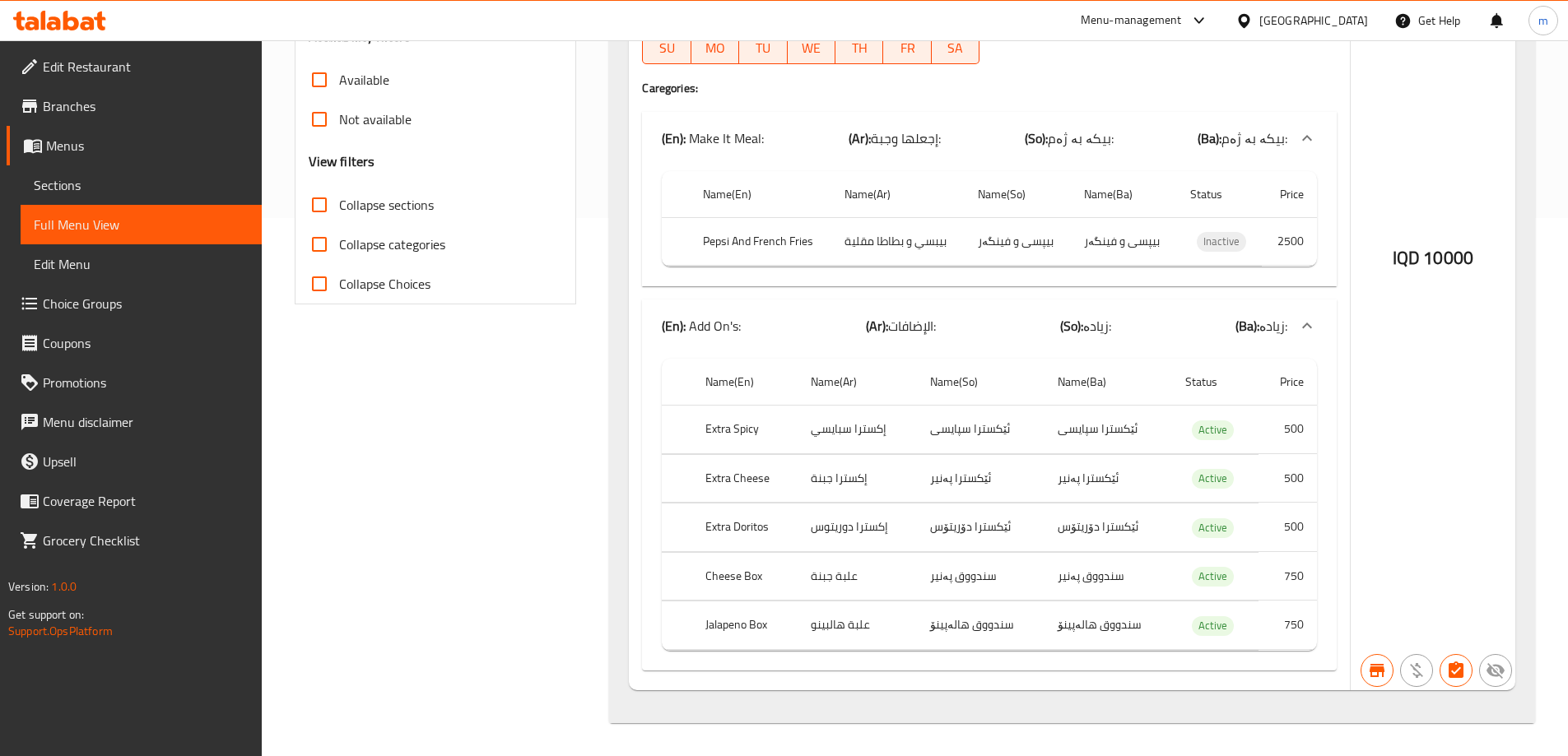
click at [112, 182] on span "Sections" at bounding box center [141, 185] width 215 height 19
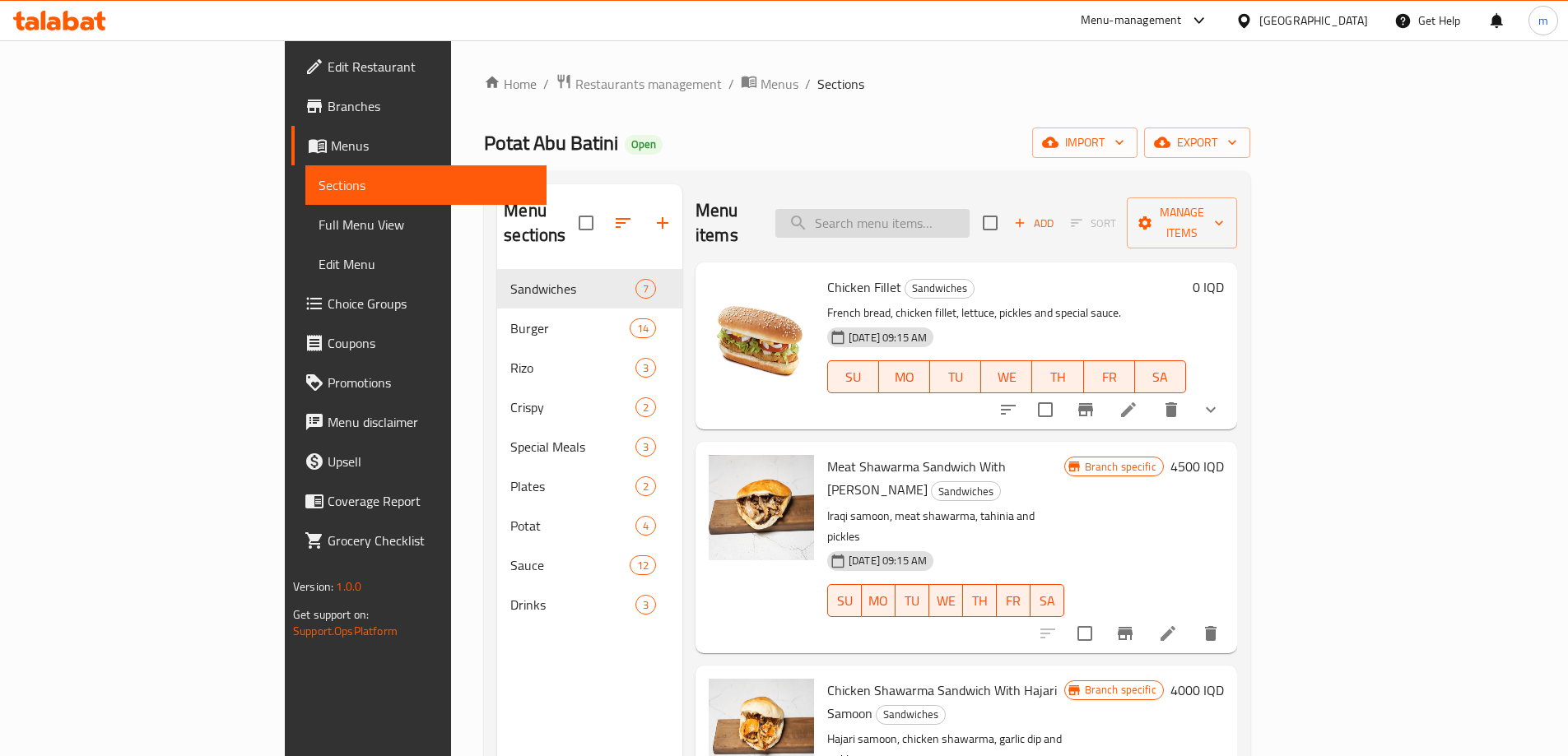
click at [969, 209] on input "search" at bounding box center [872, 224] width 195 height 29
paste input "Meat Dimitrescu Burger Double"
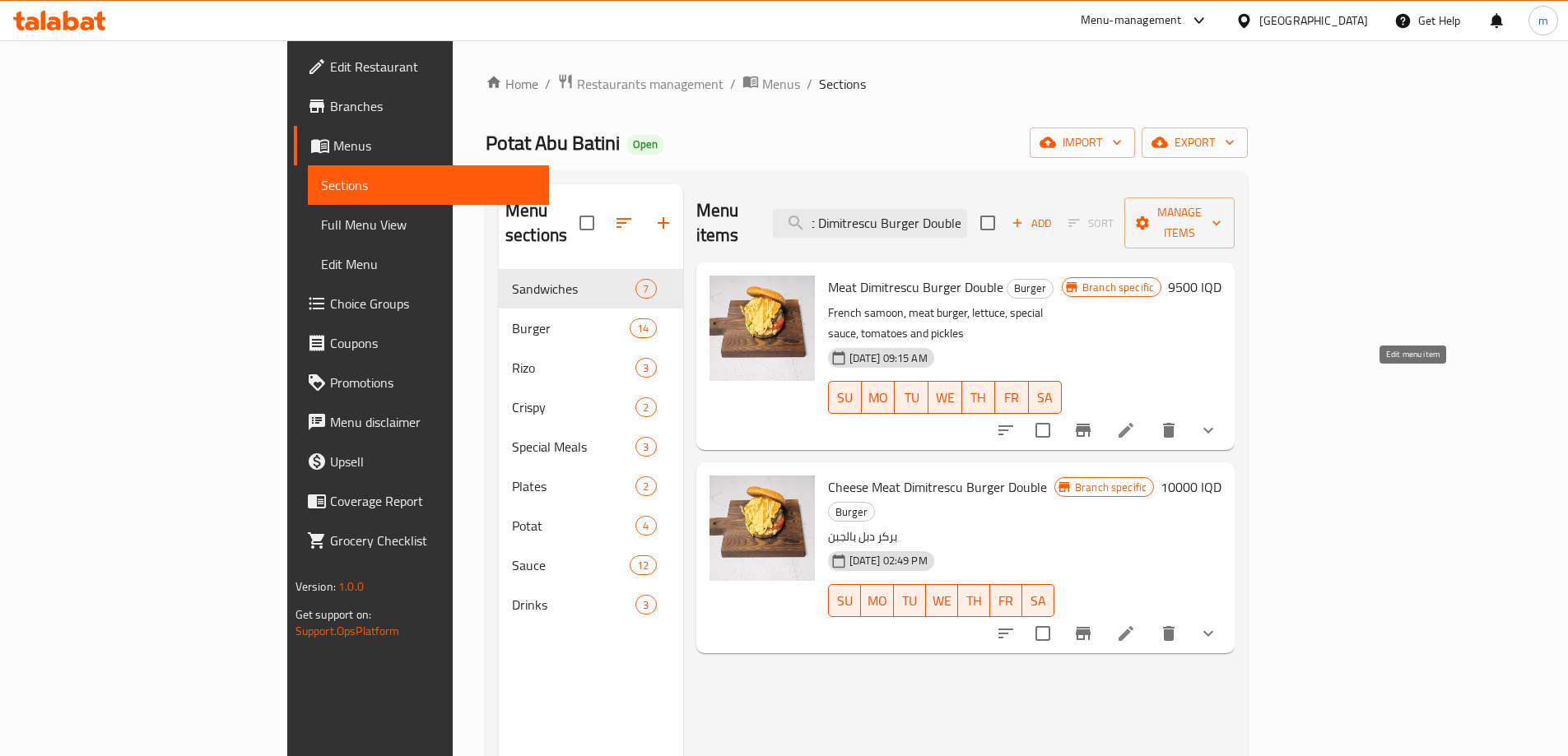
type input "Meat Dimitrescu Burger Double"
click at [1133, 423] on icon at bounding box center [1125, 430] width 15 height 15
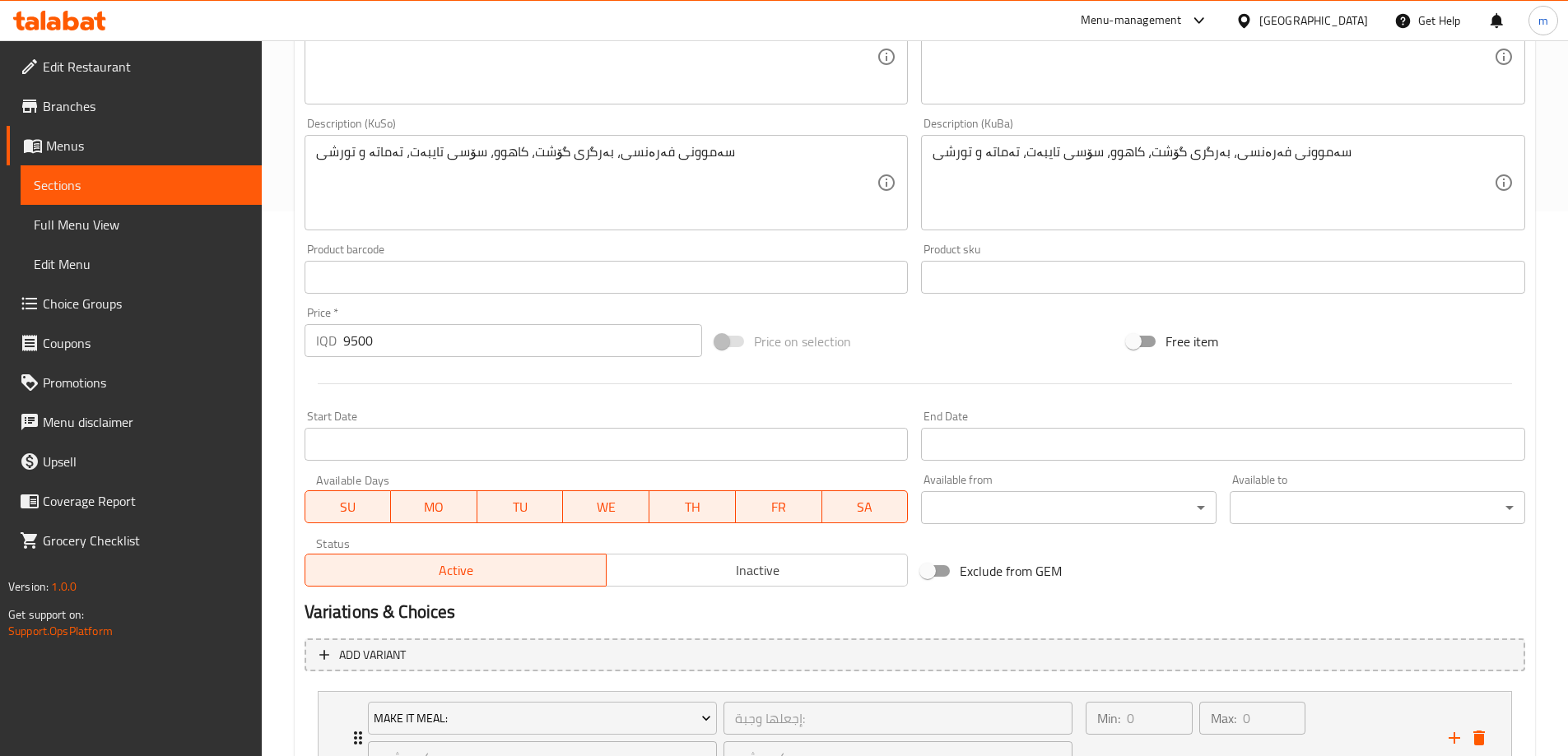
scroll to position [217, 0]
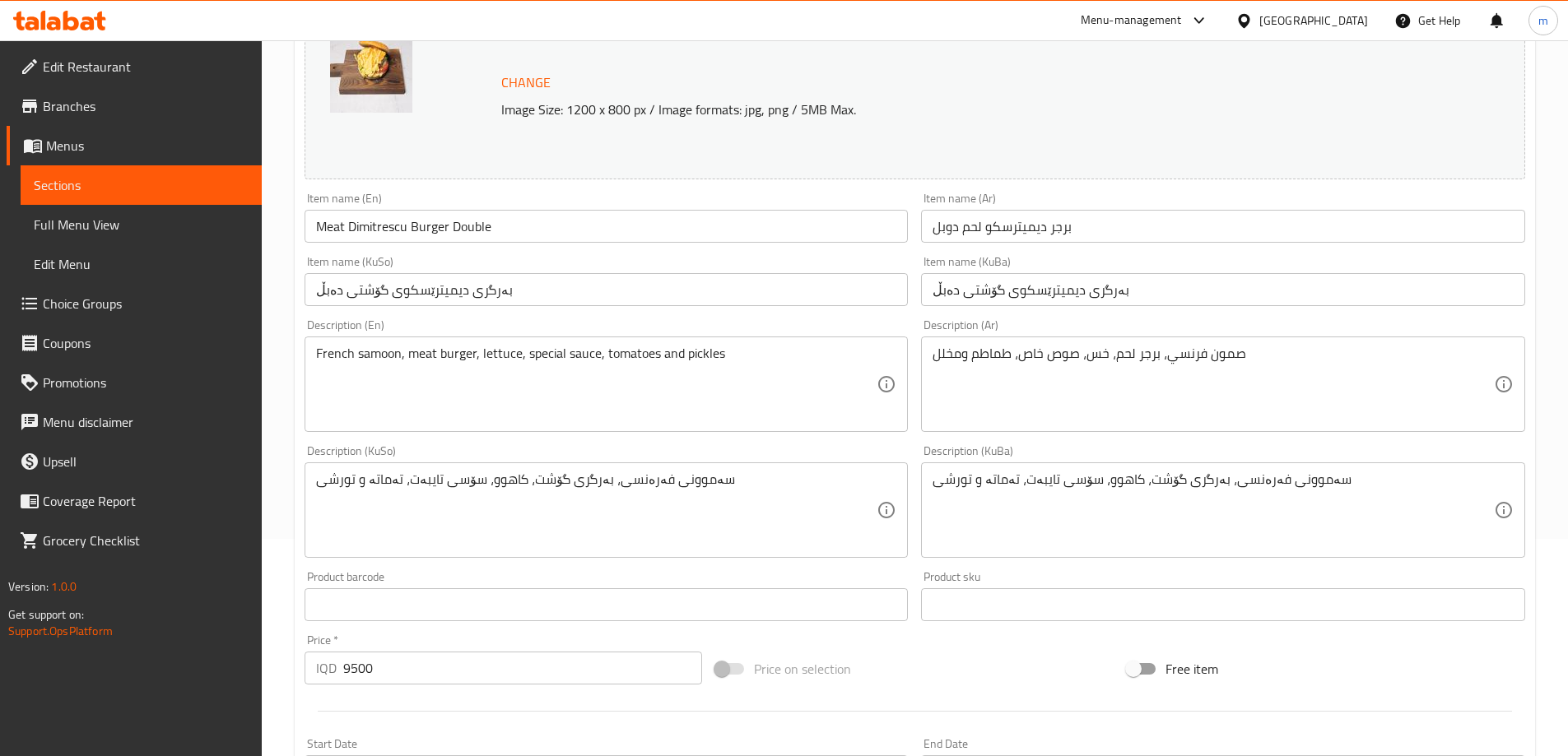
click at [142, 186] on span "Sections" at bounding box center [141, 185] width 215 height 19
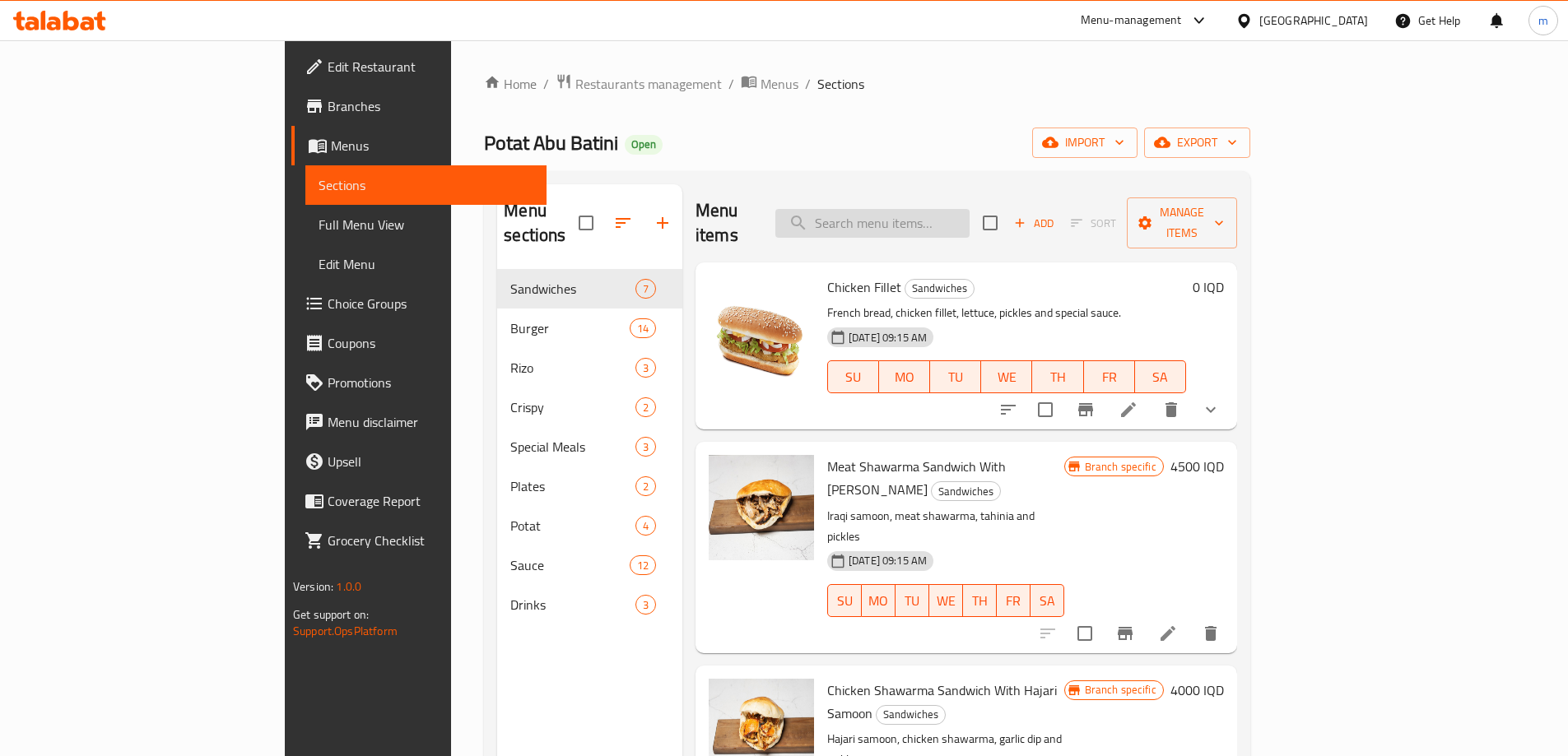
click at [959, 213] on input "search" at bounding box center [872, 224] width 195 height 29
paste input "Meat Dimitrescu Burger Double"
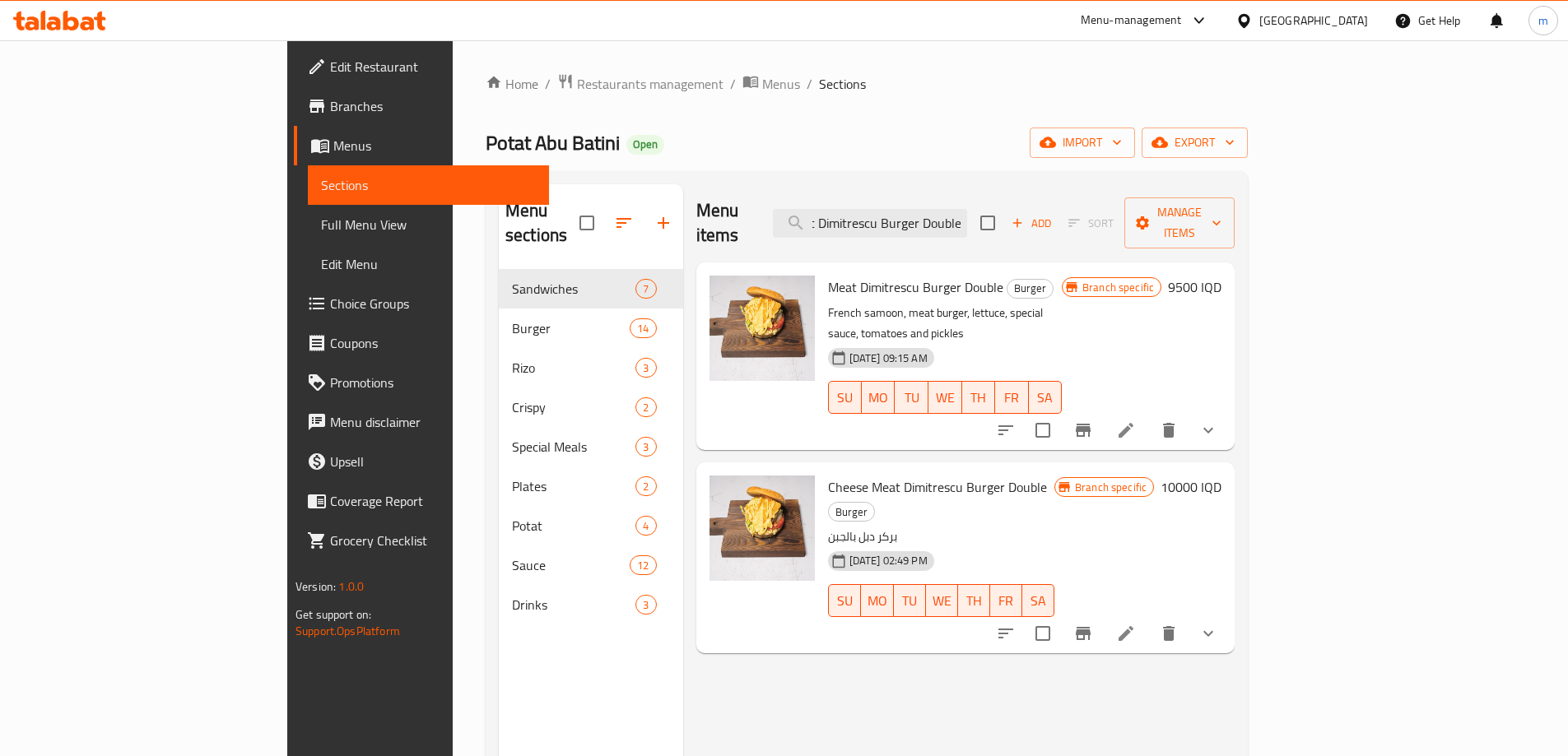
type input "Meat Dimitrescu Burger Double"
click at [1133, 423] on icon at bounding box center [1125, 430] width 15 height 15
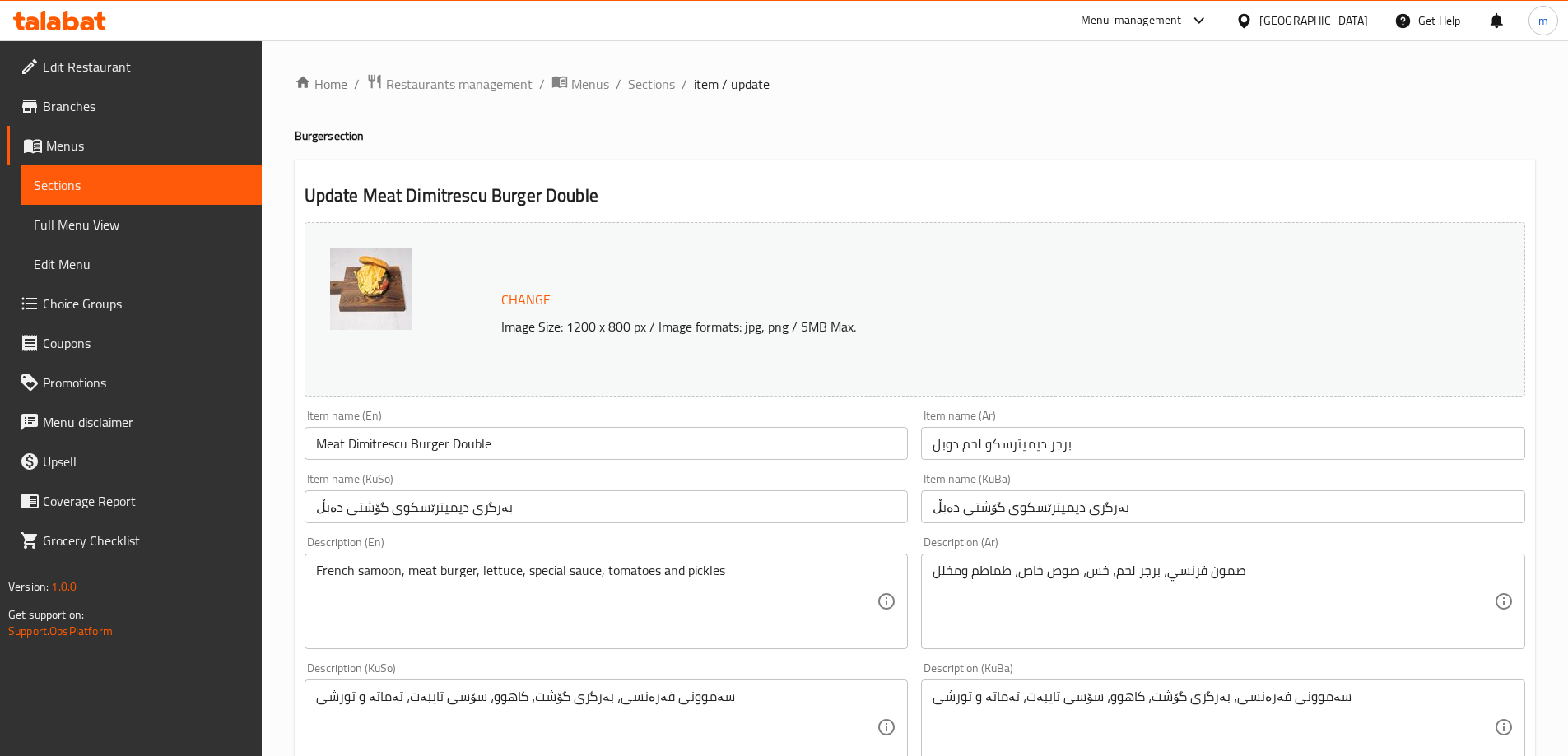
scroll to position [576, 0]
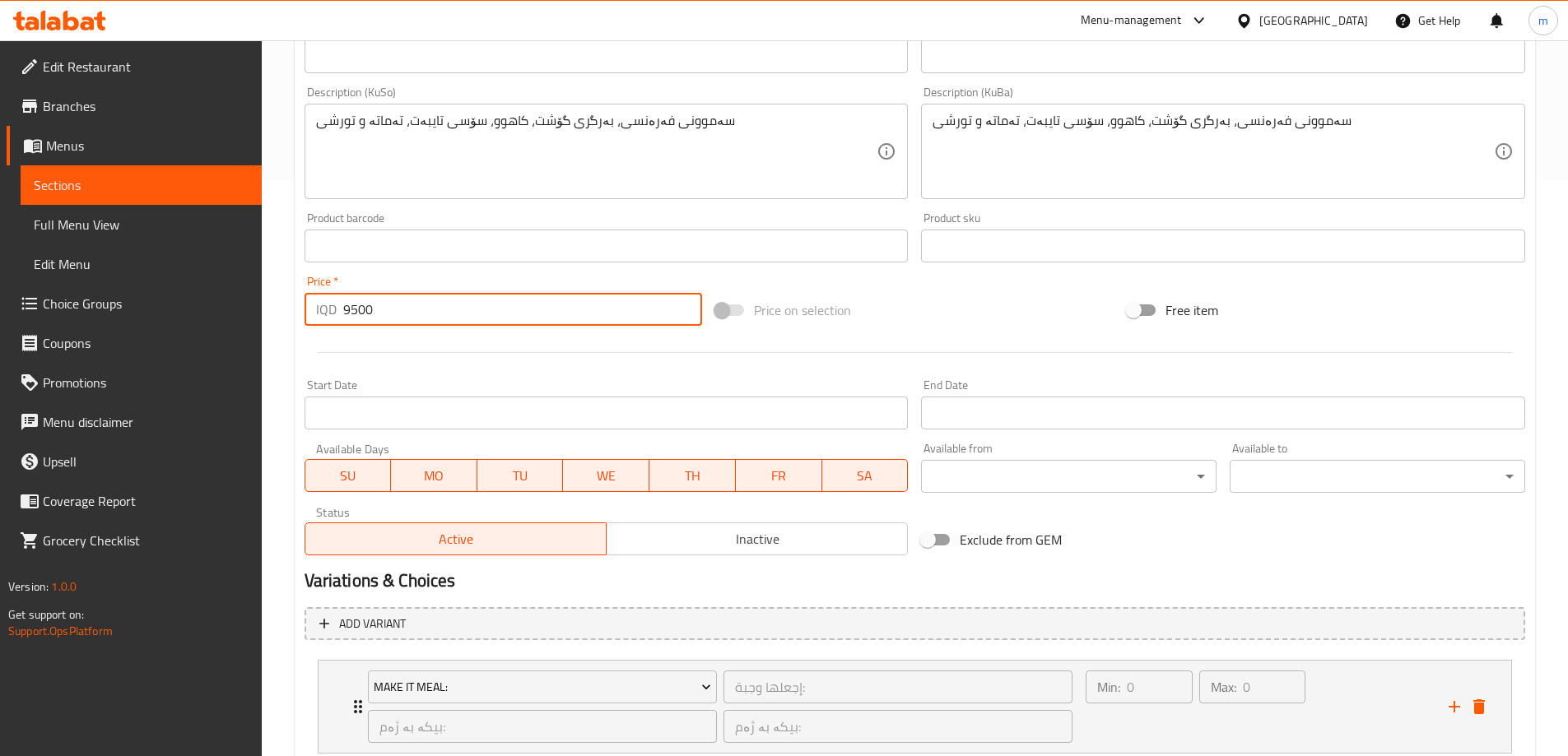
drag, startPoint x: 359, startPoint y: 313, endPoint x: 331, endPoint y: 316, distance: 28.2
click at [331, 316] on div "IQD 9500 Price *" at bounding box center [503, 310] width 398 height 33
click at [384, 348] on div at bounding box center [915, 352] width 1234 height 41
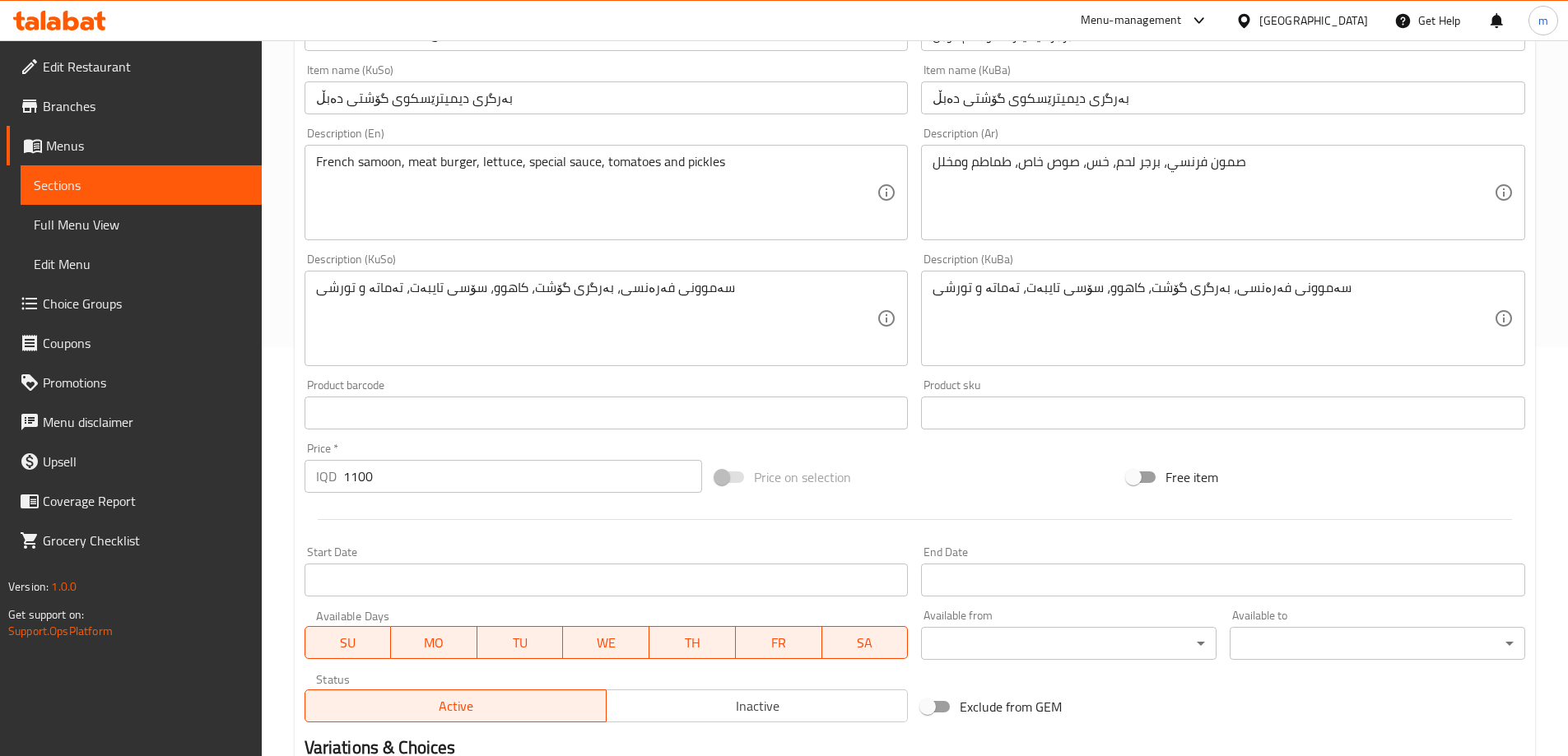
scroll to position [601, 0]
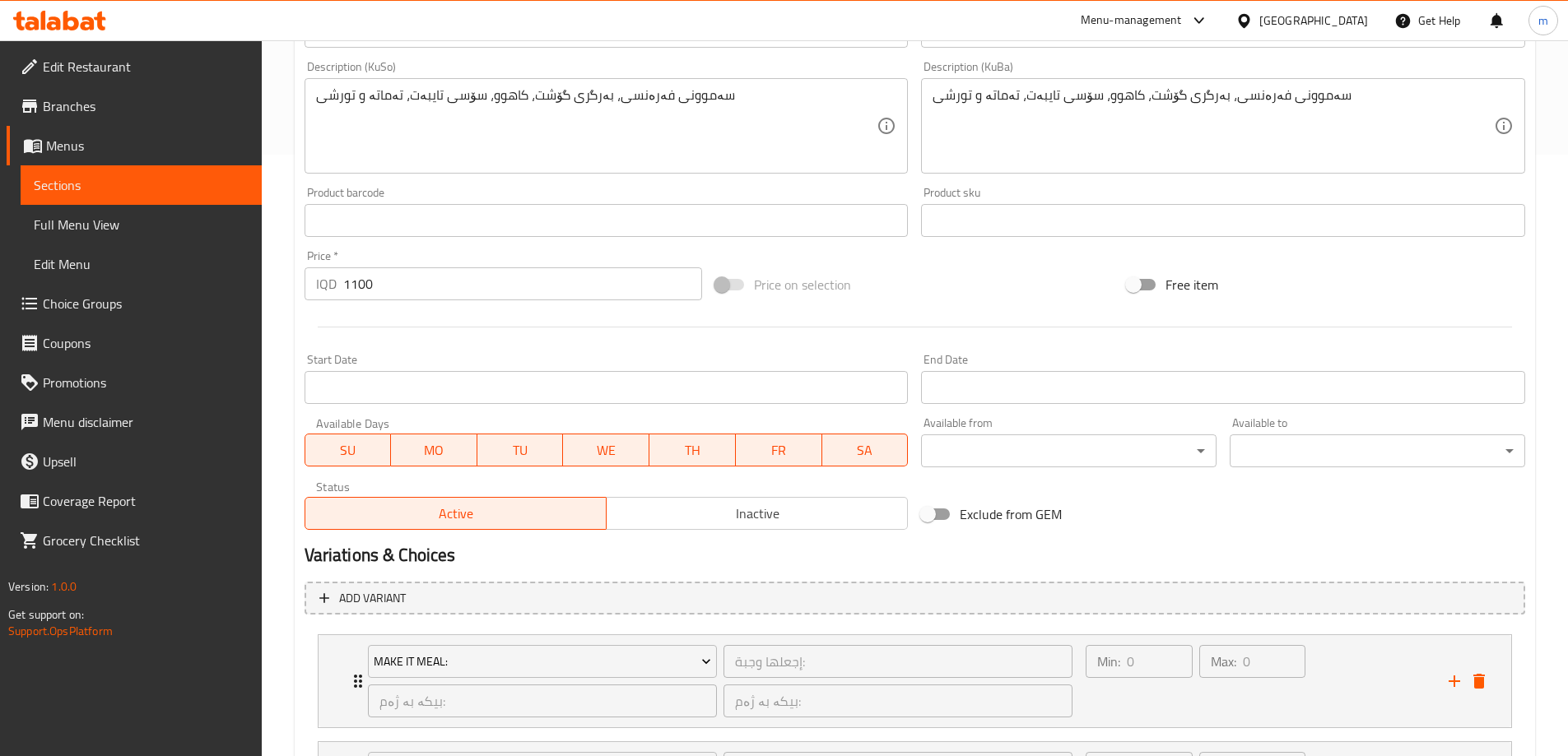
click at [384, 284] on input "1100" at bounding box center [522, 284] width 359 height 33
type input "11000"
click at [446, 324] on div at bounding box center [915, 327] width 1234 height 41
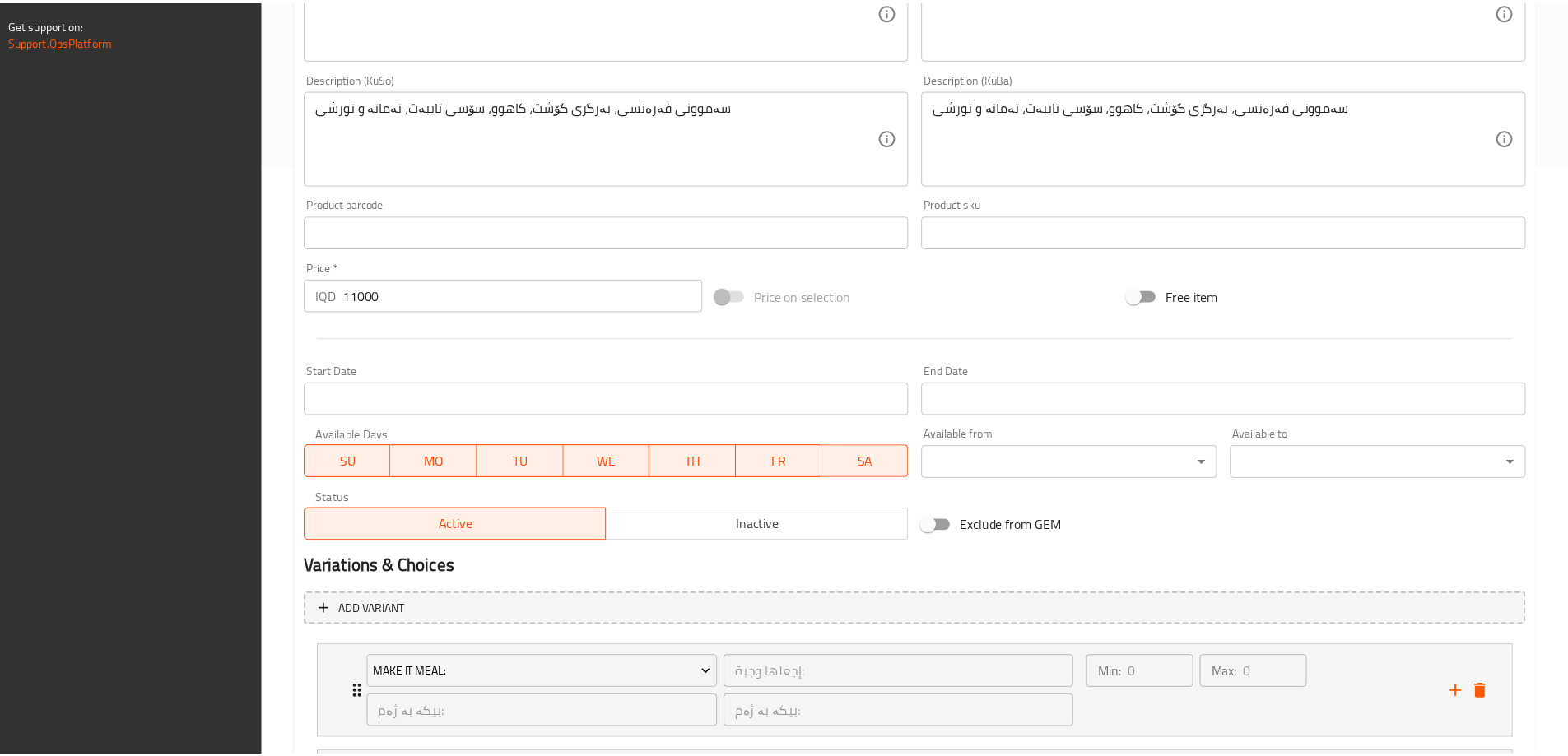
scroll to position [793, 0]
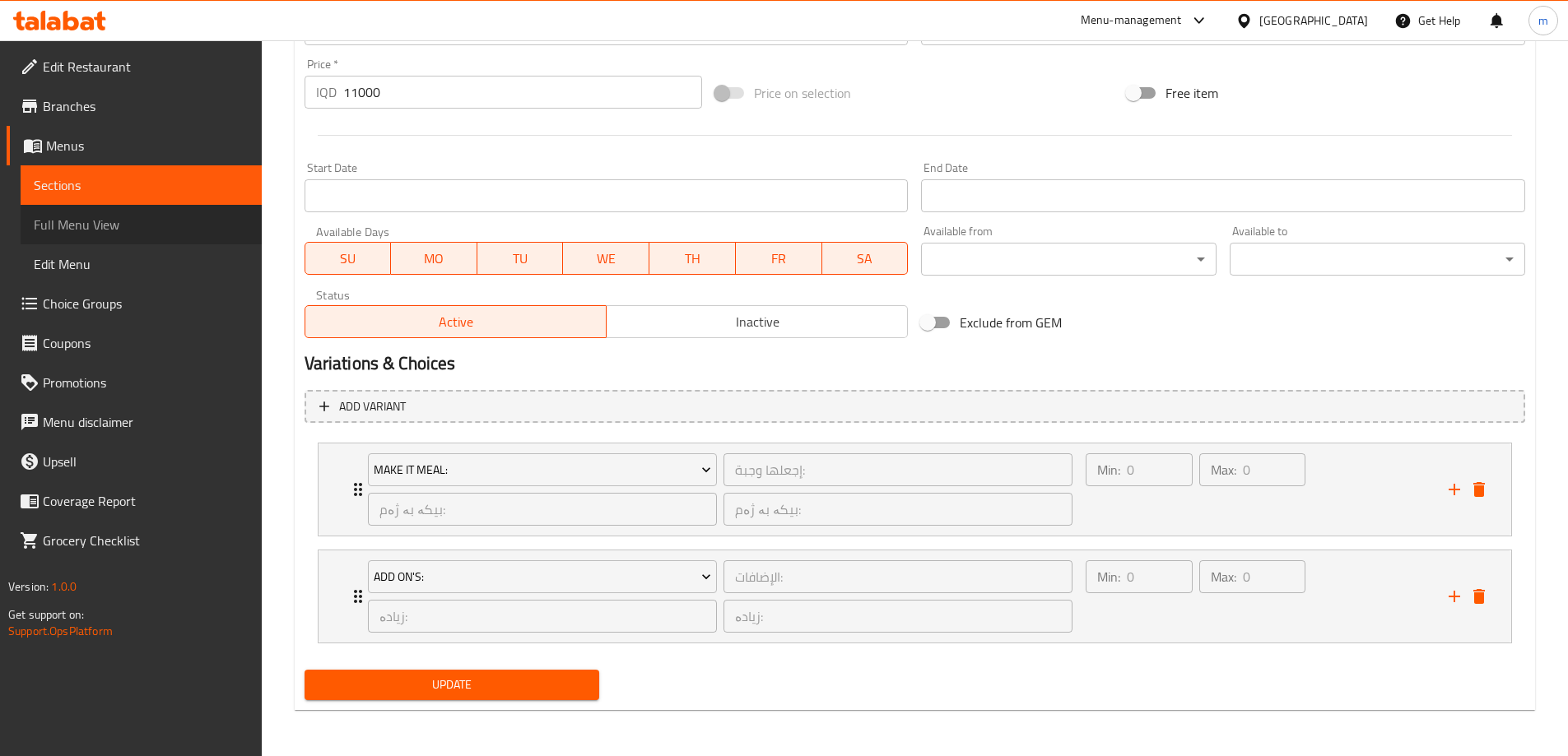
click at [57, 232] on span "Full Menu View" at bounding box center [141, 225] width 215 height 19
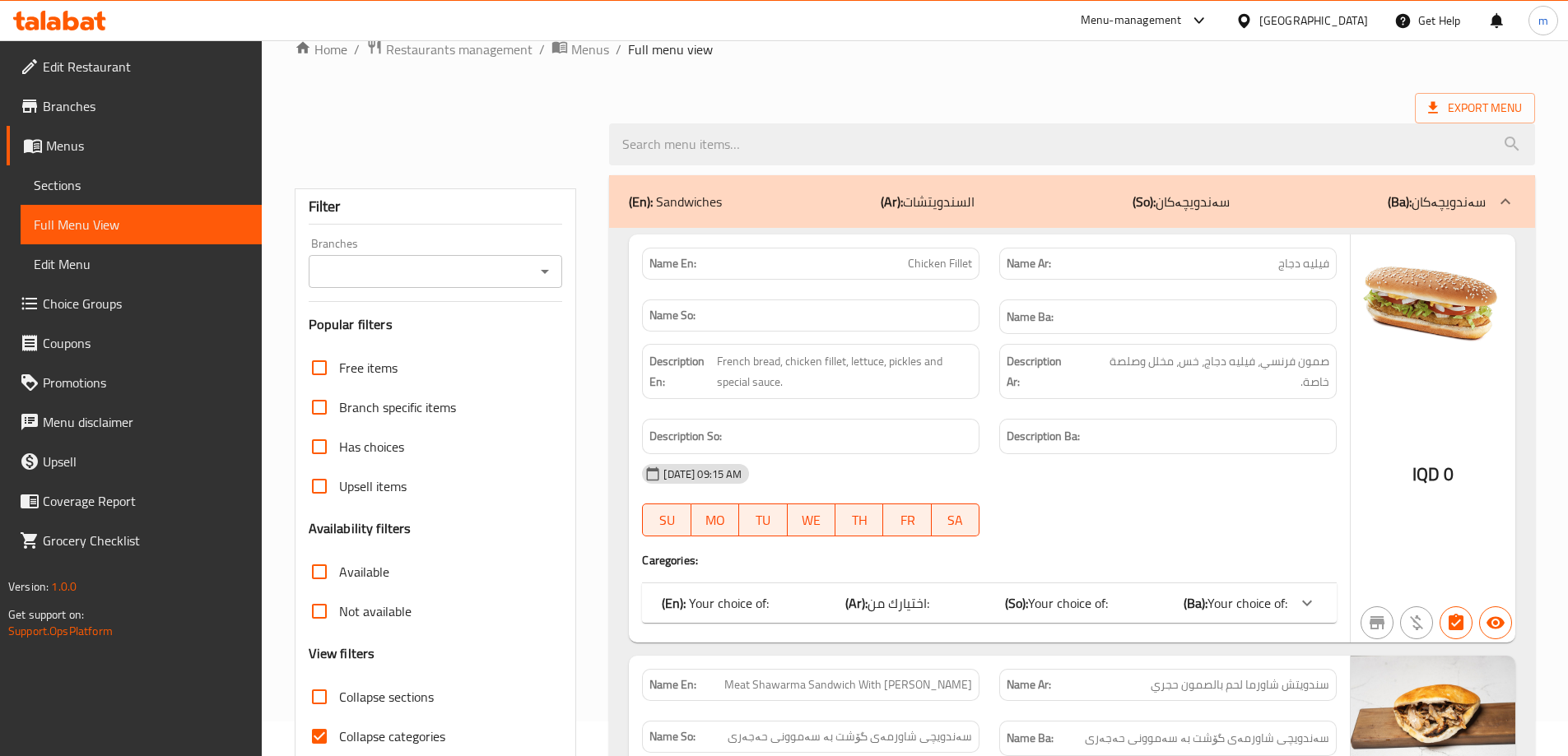
scroll to position [25, 0]
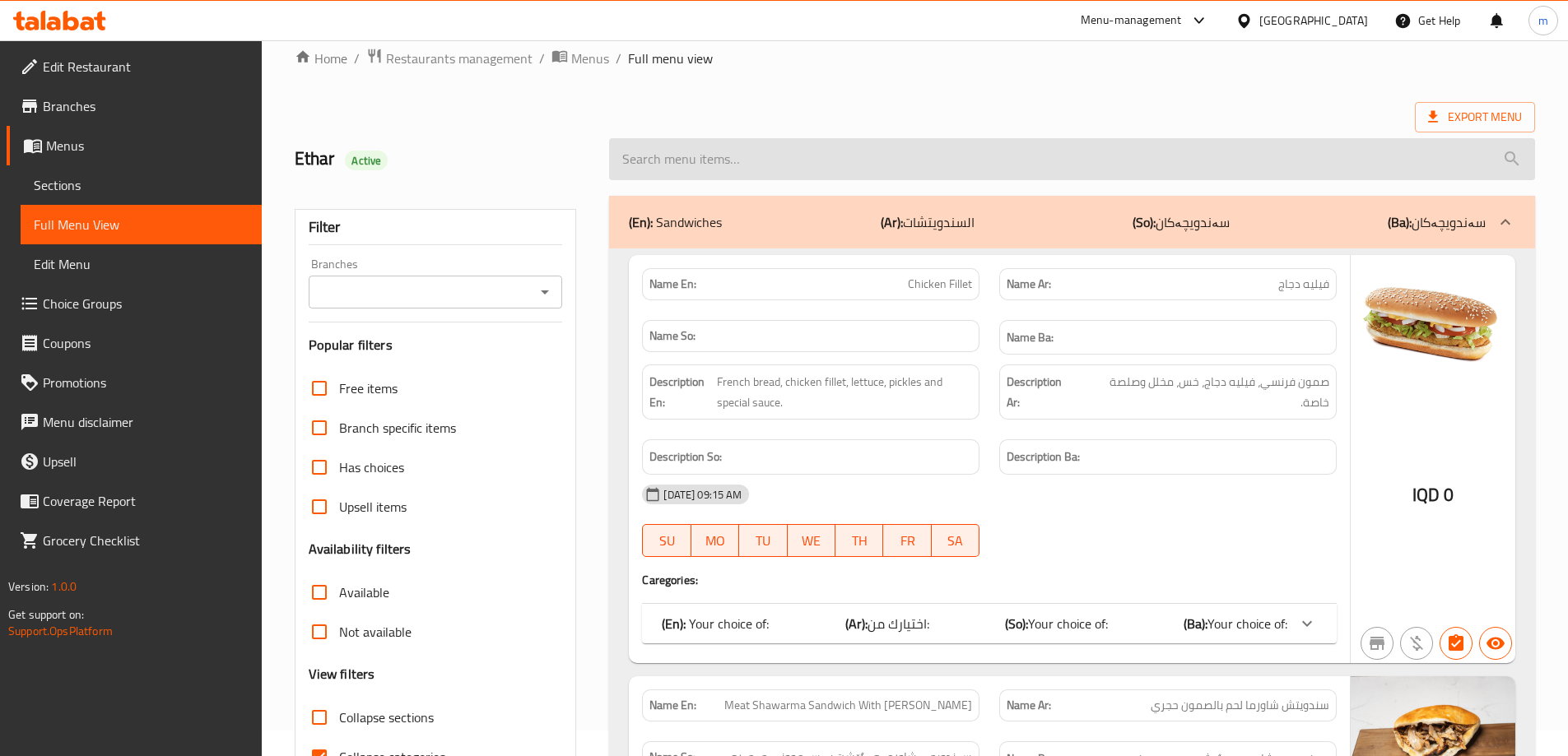
click at [792, 166] on input "search" at bounding box center [1072, 159] width 926 height 42
paste input "Meat Dimitrescu Burger Double"
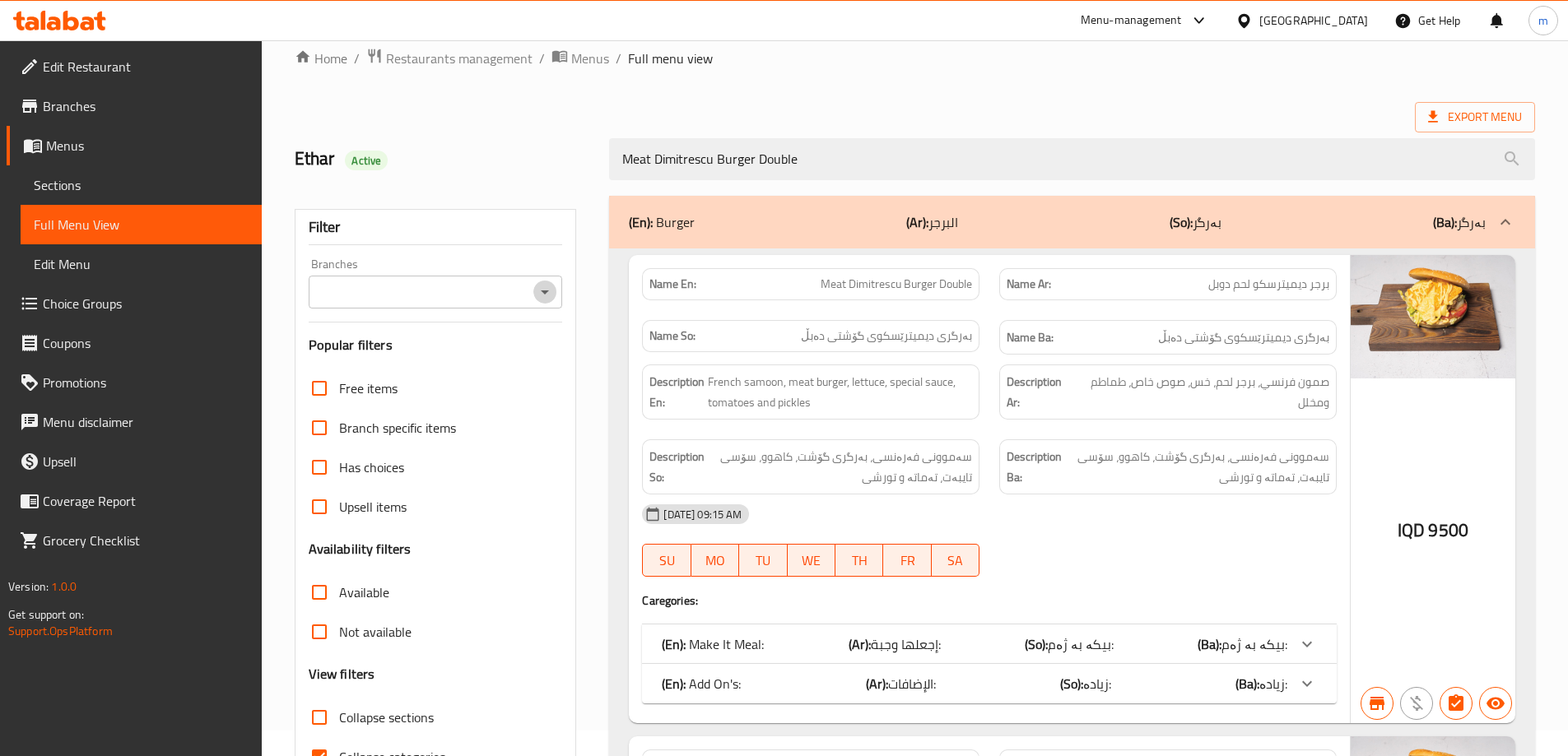
click at [541, 288] on icon "Open" at bounding box center [544, 291] width 19 height 19
type input "Meat Dimitrescu Burger Double"
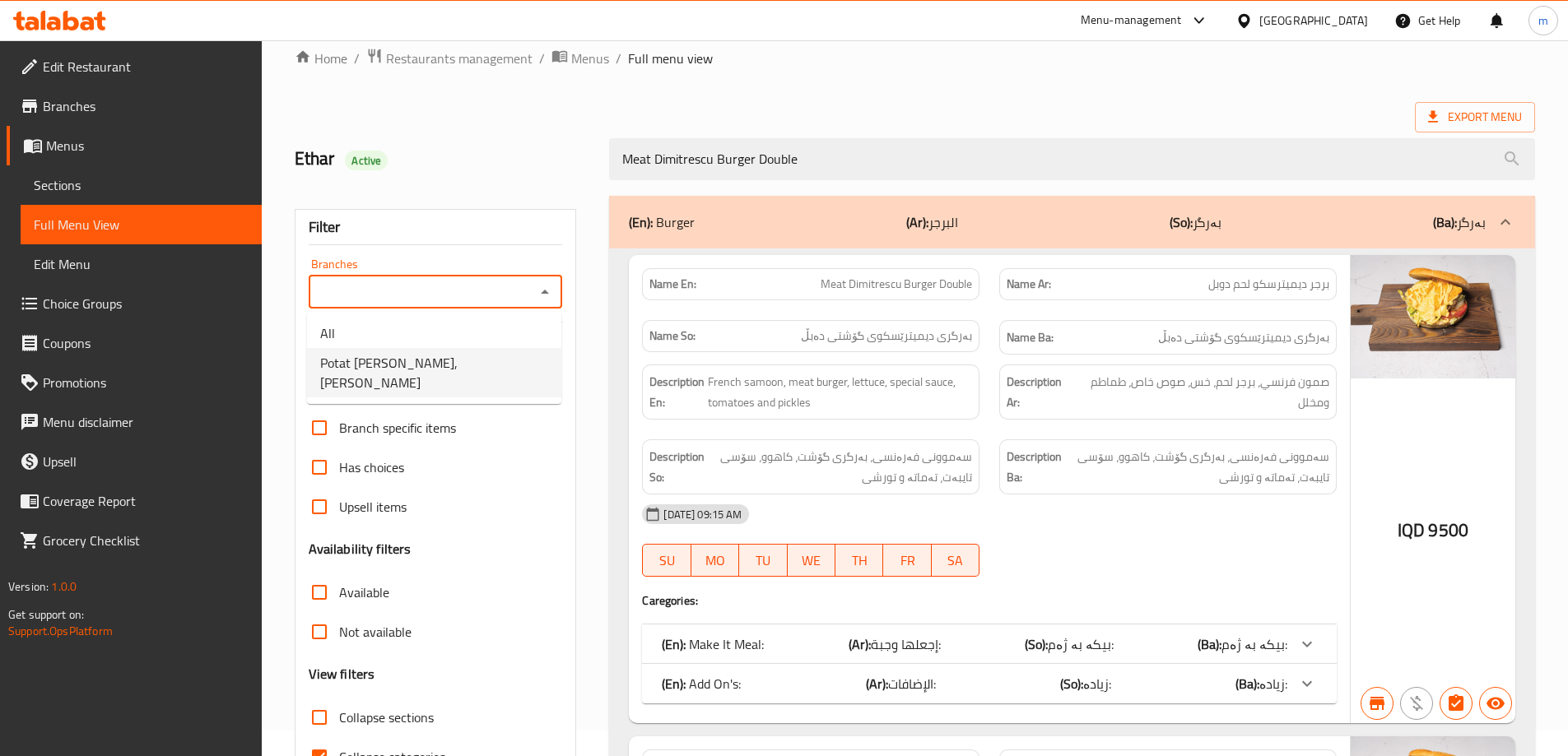
click at [445, 359] on span "Potat [PERSON_NAME], [PERSON_NAME]" at bounding box center [434, 373] width 228 height 40
type input "Potat [PERSON_NAME], [PERSON_NAME]"
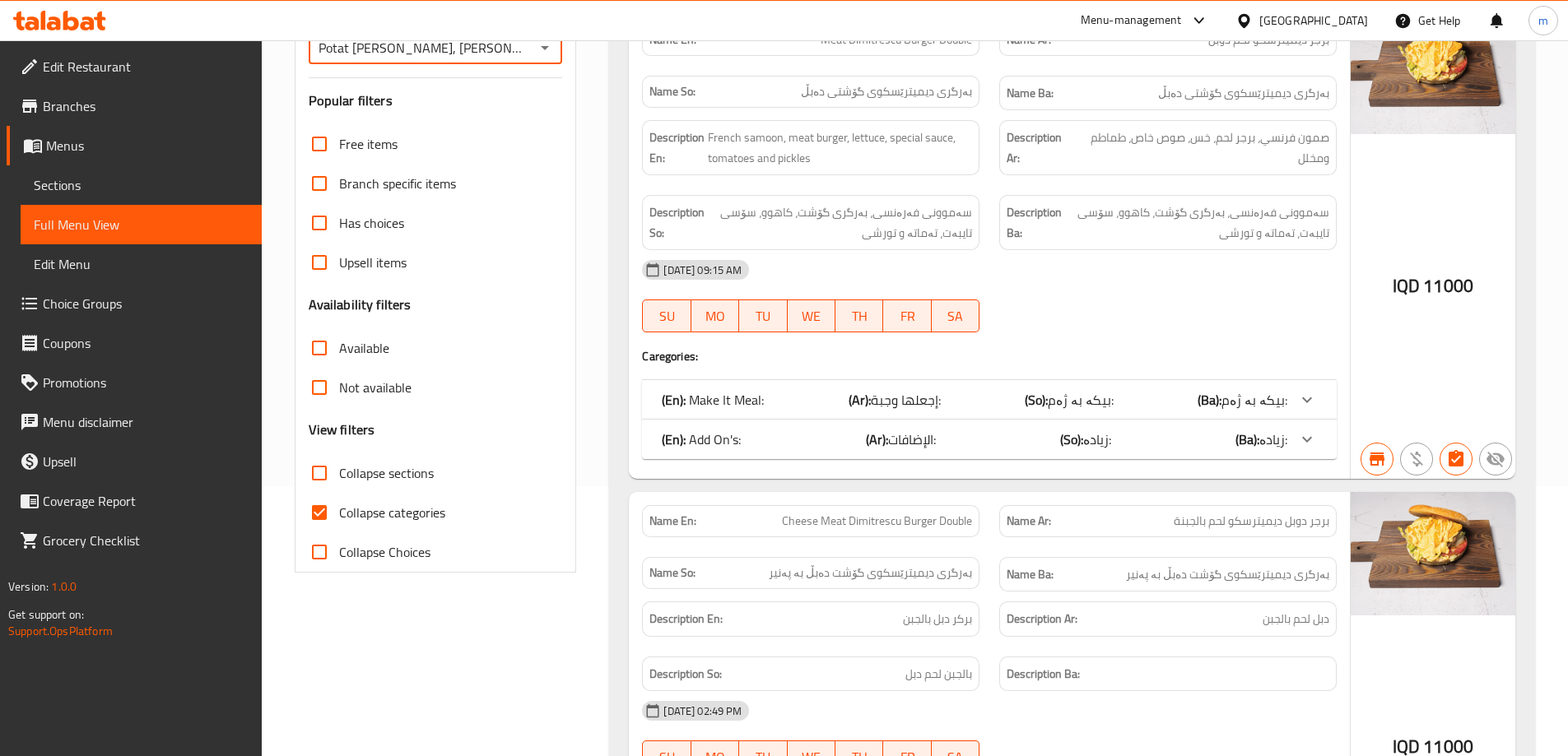
scroll to position [307, 0]
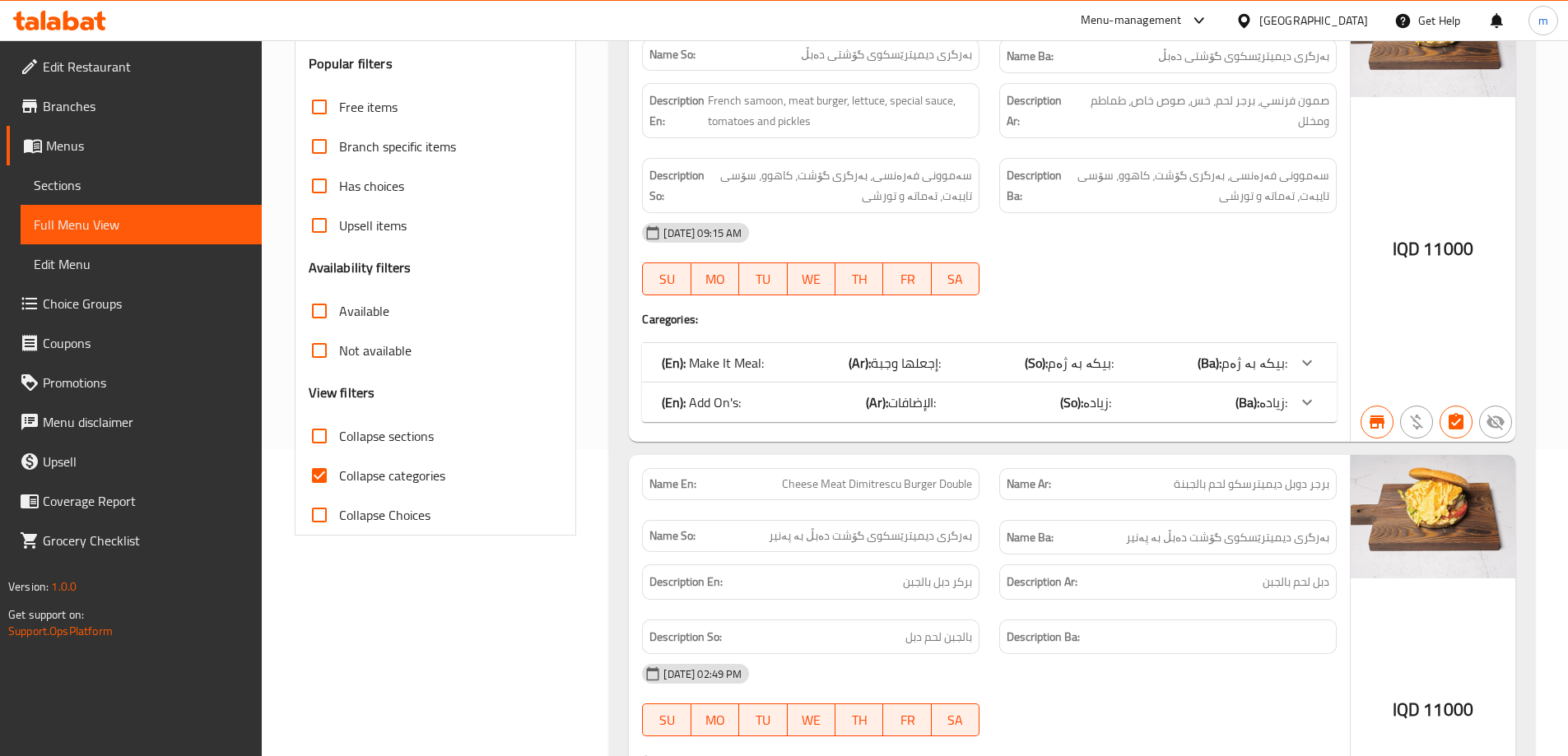
click at [337, 479] on input "Collapse categories" at bounding box center [319, 475] width 40 height 40
checkbox input "false"
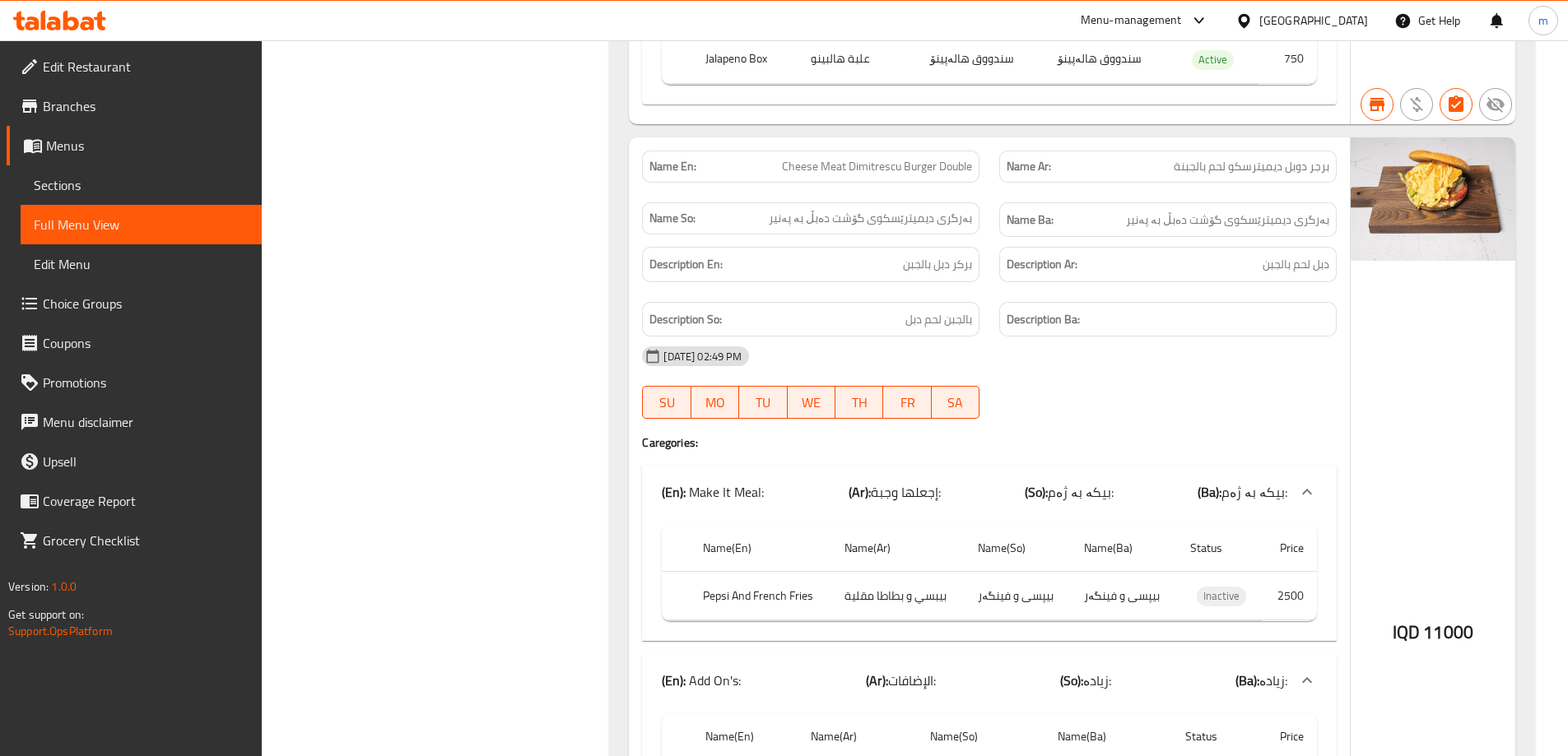
scroll to position [1074, 0]
